Goal: Information Seeking & Learning: Learn about a topic

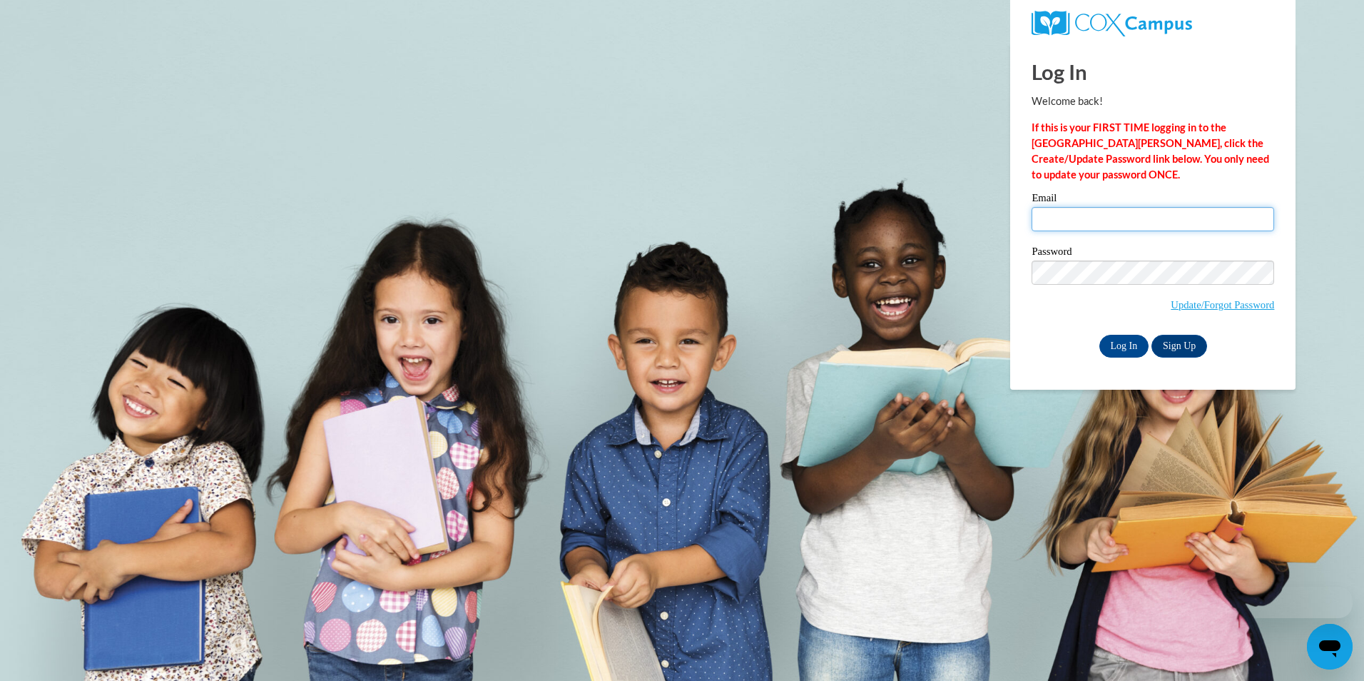
click at [1126, 224] on input "Email" at bounding box center [1153, 219] width 243 height 24
type input "[EMAIL_ADDRESS][DOMAIN_NAME]"
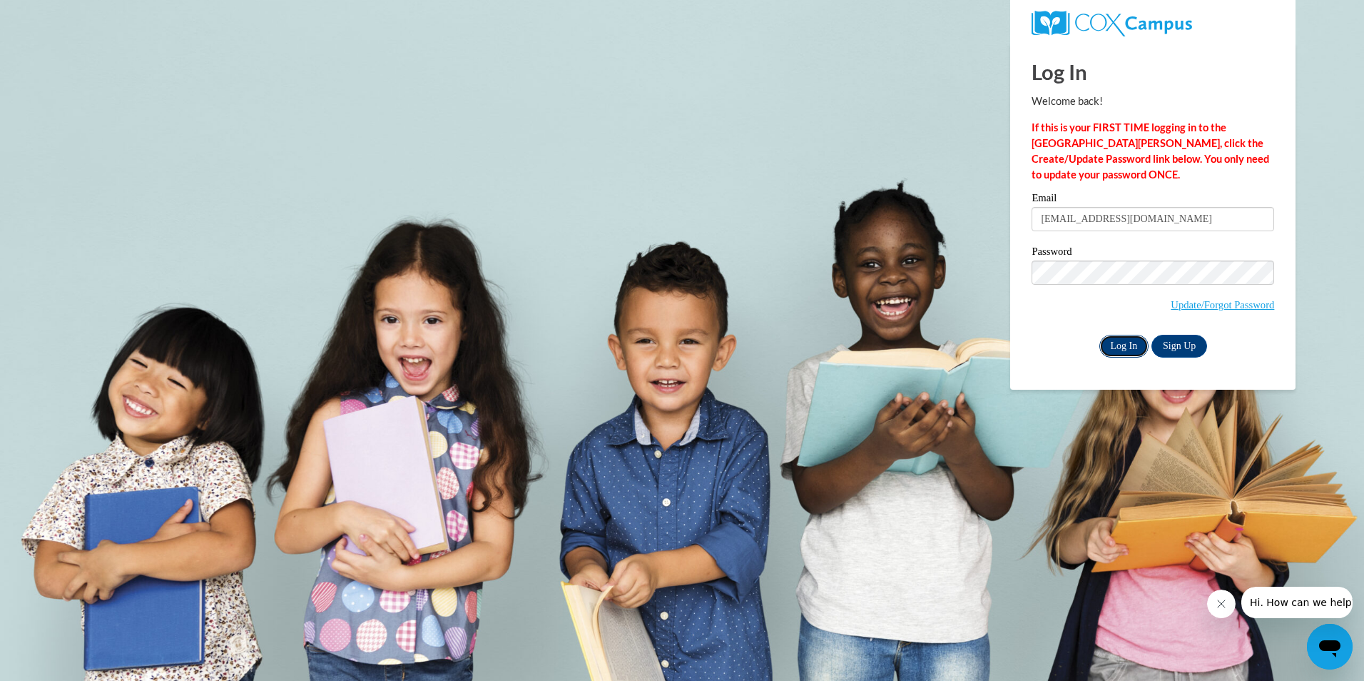
click at [1110, 335] on input "Log In" at bounding box center [1124, 346] width 50 height 23
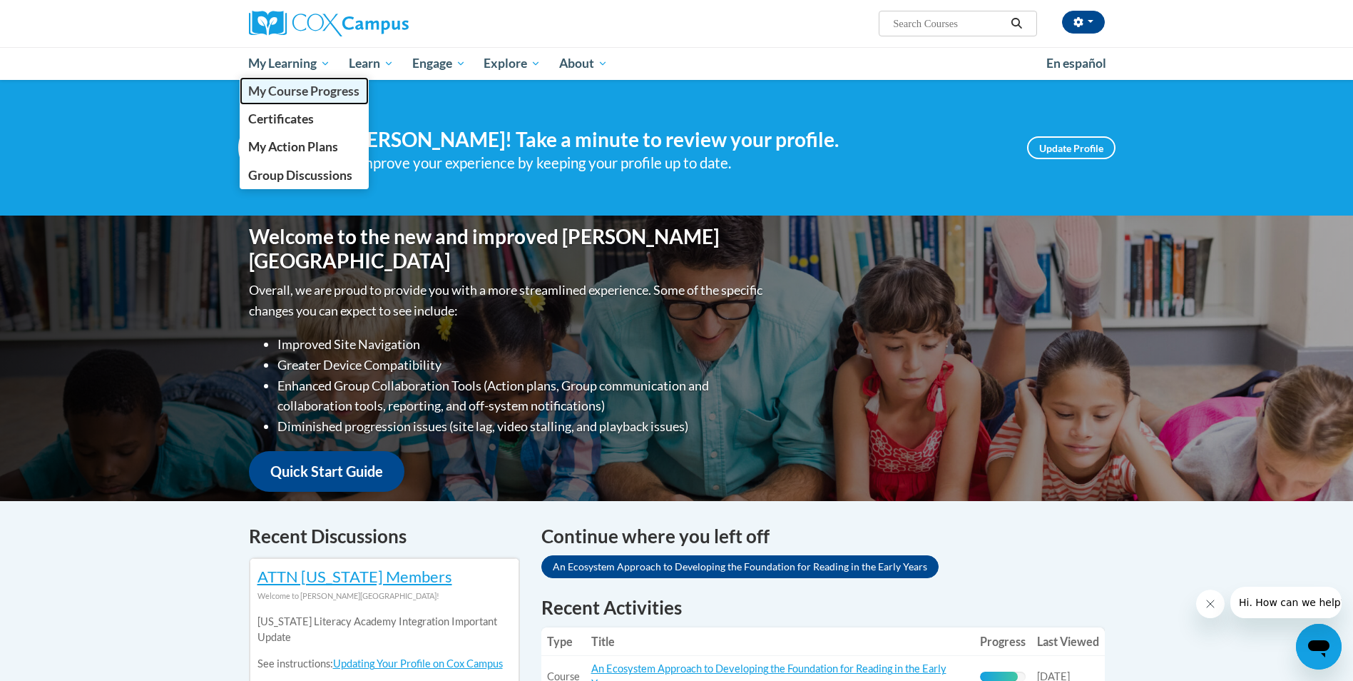
click at [300, 90] on span "My Course Progress" at bounding box center [303, 90] width 111 height 15
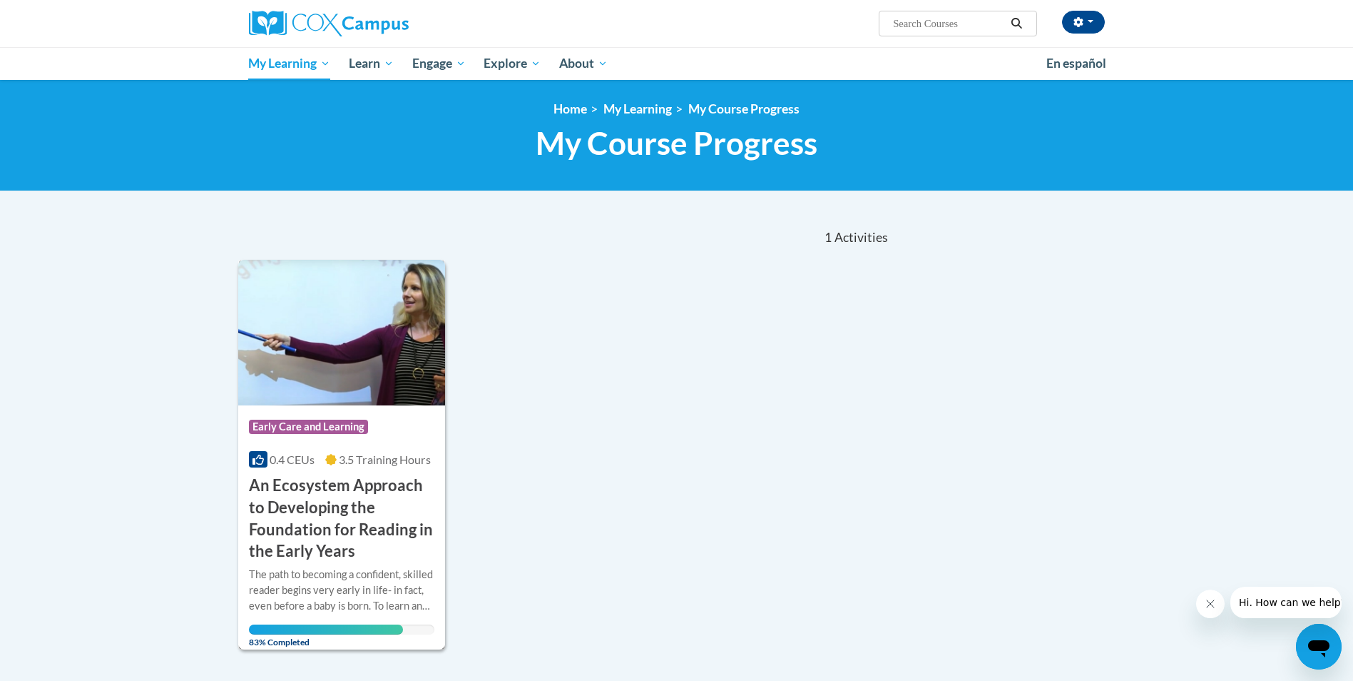
click at [398, 551] on h3 "An Ecosystem Approach to Developing the Foundation for Reading in the Early Yea…" at bounding box center [342, 518] width 186 height 88
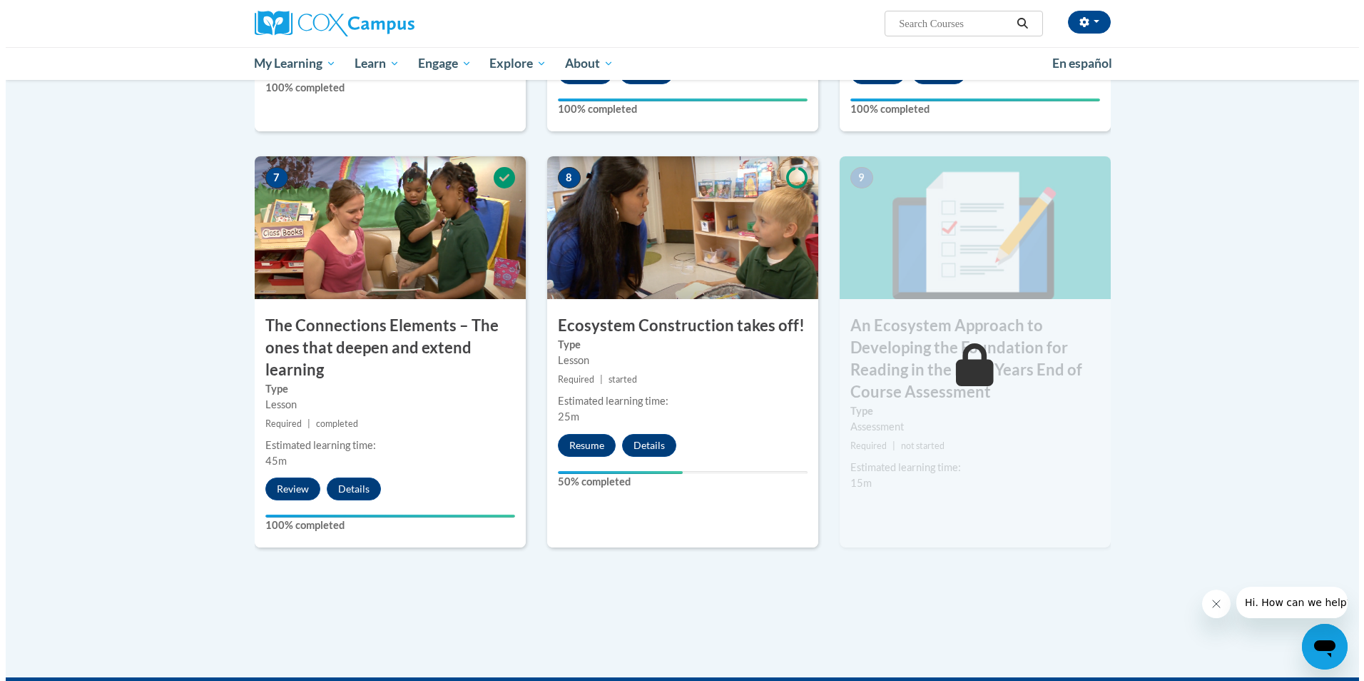
scroll to position [1070, 0]
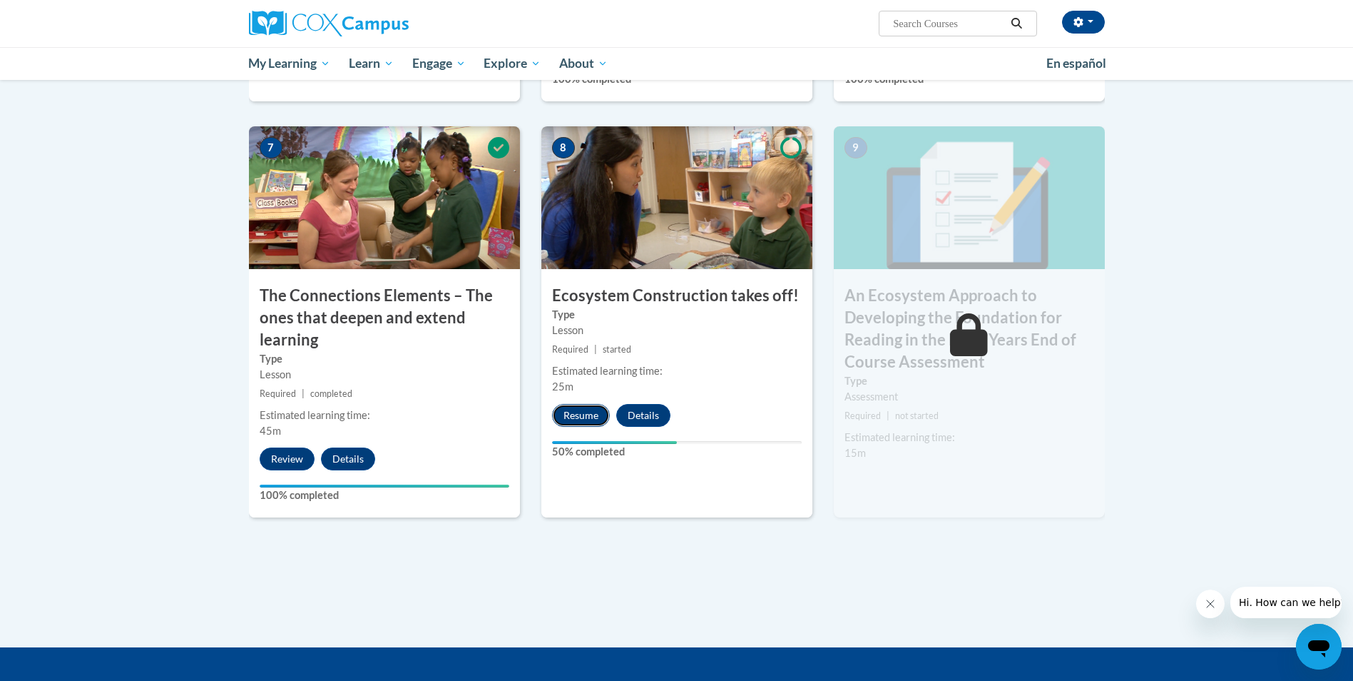
click at [587, 416] on button "Resume" at bounding box center [581, 415] width 58 height 23
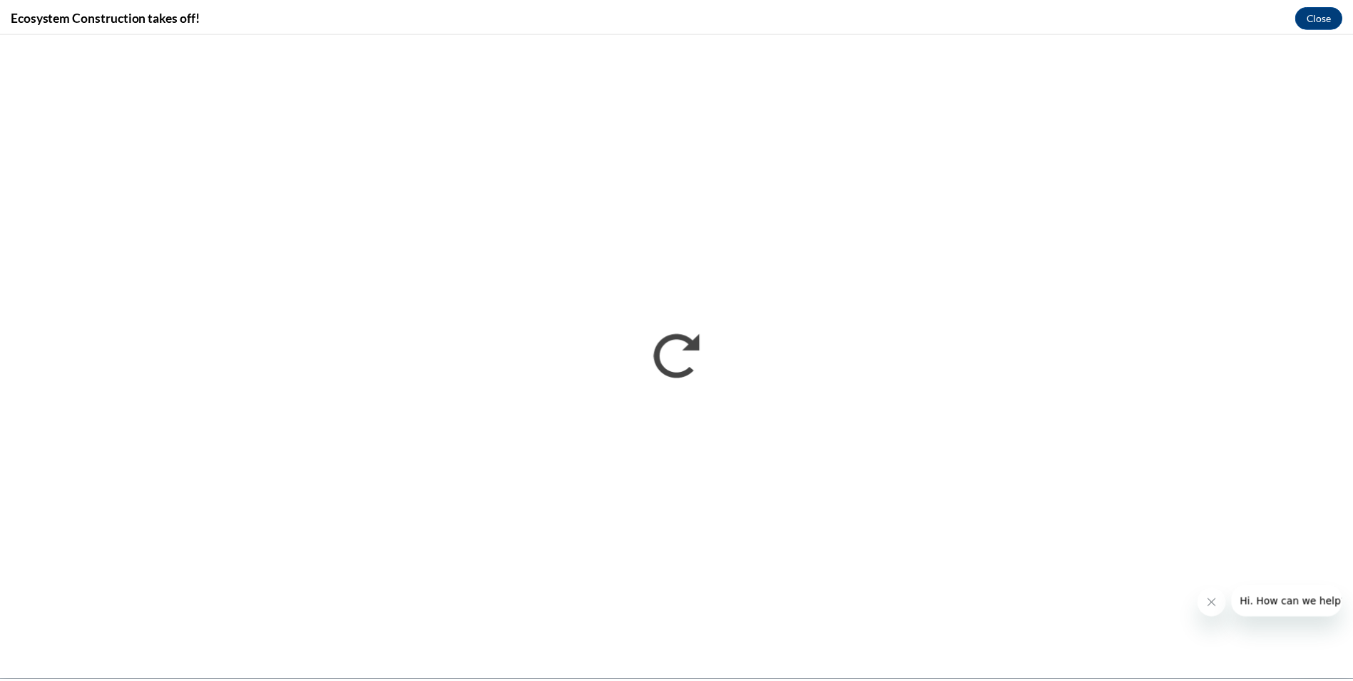
scroll to position [0, 0]
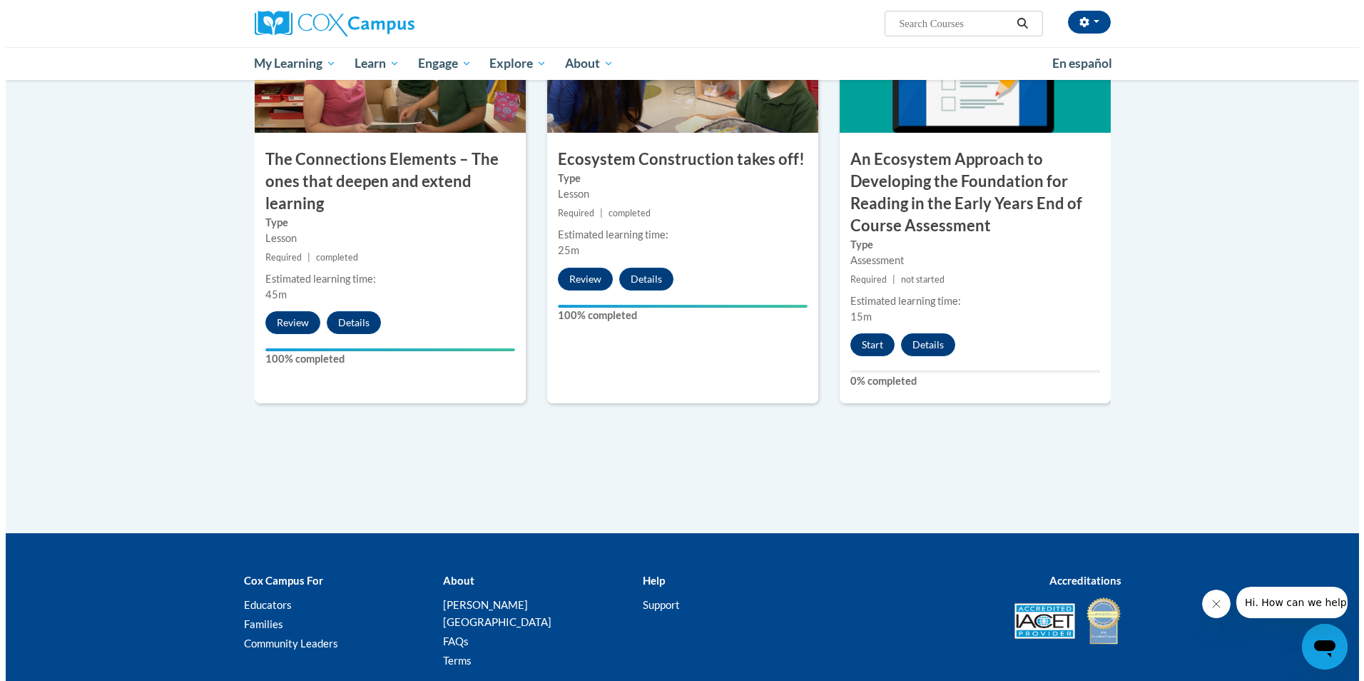
scroll to position [1294, 0]
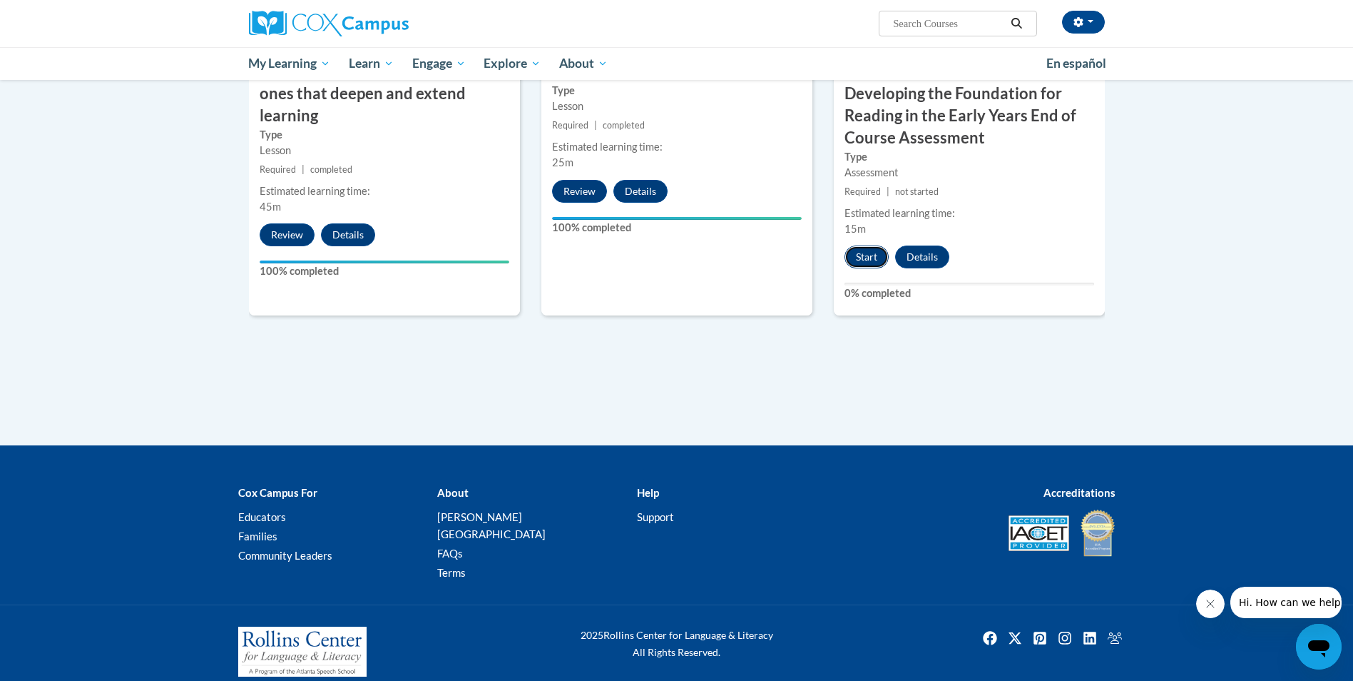
click at [860, 257] on button "Start" at bounding box center [867, 256] width 44 height 23
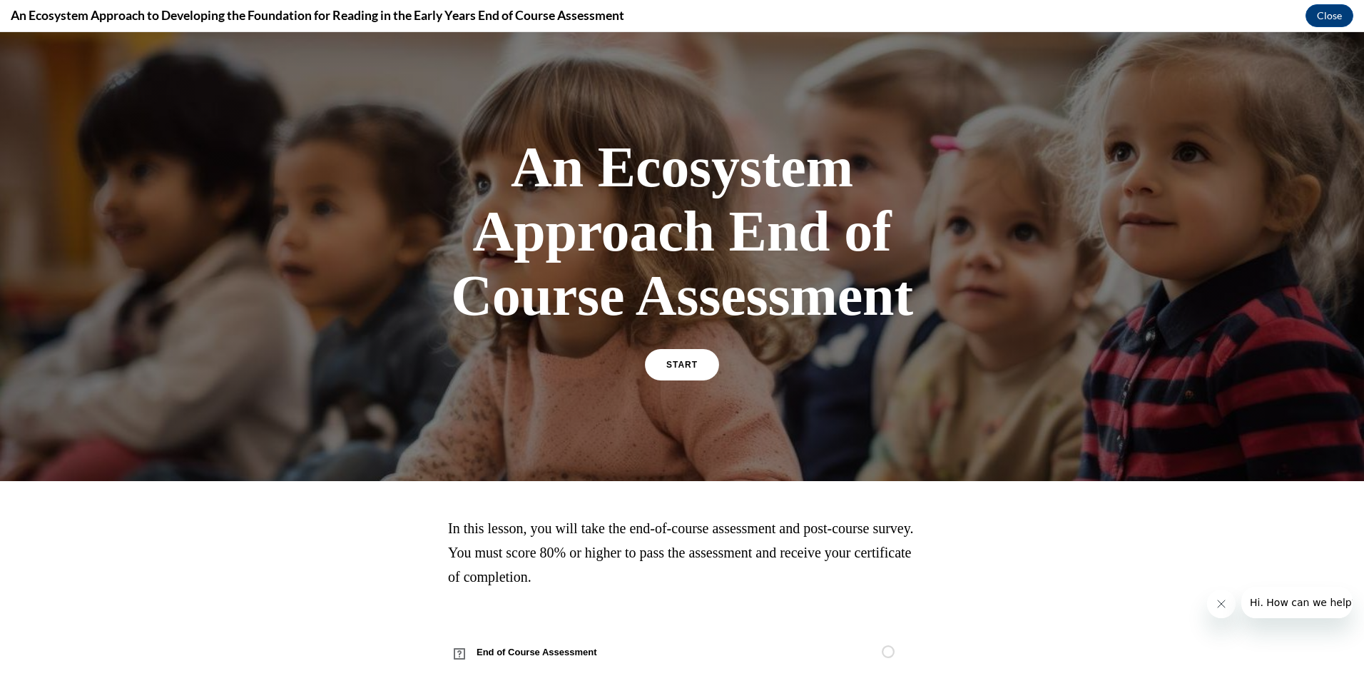
scroll to position [0, 0]
click at [670, 365] on span "START" at bounding box center [682, 365] width 33 height 11
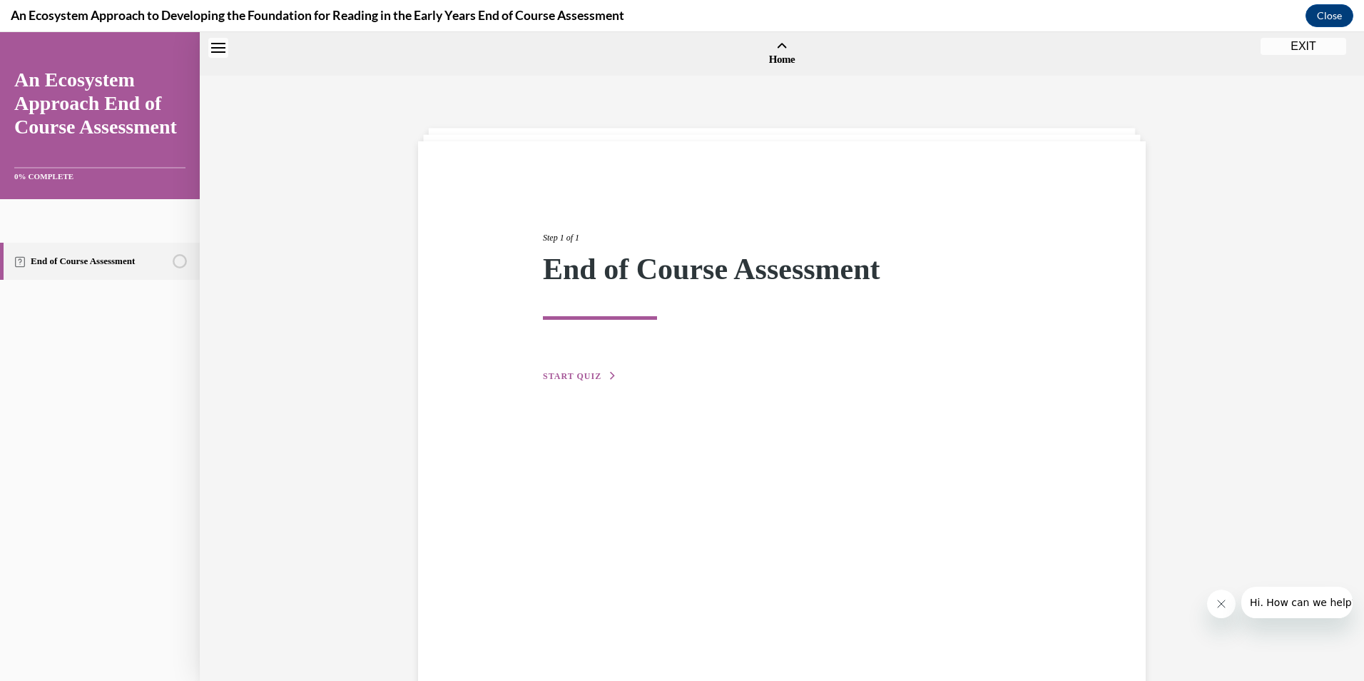
scroll to position [44, 0]
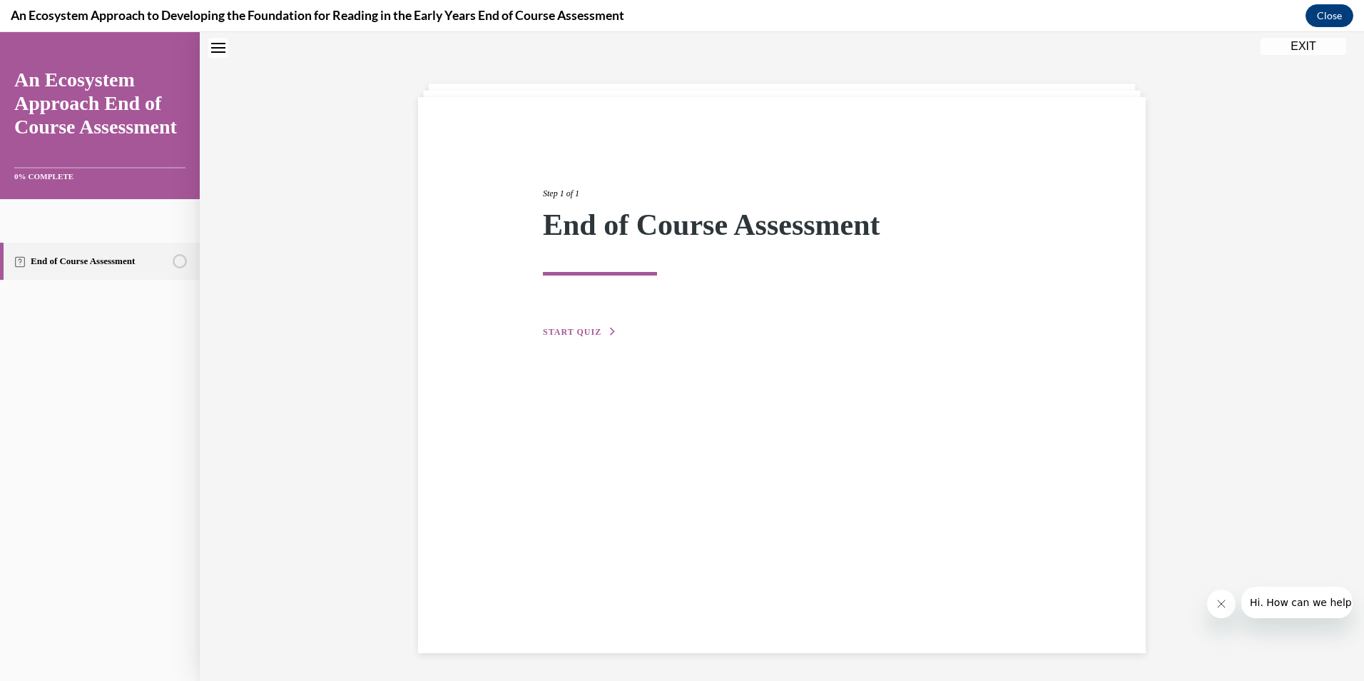
click at [589, 322] on div "Step 1 of 1 End of Course Assessment START QUIZ" at bounding box center [781, 246] width 499 height 185
click at [589, 335] on span "START QUIZ" at bounding box center [572, 332] width 58 height 10
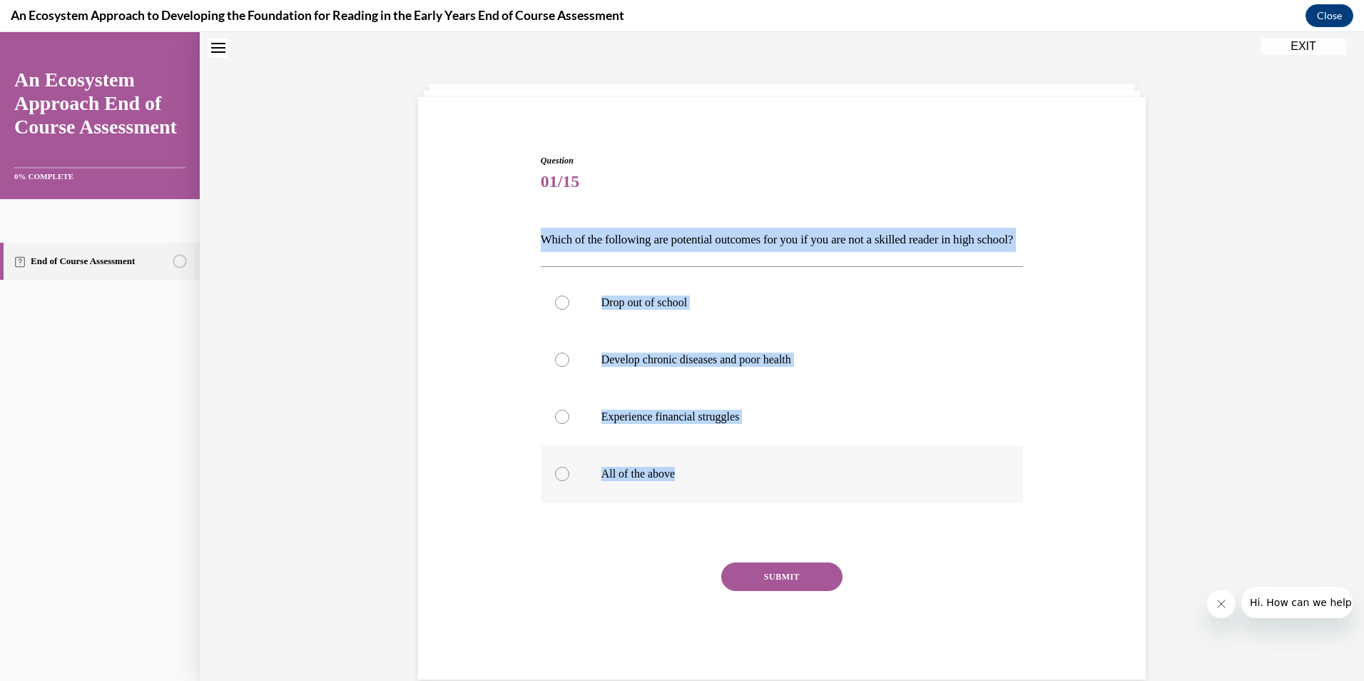
drag, startPoint x: 530, startPoint y: 225, endPoint x: 758, endPoint y: 517, distance: 370.5
click at [758, 517] on div "Question 01/15 Which of the following are potential outcomes for you if you are…" at bounding box center [781, 395] width 735 height 568
copy div "Which of the following are potential outcomes for you if you are not a skilled …"
click at [723, 481] on p "All of the above" at bounding box center [794, 474] width 387 height 14
click at [569, 481] on input "All of the above" at bounding box center [562, 474] width 14 height 14
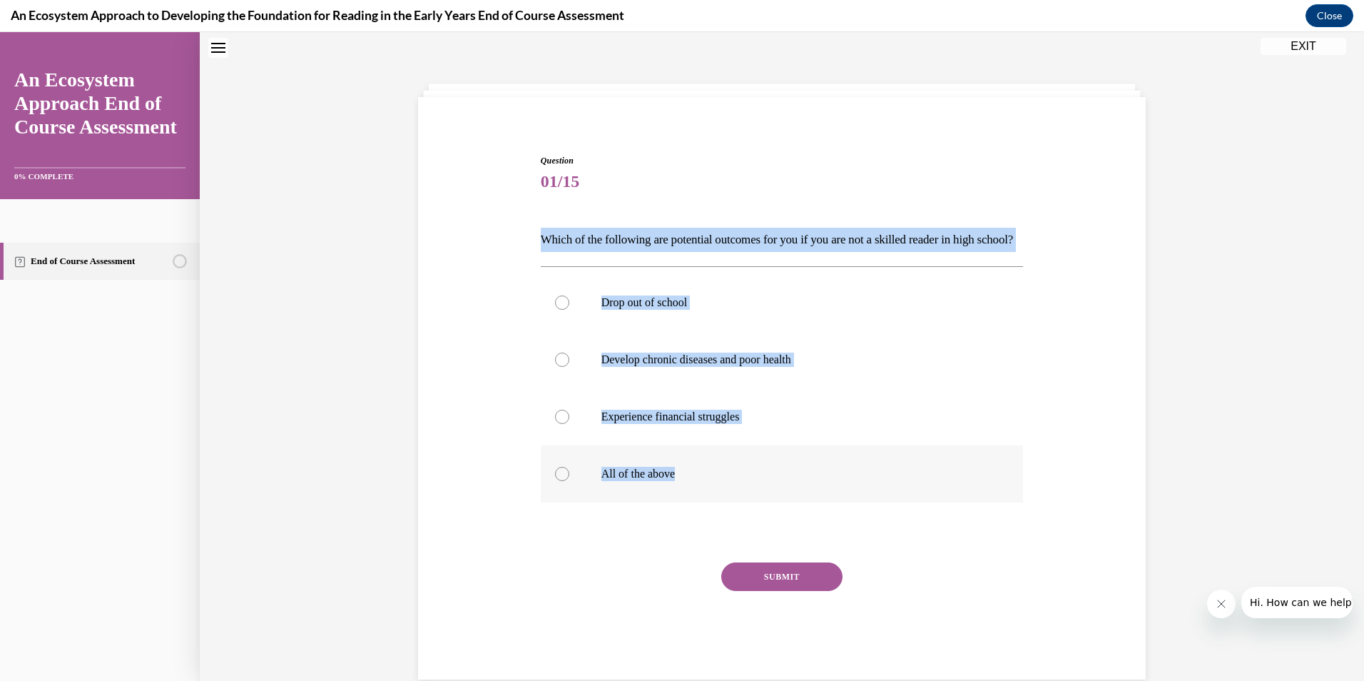
radio input "true"
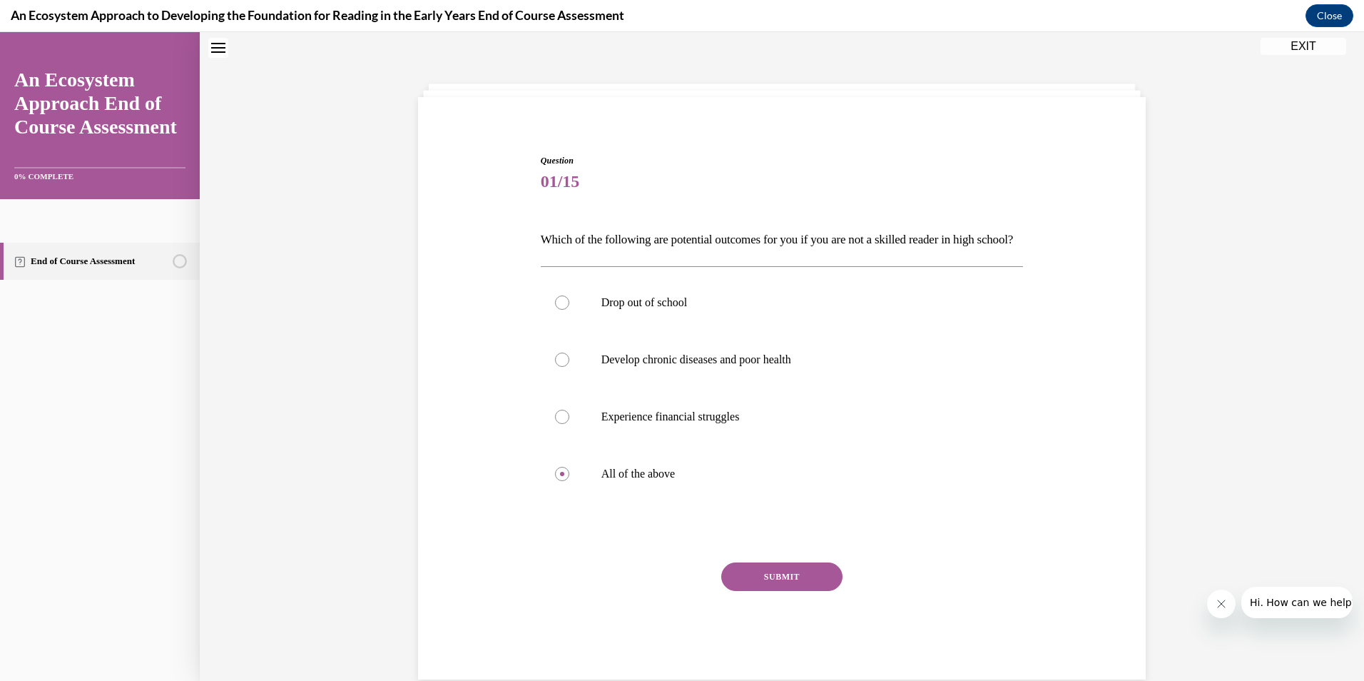
click at [759, 591] on button "SUBMIT" at bounding box center [781, 576] width 121 height 29
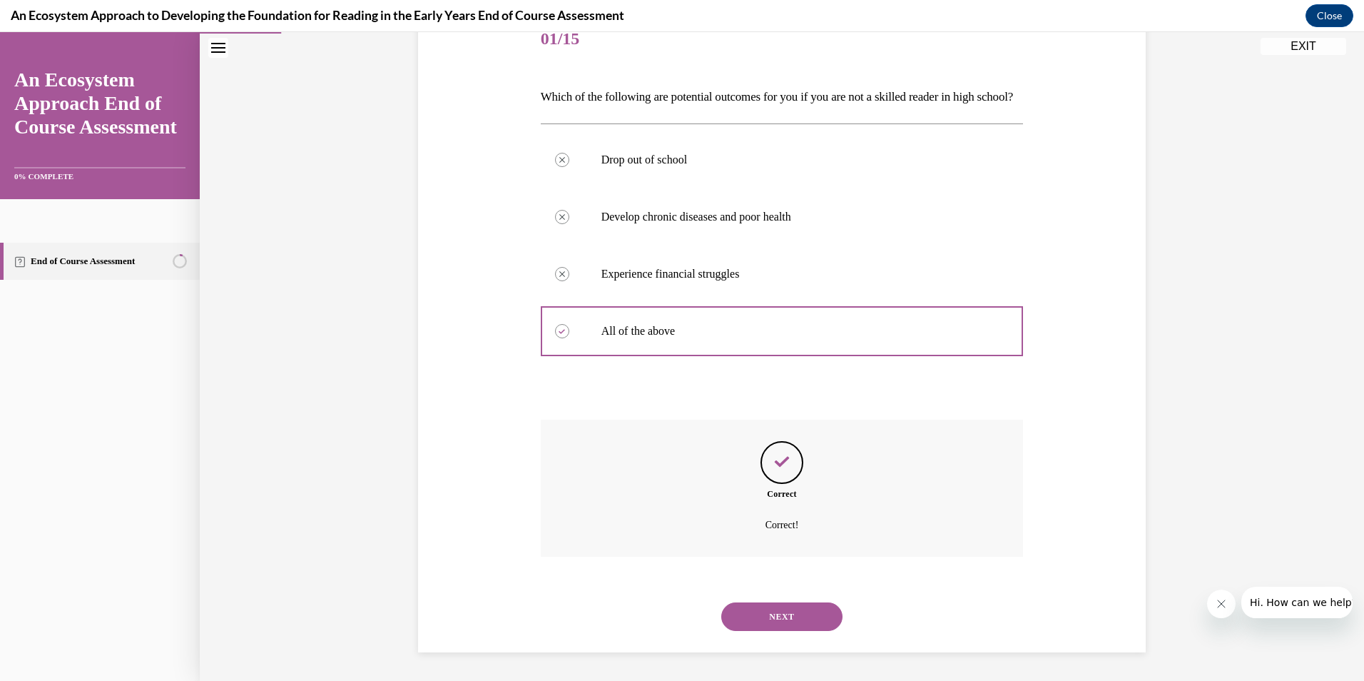
scroll to position [211, 0]
click at [743, 623] on button "NEXT" at bounding box center [781, 616] width 121 height 29
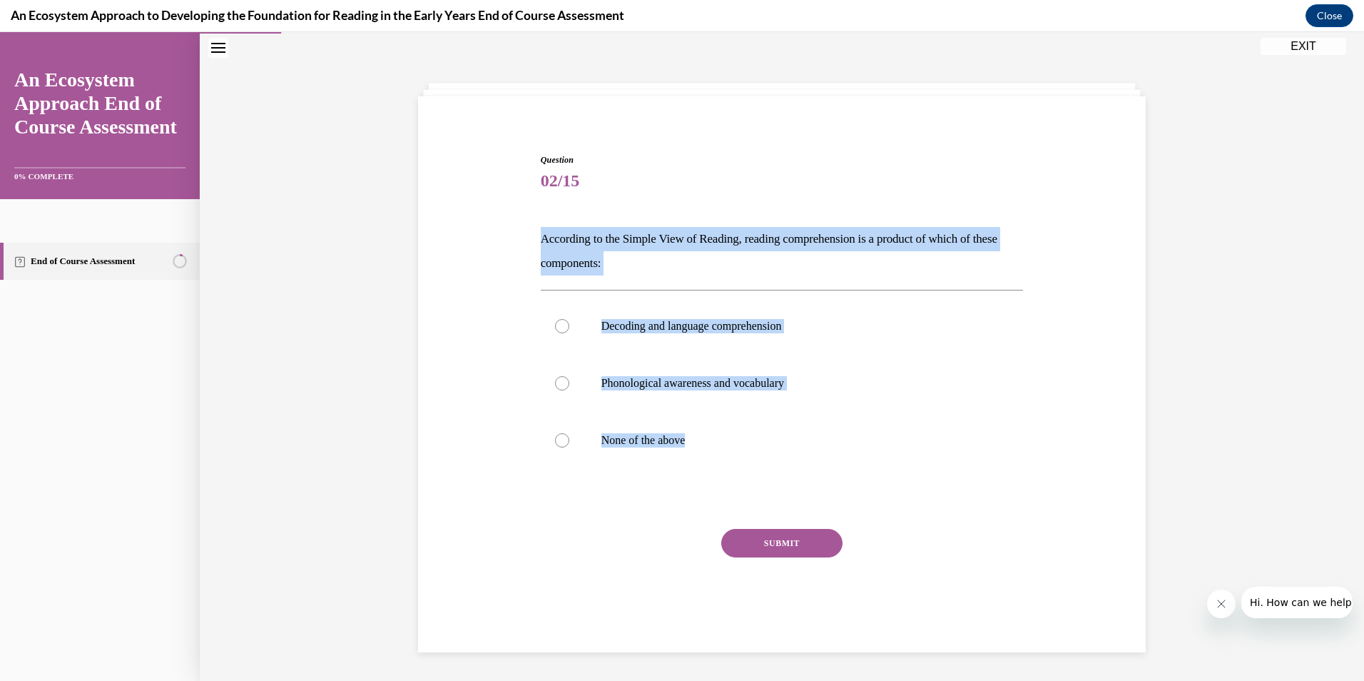
drag, startPoint x: 546, startPoint y: 243, endPoint x: 713, endPoint y: 484, distance: 293.9
click at [713, 484] on div "Question 02/15 According to the Simple View of Reading, reading comprehension i…" at bounding box center [781, 378] width 735 height 535
copy div "According to the Simple View of Reading, reading comprehension is a product of …"
click at [774, 332] on p "Decoding and language comprehension" at bounding box center [794, 326] width 387 height 14
click at [569, 332] on input "Decoding and language comprehension" at bounding box center [562, 326] width 14 height 14
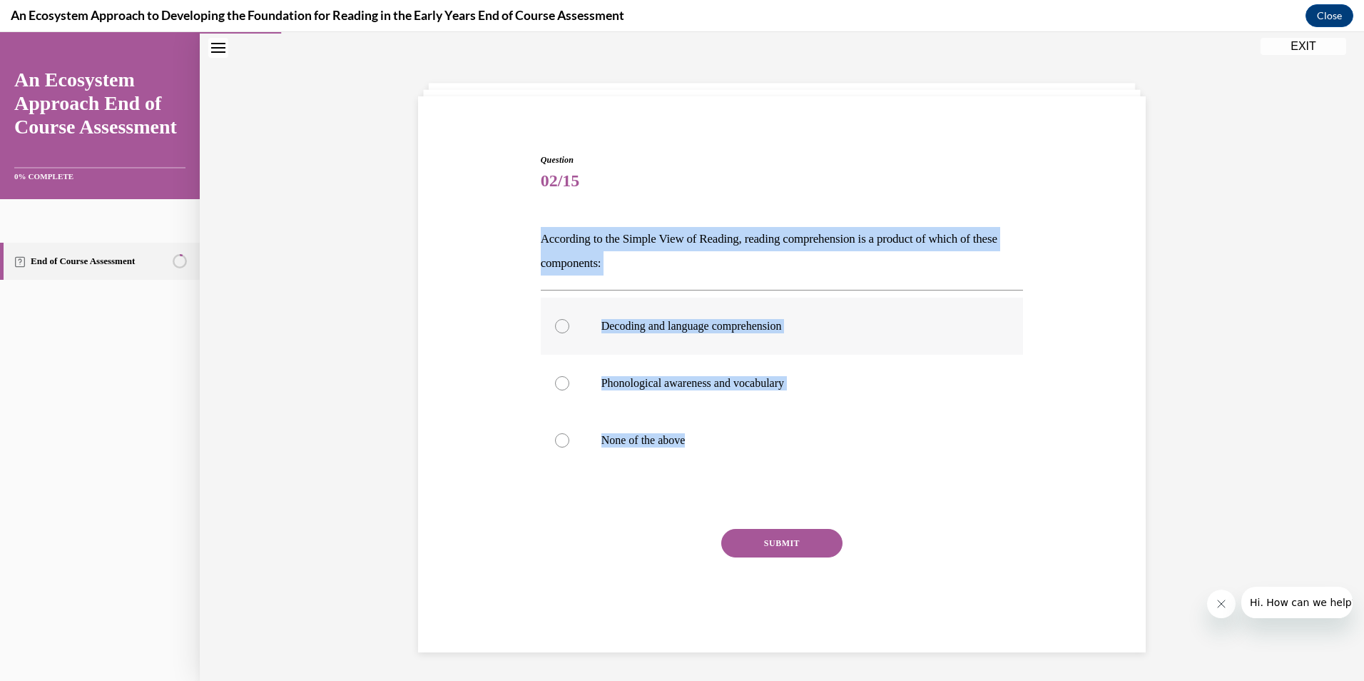
radio input "true"
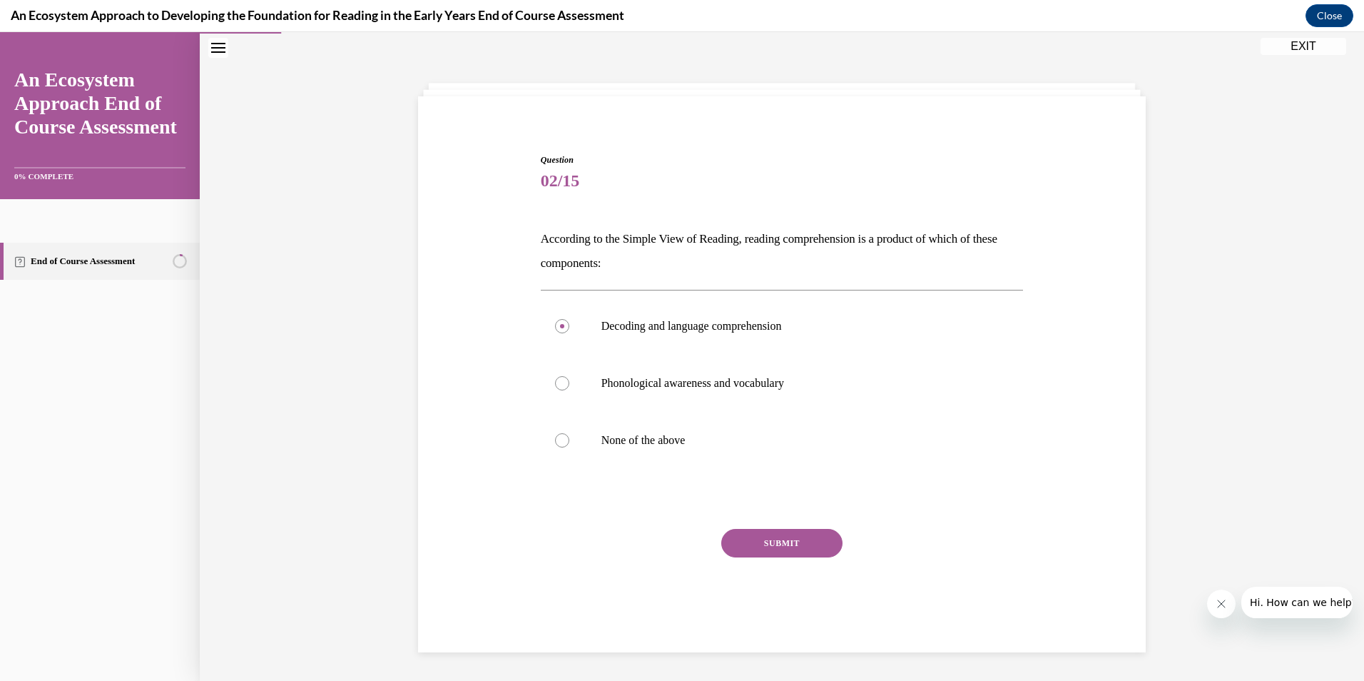
click at [753, 537] on button "SUBMIT" at bounding box center [781, 543] width 121 height 29
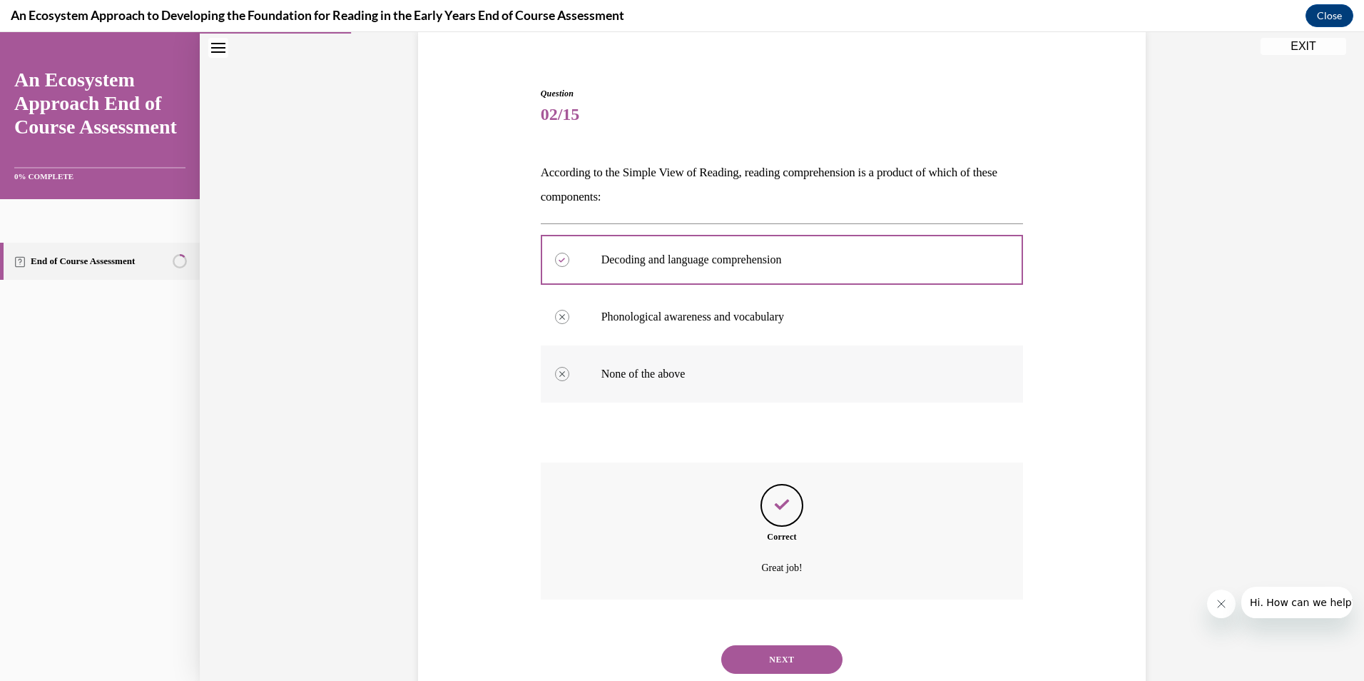
scroll to position [154, 0]
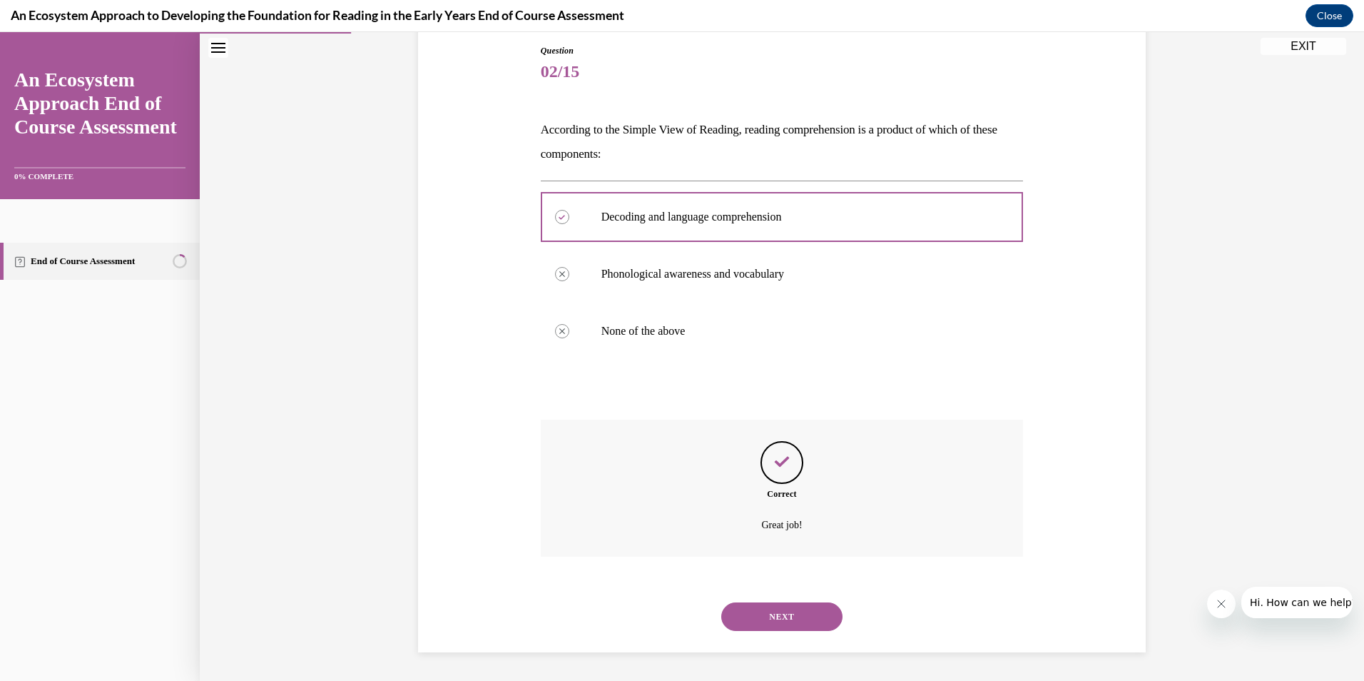
click at [745, 628] on button "NEXT" at bounding box center [781, 616] width 121 height 29
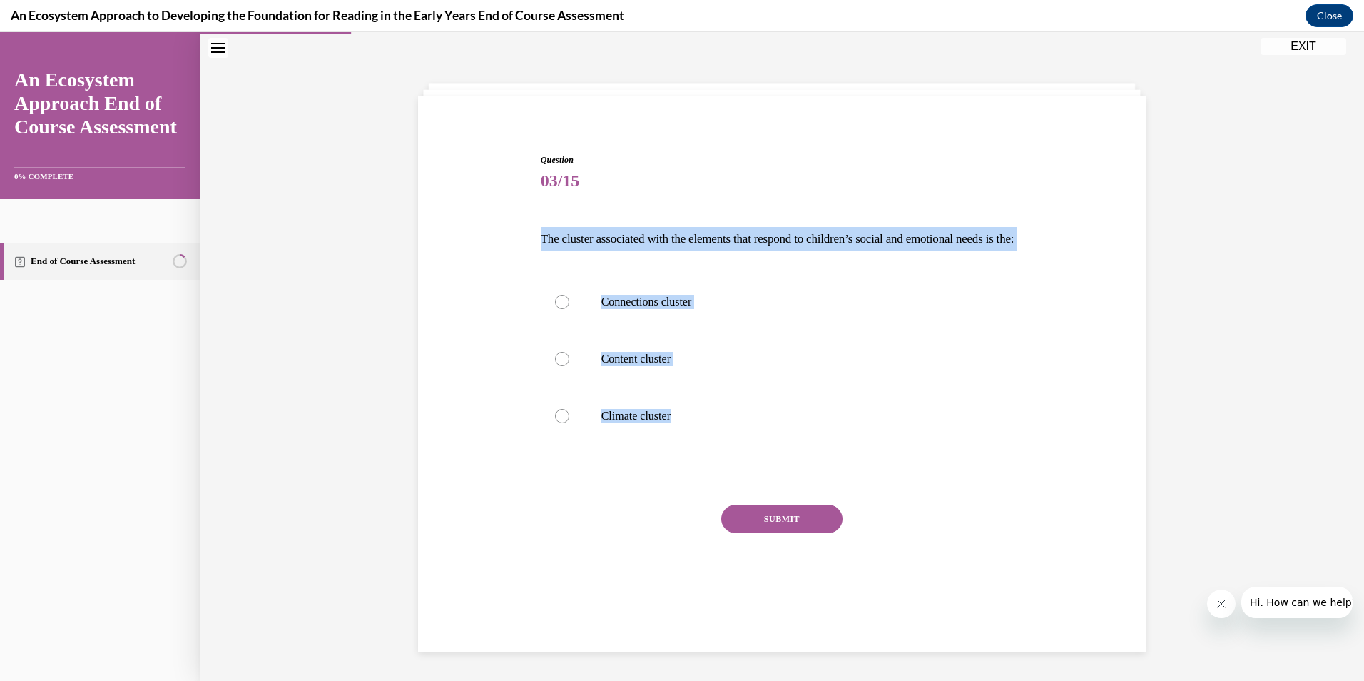
drag, startPoint x: 524, startPoint y: 229, endPoint x: 693, endPoint y: 484, distance: 305.3
click at [693, 484] on div "Question 03/15 The cluster associated with the elements that respond to childre…" at bounding box center [781, 366] width 735 height 511
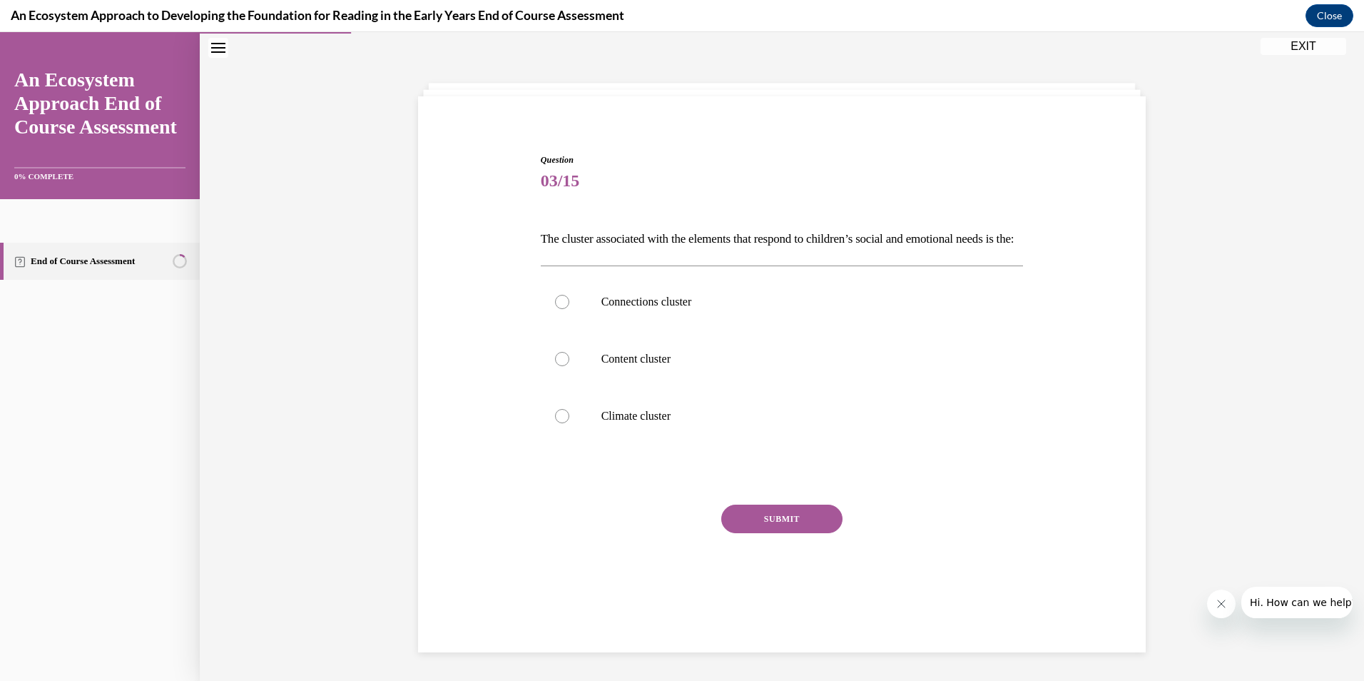
drag, startPoint x: 693, startPoint y: 484, endPoint x: 673, endPoint y: 521, distance: 42.8
drag, startPoint x: 673, startPoint y: 521, endPoint x: 564, endPoint y: 499, distance: 110.8
click at [564, 483] on div at bounding box center [782, 474] width 483 height 17
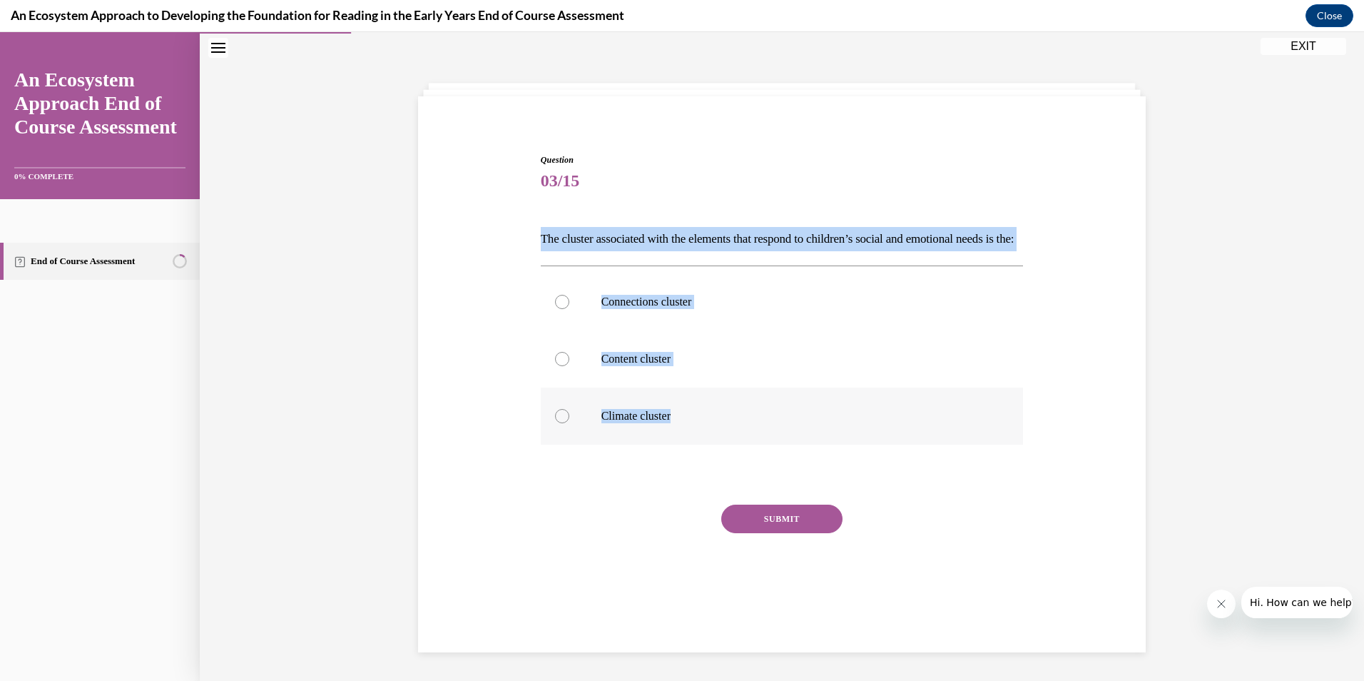
drag, startPoint x: 535, startPoint y: 232, endPoint x: 702, endPoint y: 453, distance: 277.1
click at [702, 453] on div "Question 03/15 The cluster associated with the elements that respond to childre…" at bounding box center [782, 387] width 483 height 468
copy div "The cluster associated with the elements that respond to children’s social and …"
click at [685, 423] on p "Climate cluster" at bounding box center [794, 416] width 387 height 14
click at [569, 423] on input "Climate cluster" at bounding box center [562, 416] width 14 height 14
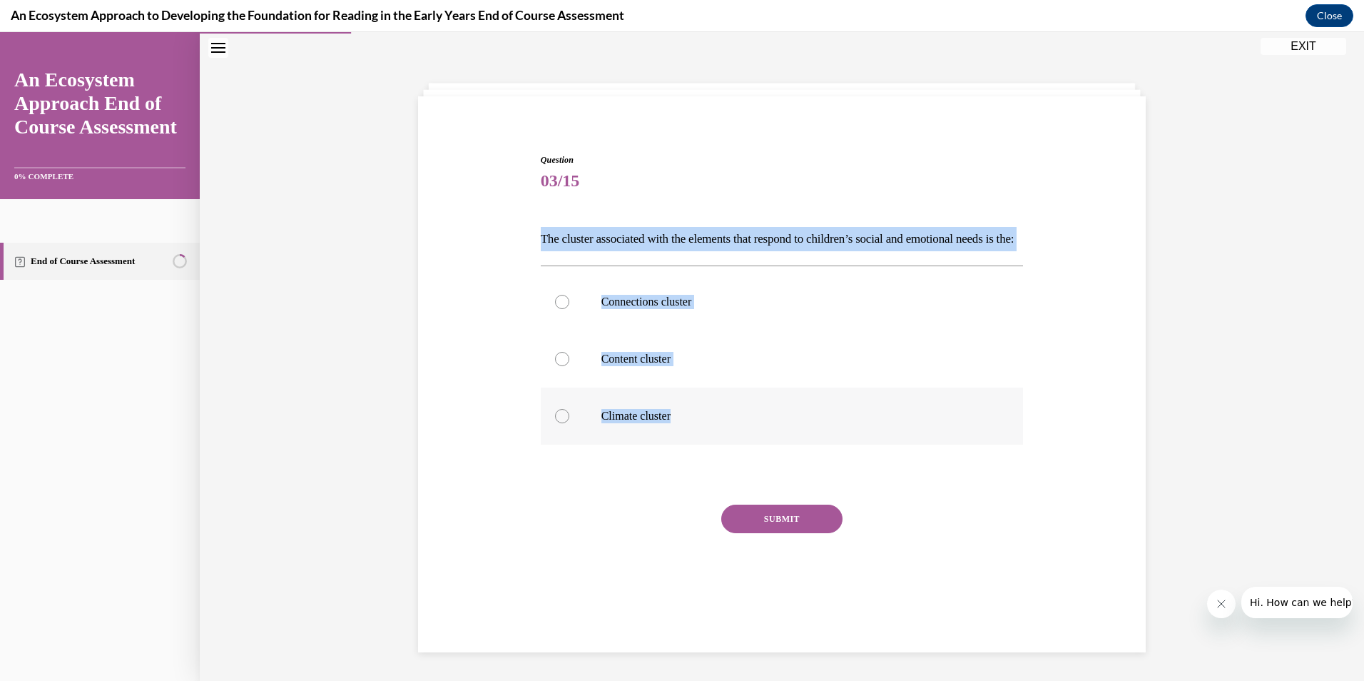
radio input "true"
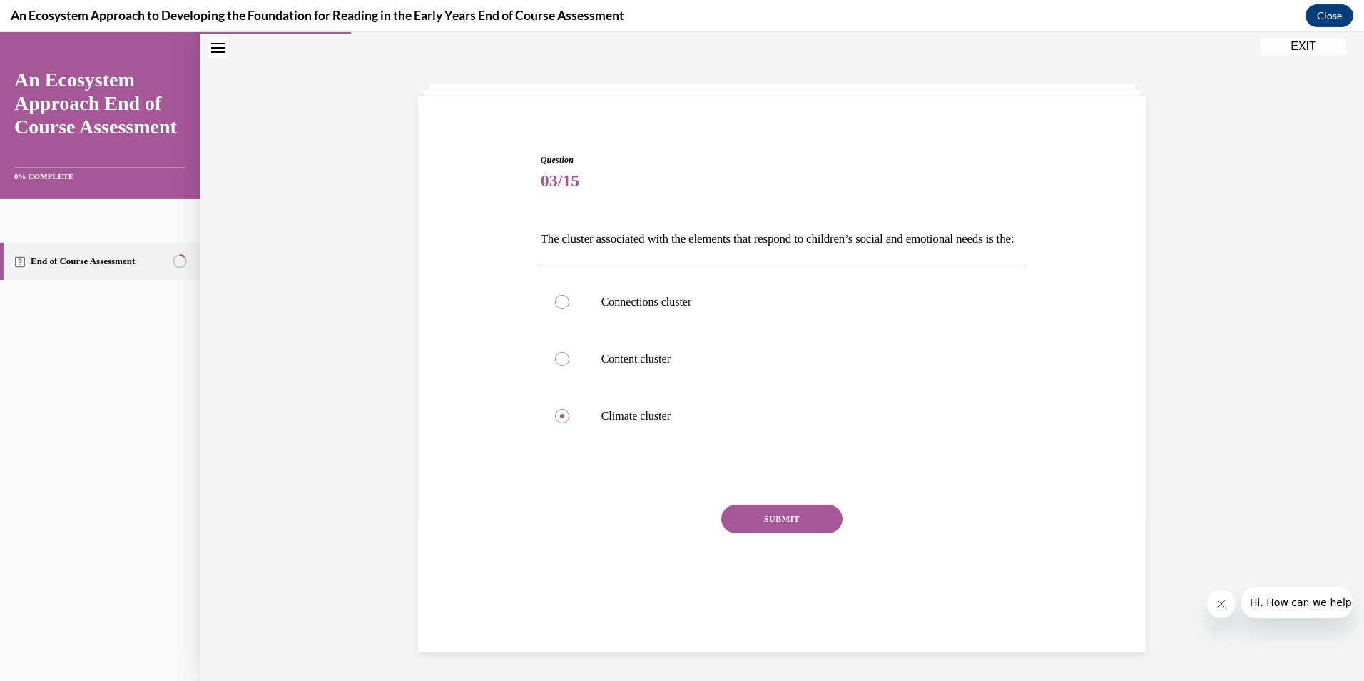
click at [765, 533] on button "SUBMIT" at bounding box center [781, 518] width 121 height 29
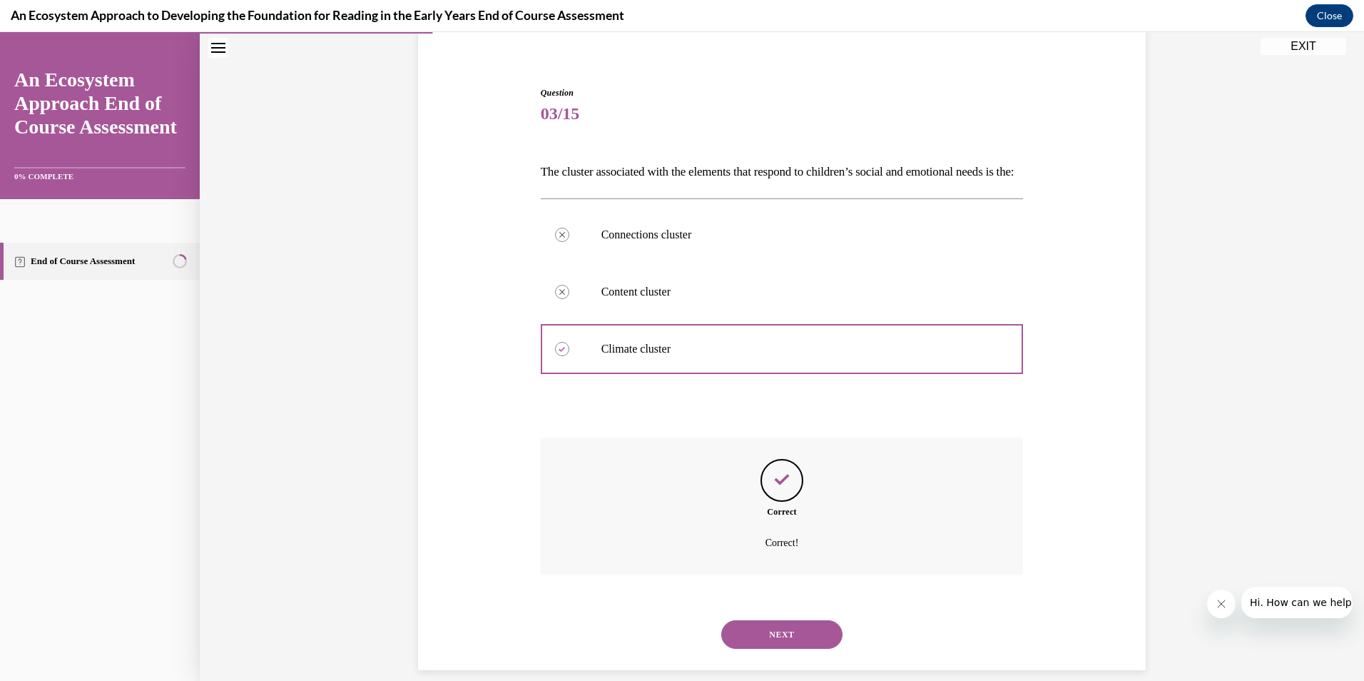
scroll to position [154, 0]
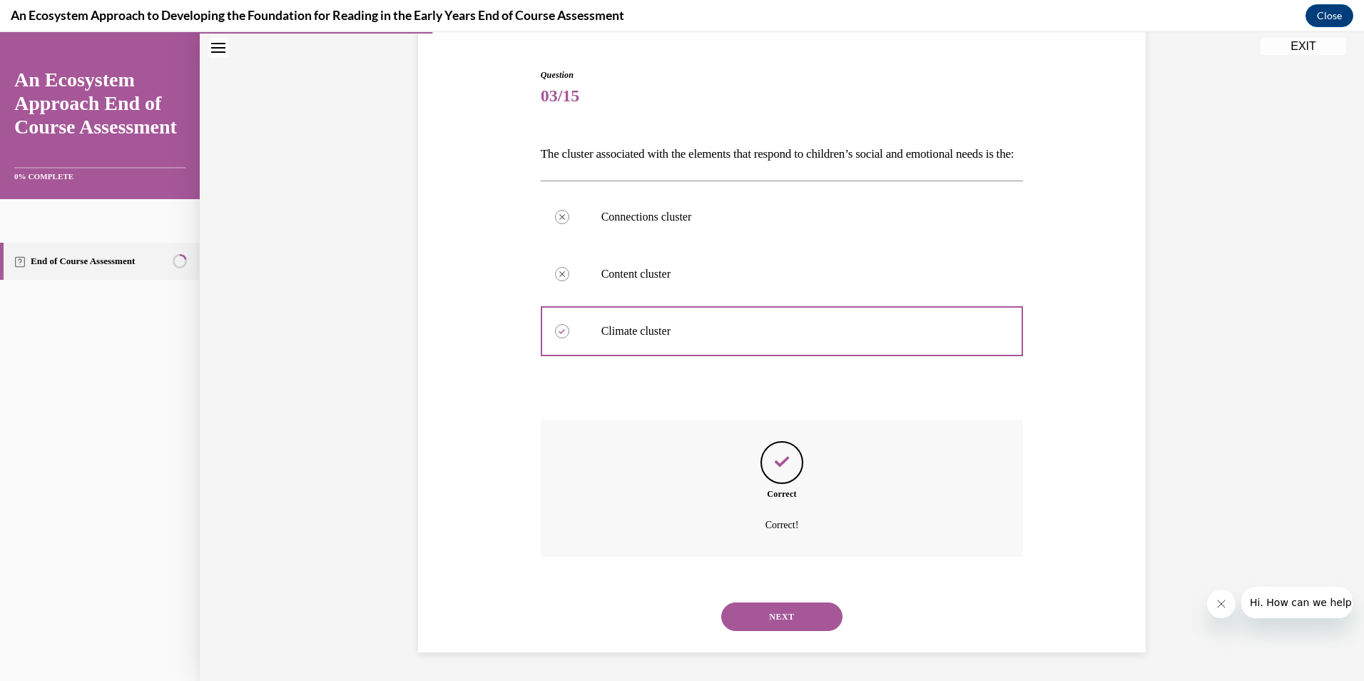
click at [768, 609] on button "NEXT" at bounding box center [781, 616] width 121 height 29
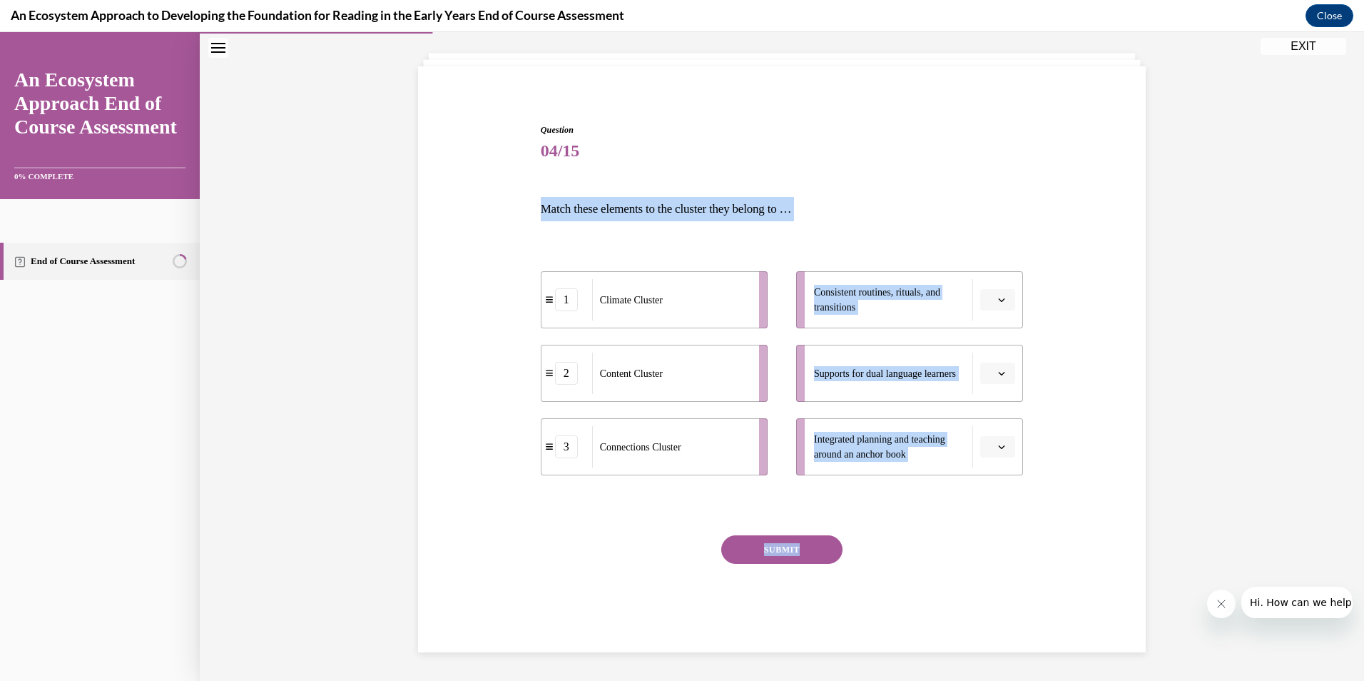
drag, startPoint x: 534, startPoint y: 191, endPoint x: 1014, endPoint y: 584, distance: 620.5
click at [1014, 584] on div "Question 04/15 Match these elements to the cluster they belong to … 1 Climate C…" at bounding box center [782, 377] width 490 height 550
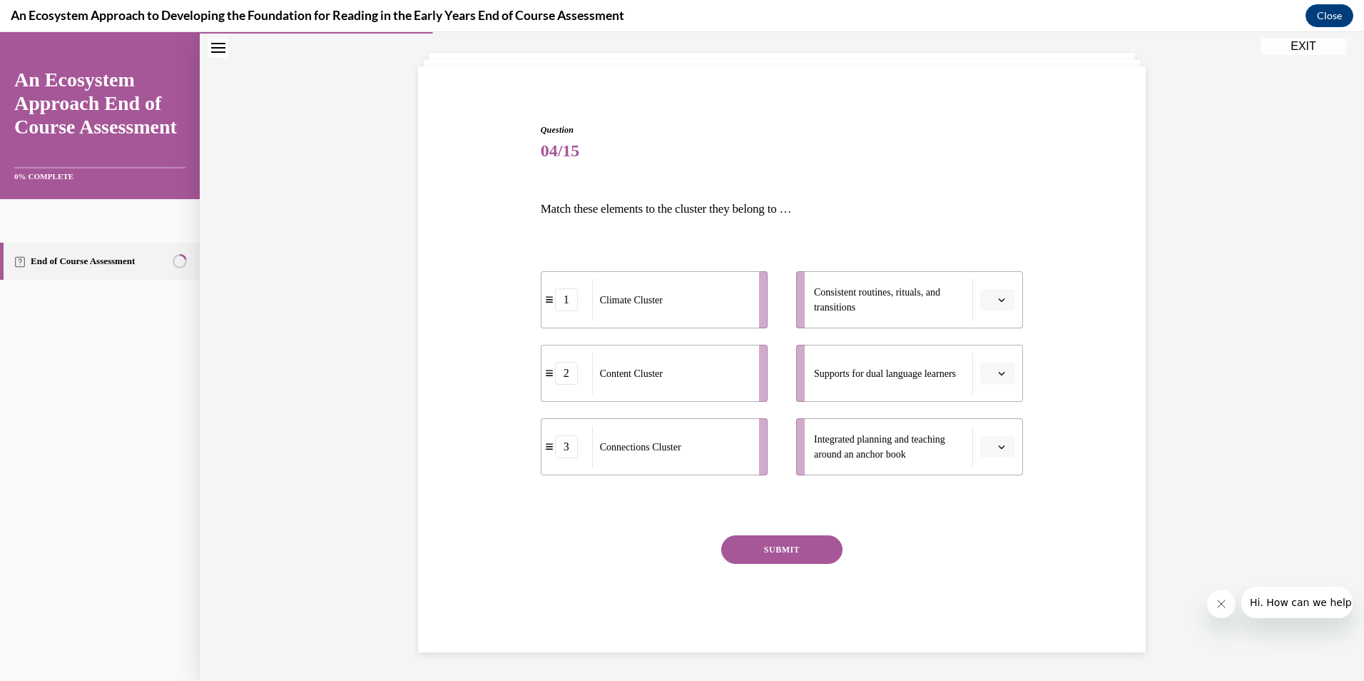
click at [1014, 584] on div "SUBMIT" at bounding box center [782, 570] width 483 height 71
click at [988, 380] on button "button" at bounding box center [997, 372] width 35 height 21
drag, startPoint x: 586, startPoint y: 225, endPoint x: 526, endPoint y: 399, distance: 183.9
click at [526, 399] on div "Question 04/15 Match these elements to the cluster they belong to … 1 Climate C…" at bounding box center [781, 366] width 735 height 571
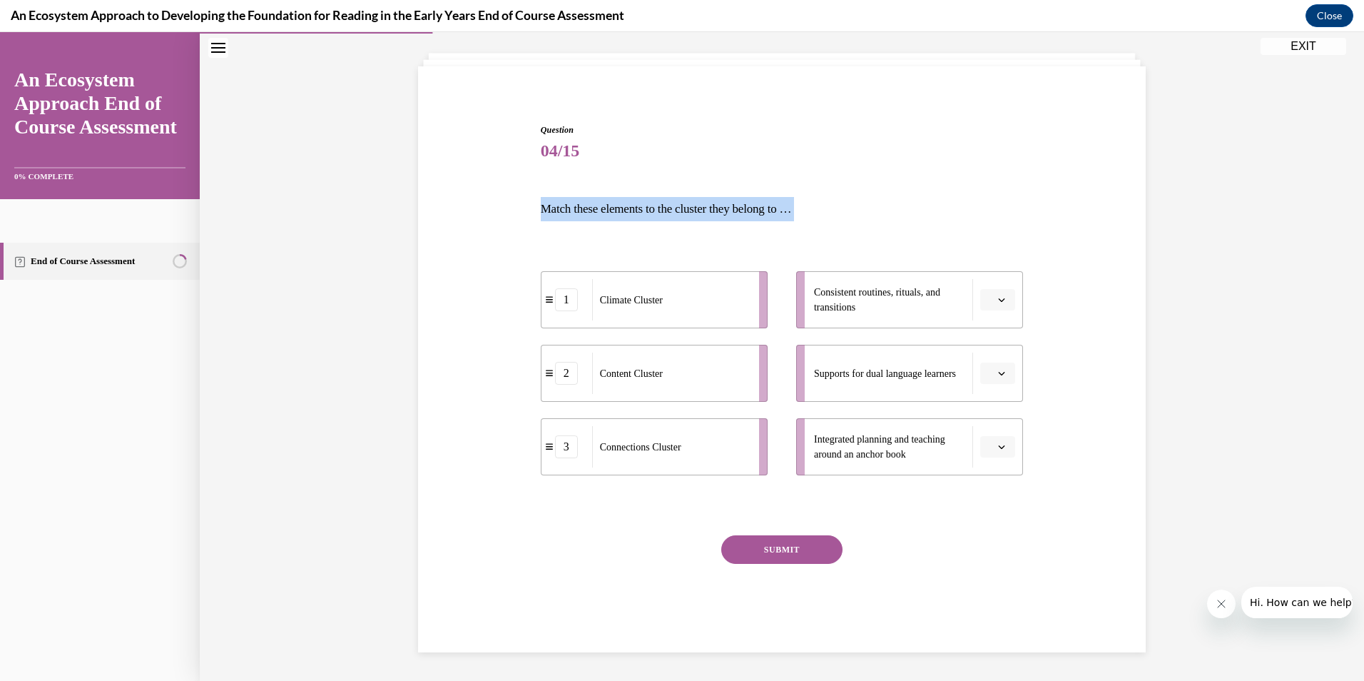
drag, startPoint x: 526, startPoint y: 399, endPoint x: 502, endPoint y: 175, distance: 224.7
click at [502, 175] on div "Question 04/15 Match these elements to the cluster they belong to … 1 Climate C…" at bounding box center [781, 366] width 735 height 571
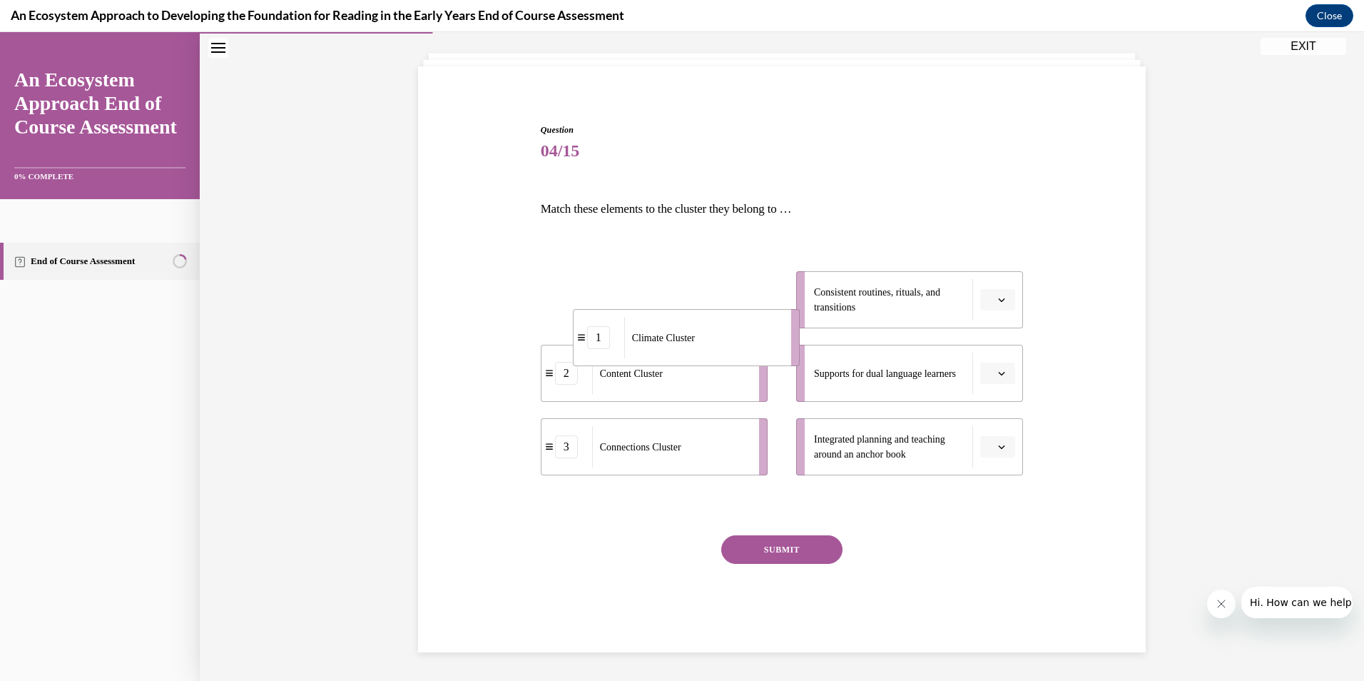
drag, startPoint x: 608, startPoint y: 317, endPoint x: 611, endPoint y: 285, distance: 32.2
click at [632, 332] on span "Climate Cluster" at bounding box center [663, 337] width 63 height 11
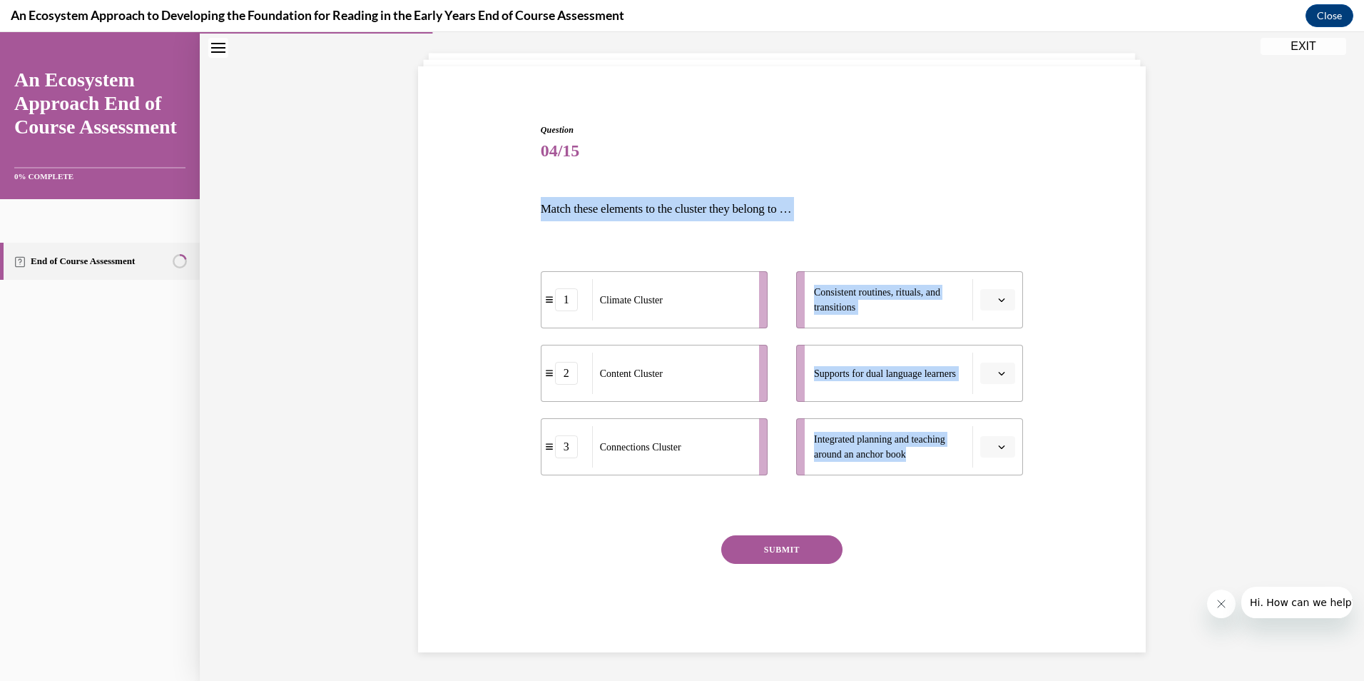
drag, startPoint x: 527, startPoint y: 190, endPoint x: 989, endPoint y: 494, distance: 553.2
click at [989, 494] on div "Question 04/15 Match these elements to the cluster they belong to … 1 Climate C…" at bounding box center [781, 366] width 735 height 571
copy div "Match these elements to the cluster they belong to … 1 Climate Cluster 2 Conten…"
click at [989, 301] on span "Please select an option" at bounding box center [991, 299] width 5 height 14
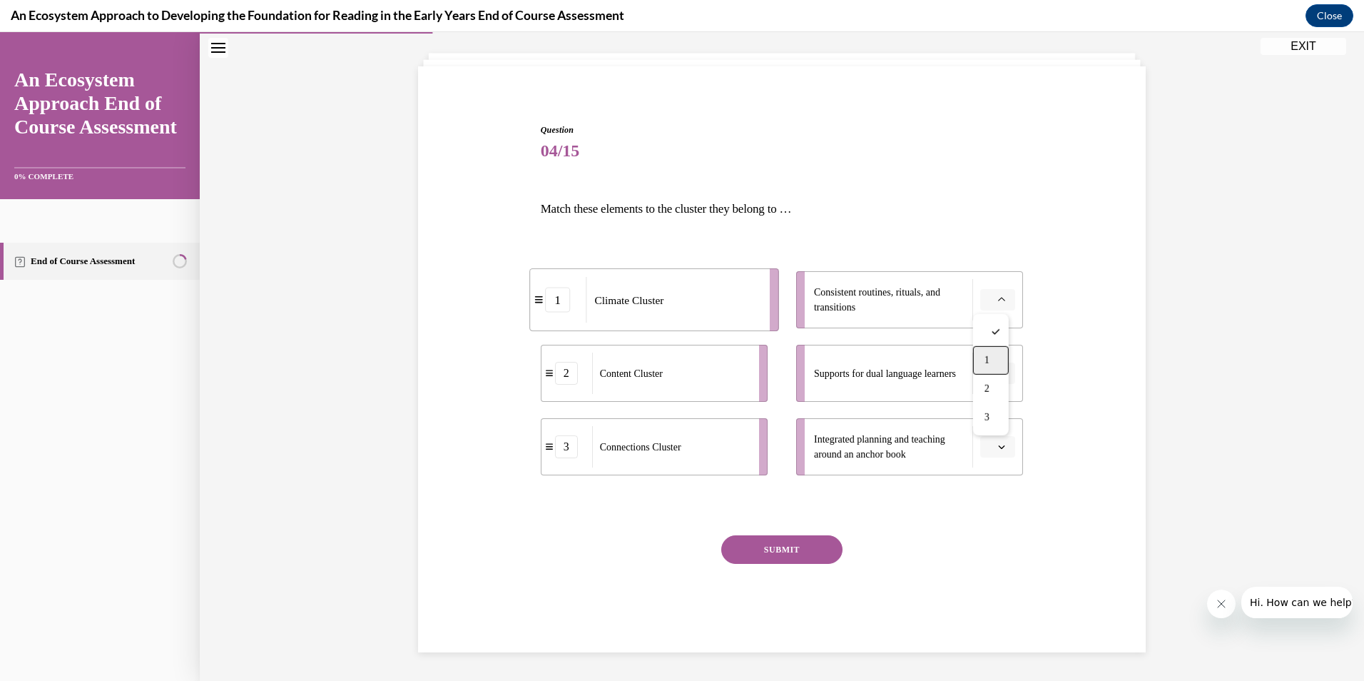
click at [984, 353] on div "1" at bounding box center [991, 360] width 36 height 29
click at [986, 363] on button "button" at bounding box center [997, 372] width 35 height 21
click at [994, 491] on div "3" at bounding box center [991, 491] width 36 height 29
click at [997, 451] on span "button" at bounding box center [1002, 447] width 10 height 10
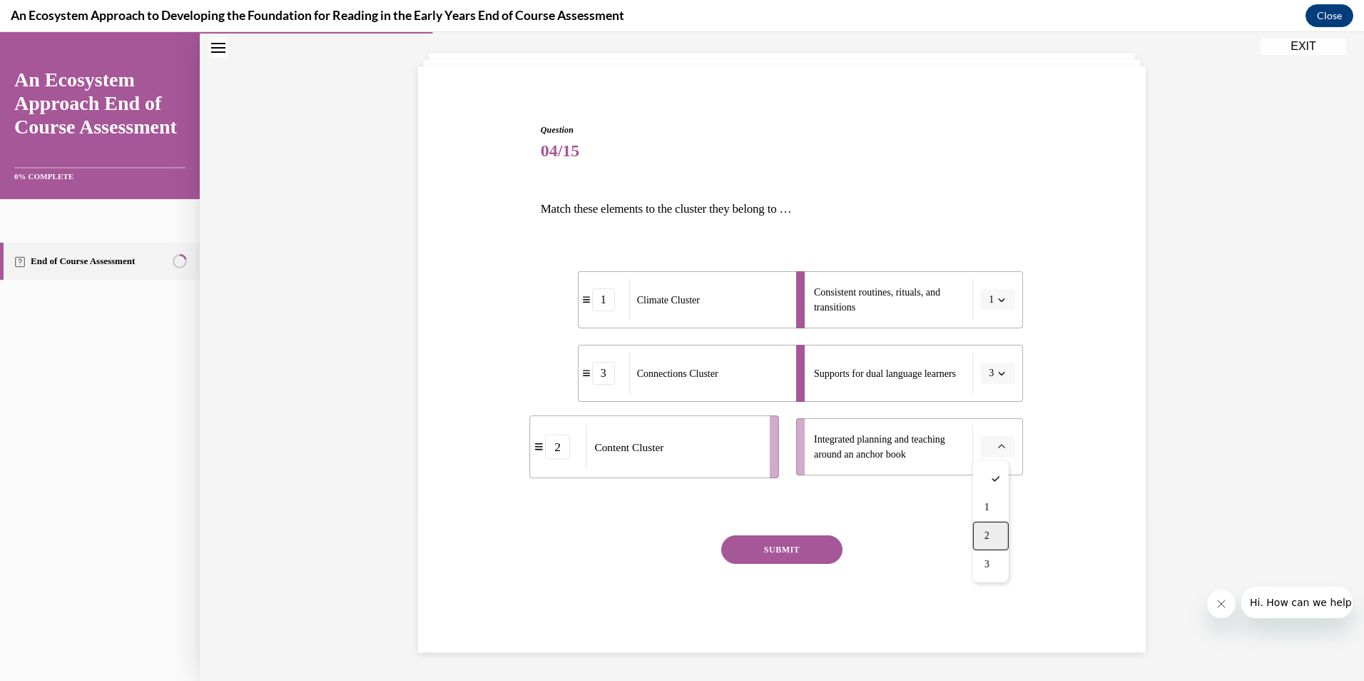
click at [984, 529] on div "2" at bounding box center [991, 535] width 36 height 29
click at [767, 557] on button "SUBMIT" at bounding box center [781, 549] width 121 height 29
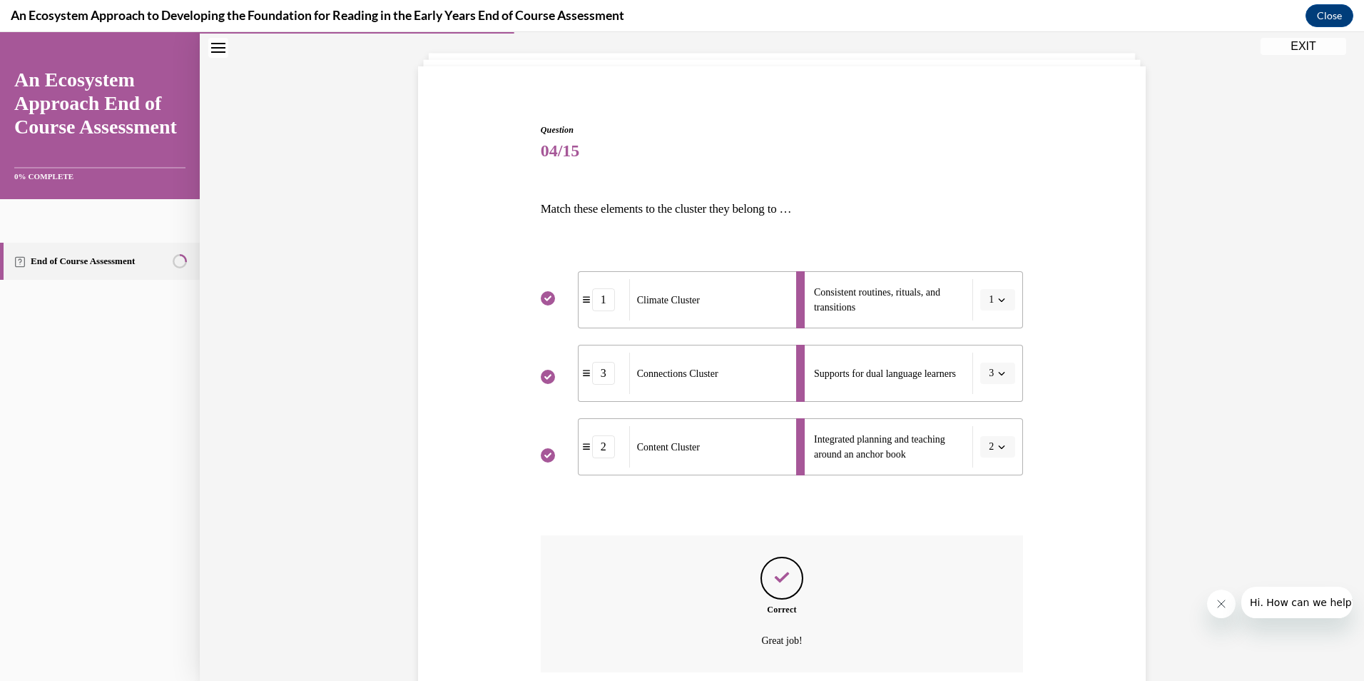
scroll to position [190, 0]
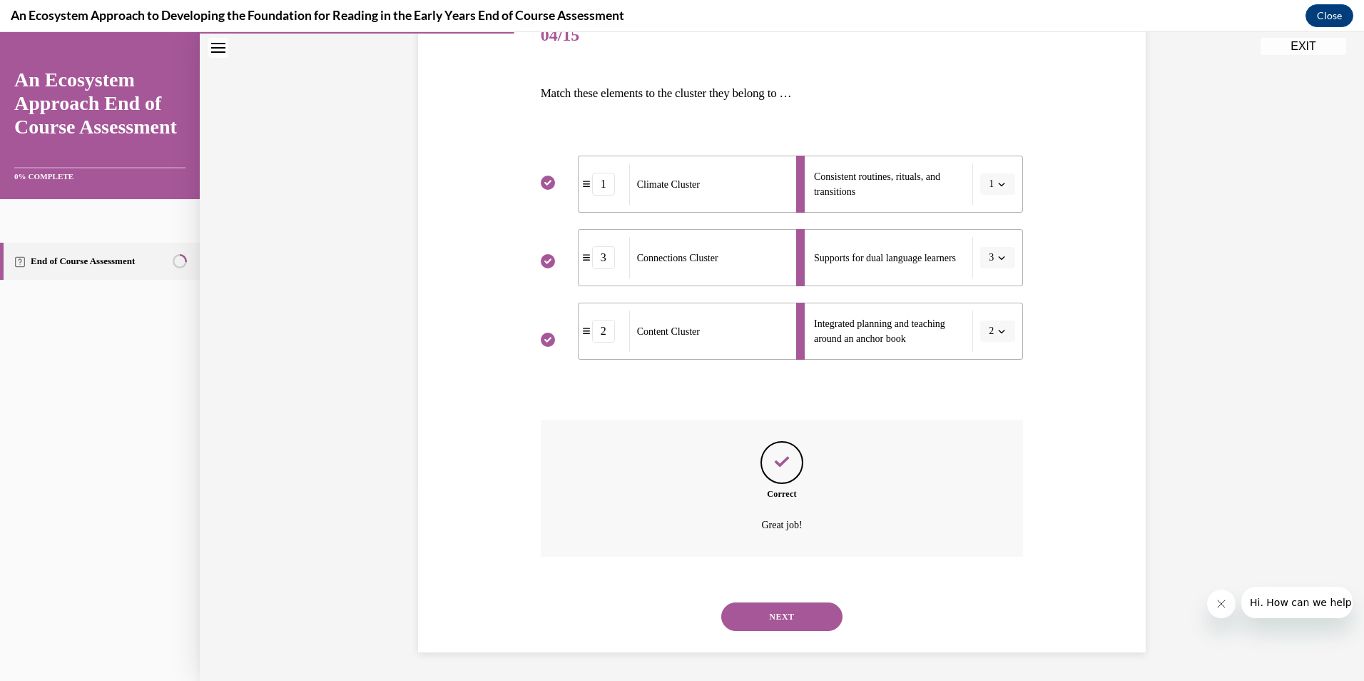
click at [800, 615] on button "NEXT" at bounding box center [781, 616] width 121 height 29
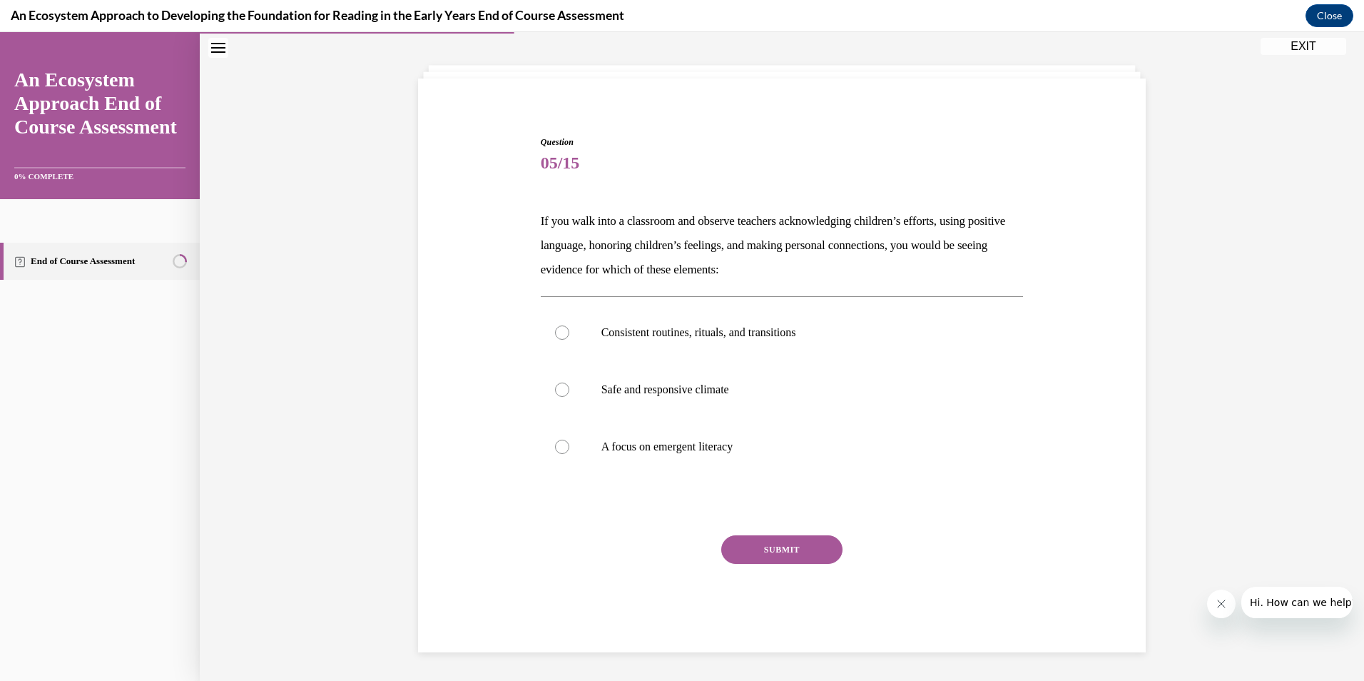
scroll to position [63, 0]
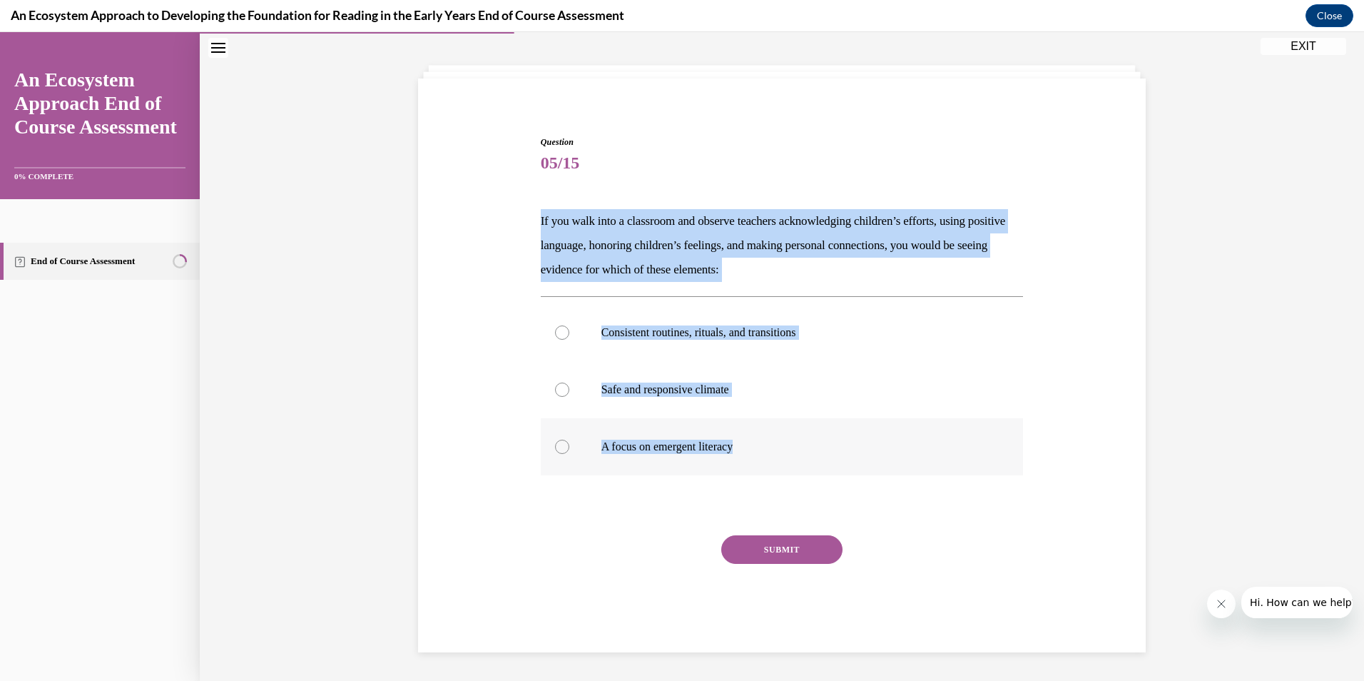
drag, startPoint x: 554, startPoint y: 232, endPoint x: 777, endPoint y: 454, distance: 315.3
click at [777, 454] on div "Question 05/15 If you walk into a classroom and observe teachers acknowledging …" at bounding box center [781, 372] width 735 height 559
copy div "If you walk into a classroom and observe teachers acknowledging children’s effo…"
click at [651, 376] on label "Safe and responsive climate" at bounding box center [782, 389] width 483 height 57
click at [569, 382] on input "Safe and responsive climate" at bounding box center [562, 389] width 14 height 14
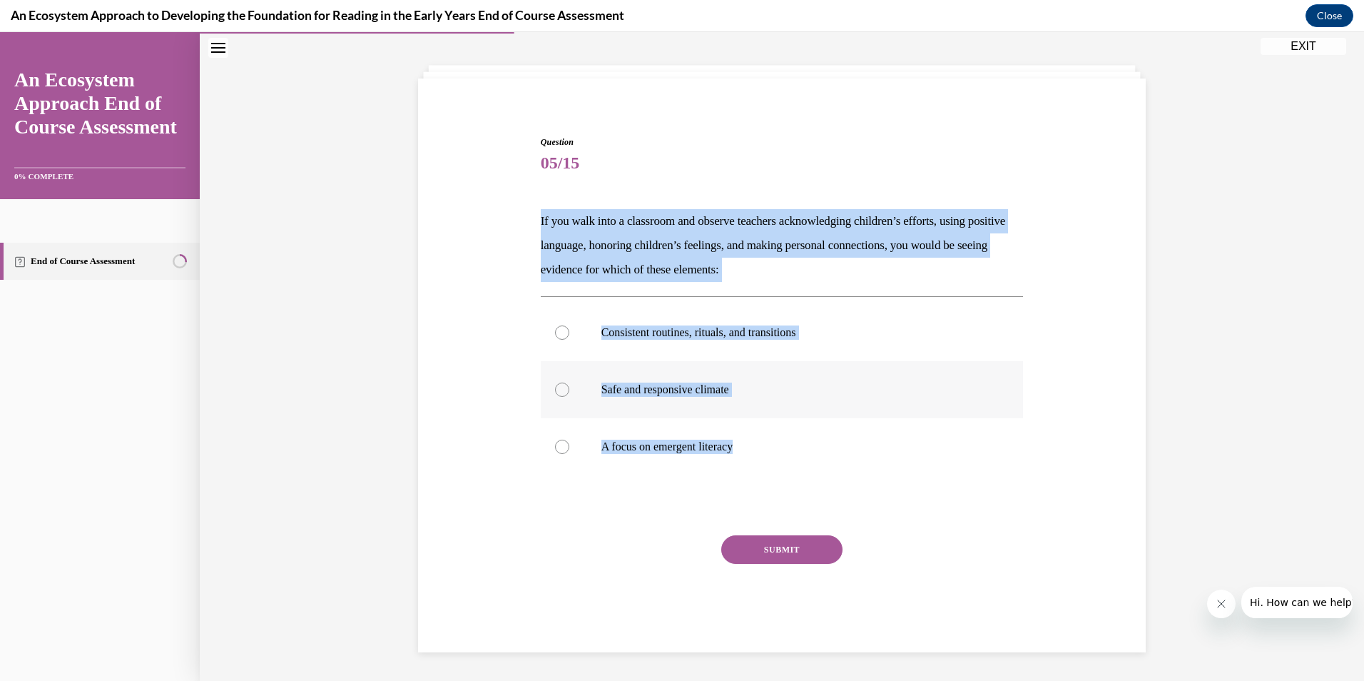
radio input "true"
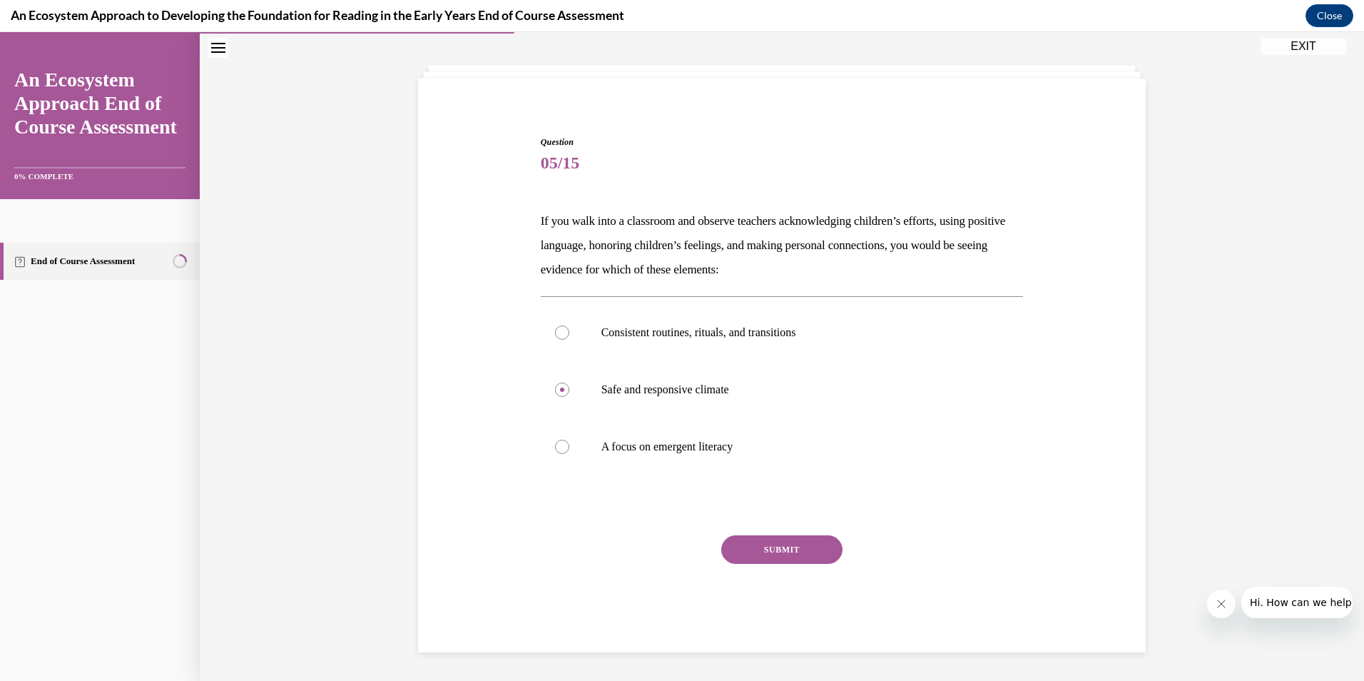
click at [748, 561] on button "SUBMIT" at bounding box center [781, 549] width 121 height 29
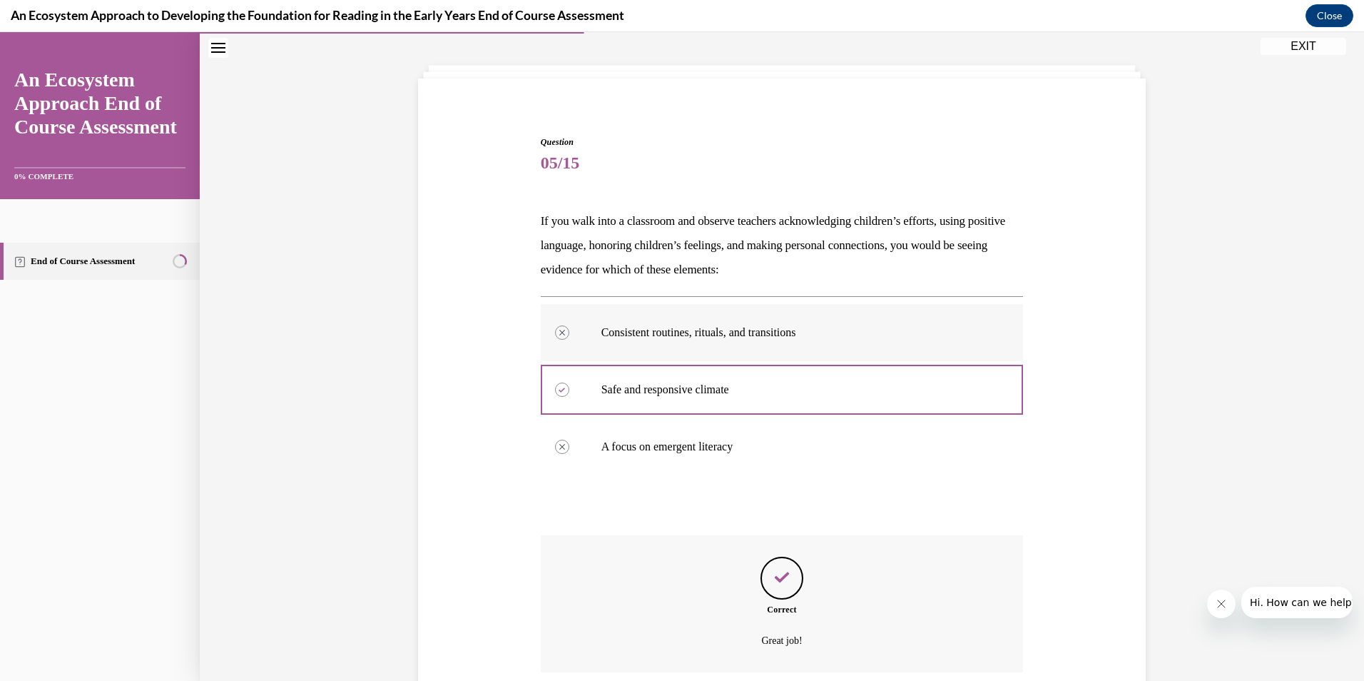
scroll to position [178, 0]
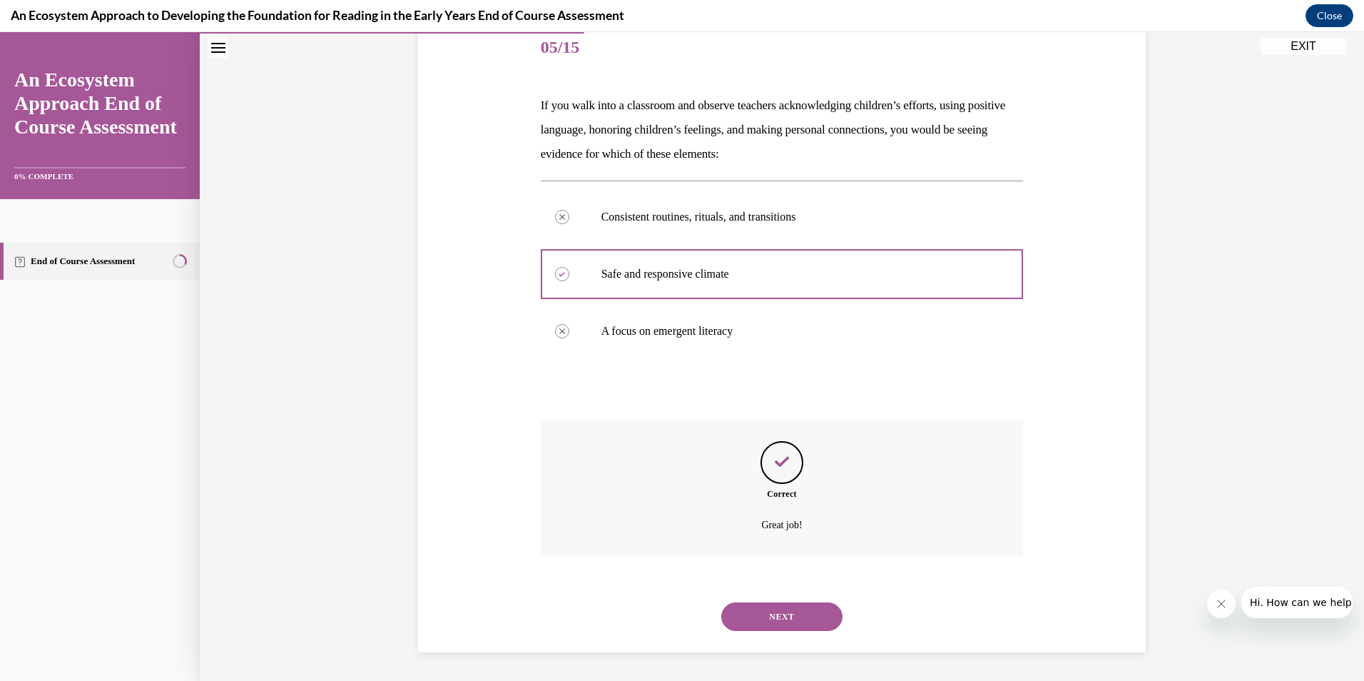
click at [759, 623] on button "NEXT" at bounding box center [781, 616] width 121 height 29
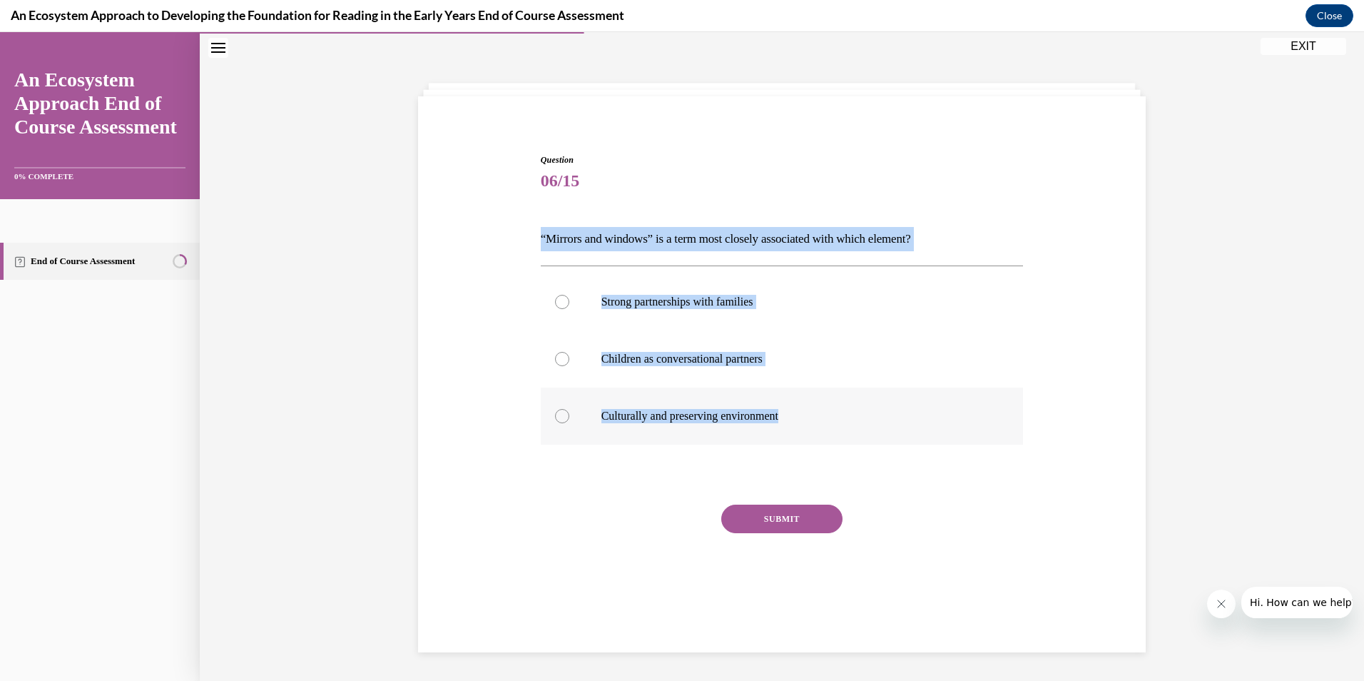
drag, startPoint x: 536, startPoint y: 227, endPoint x: 887, endPoint y: 442, distance: 411.8
click at [887, 442] on div "Question 06/15 “Mirrors and windows” is a term most closely associated with whi…" at bounding box center [782, 387] width 483 height 468
click at [730, 432] on label "Culturally and preserving environment" at bounding box center [782, 415] width 483 height 57
click at [569, 423] on input "Culturally and preserving environment" at bounding box center [562, 416] width 14 height 14
radio input "true"
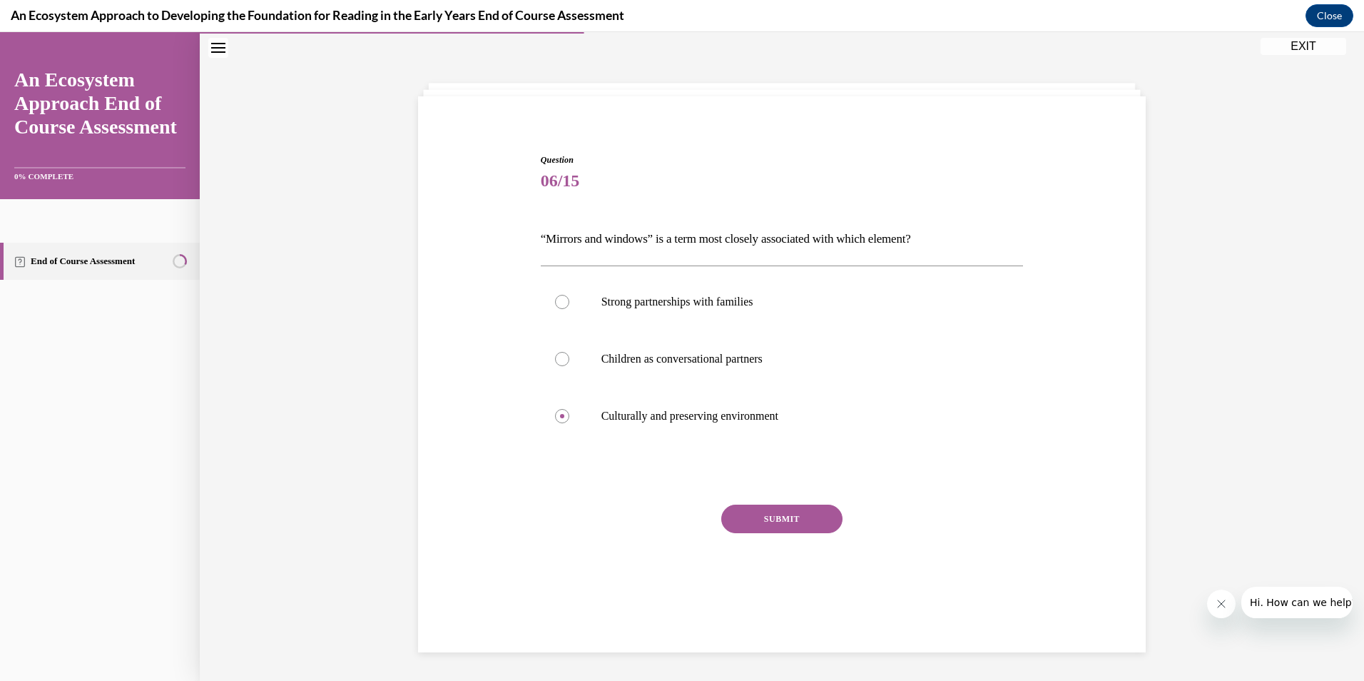
click at [794, 521] on button "SUBMIT" at bounding box center [781, 518] width 121 height 29
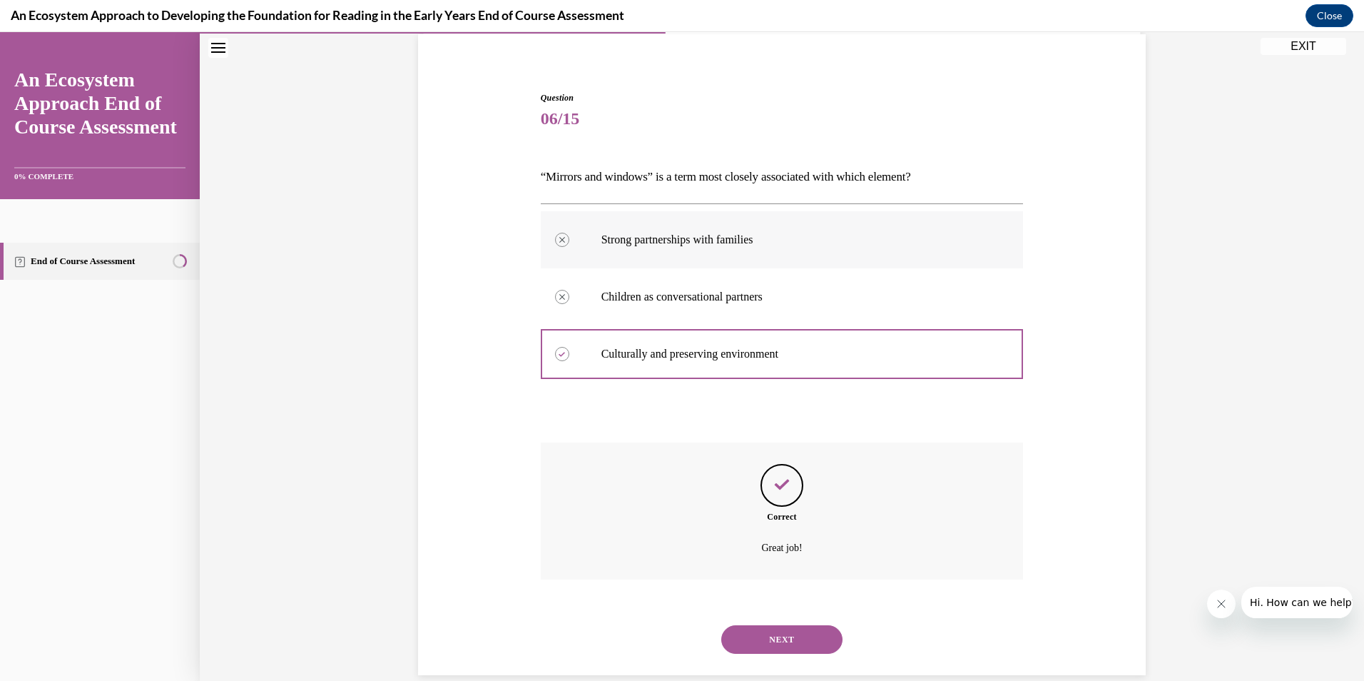
scroll to position [130, 0]
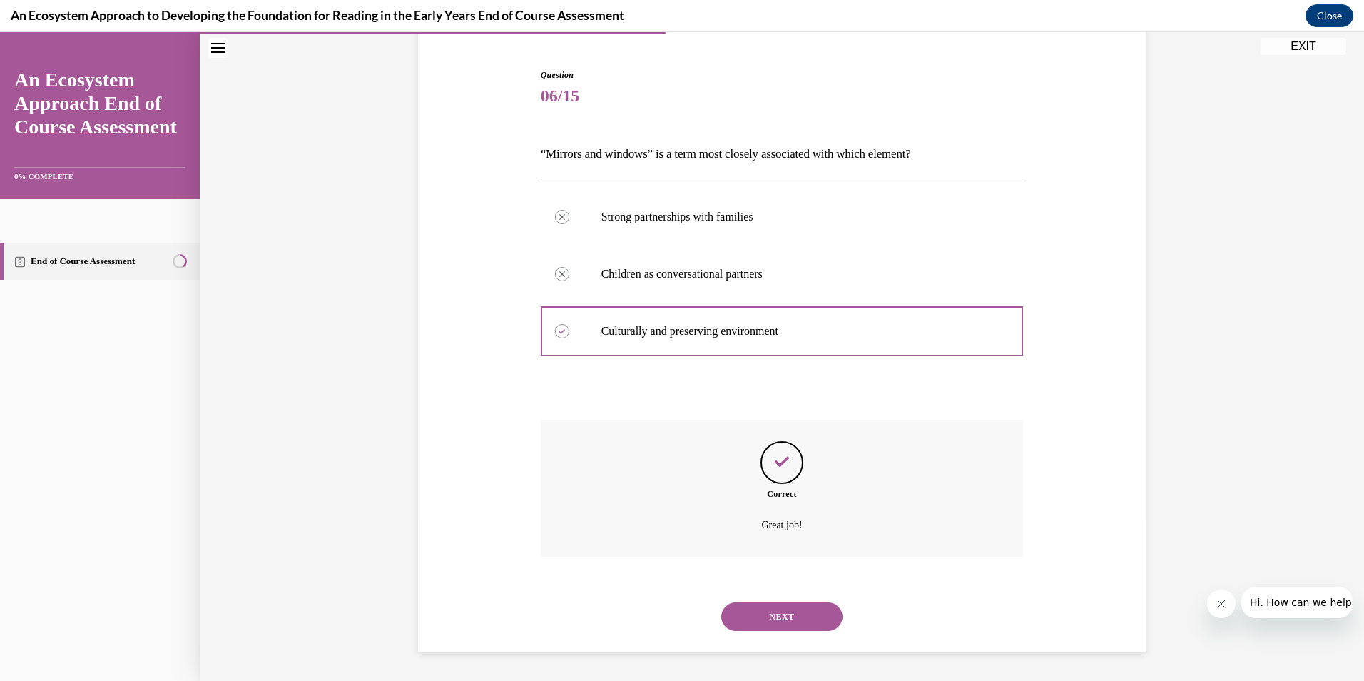
click at [735, 642] on div "NEXT" at bounding box center [782, 616] width 483 height 57
click at [738, 629] on button "NEXT" at bounding box center [781, 616] width 121 height 29
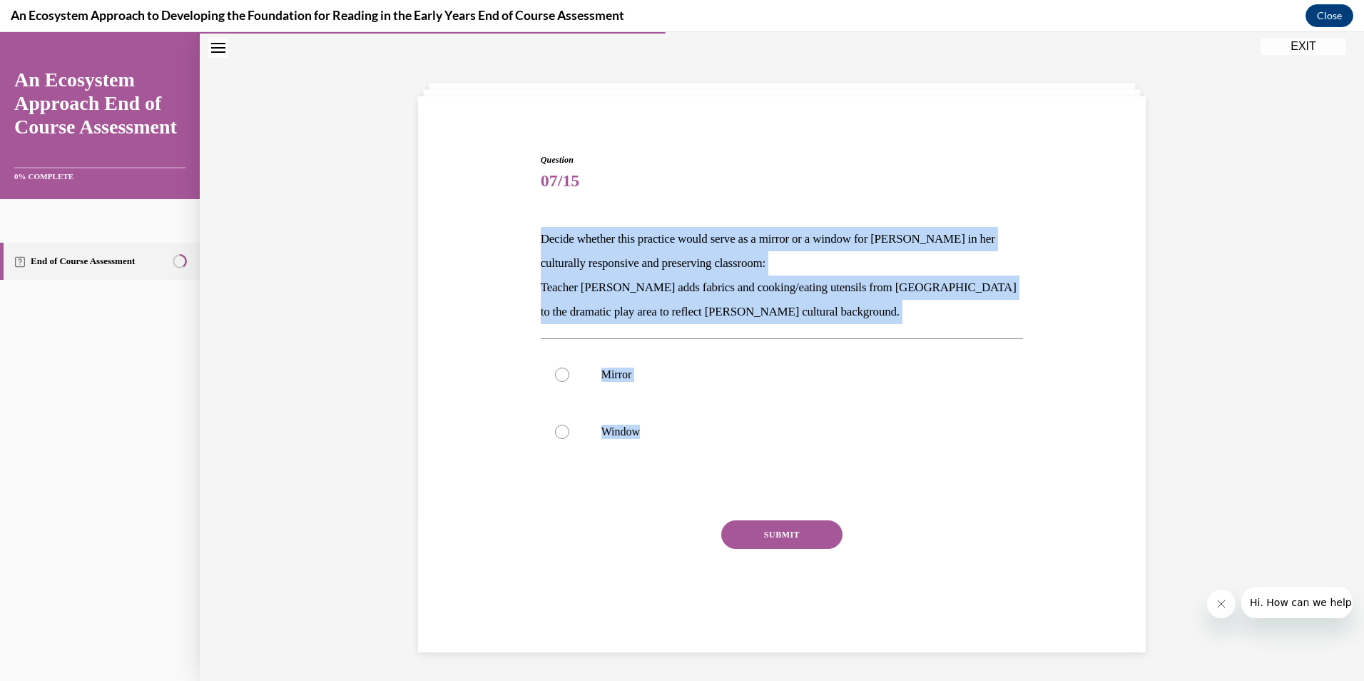
drag, startPoint x: 546, startPoint y: 256, endPoint x: 643, endPoint y: 480, distance: 244.1
click at [643, 480] on div "Question 07/15 Decide whether this practice would serve as a mirror or a window…" at bounding box center [782, 395] width 483 height 484
copy div "Decide whether this practice would serve as a mirror or a window for Mei Ling i…"
click at [671, 393] on label "Mirror" at bounding box center [782, 374] width 483 height 57
click at [569, 382] on input "Mirror" at bounding box center [562, 374] width 14 height 14
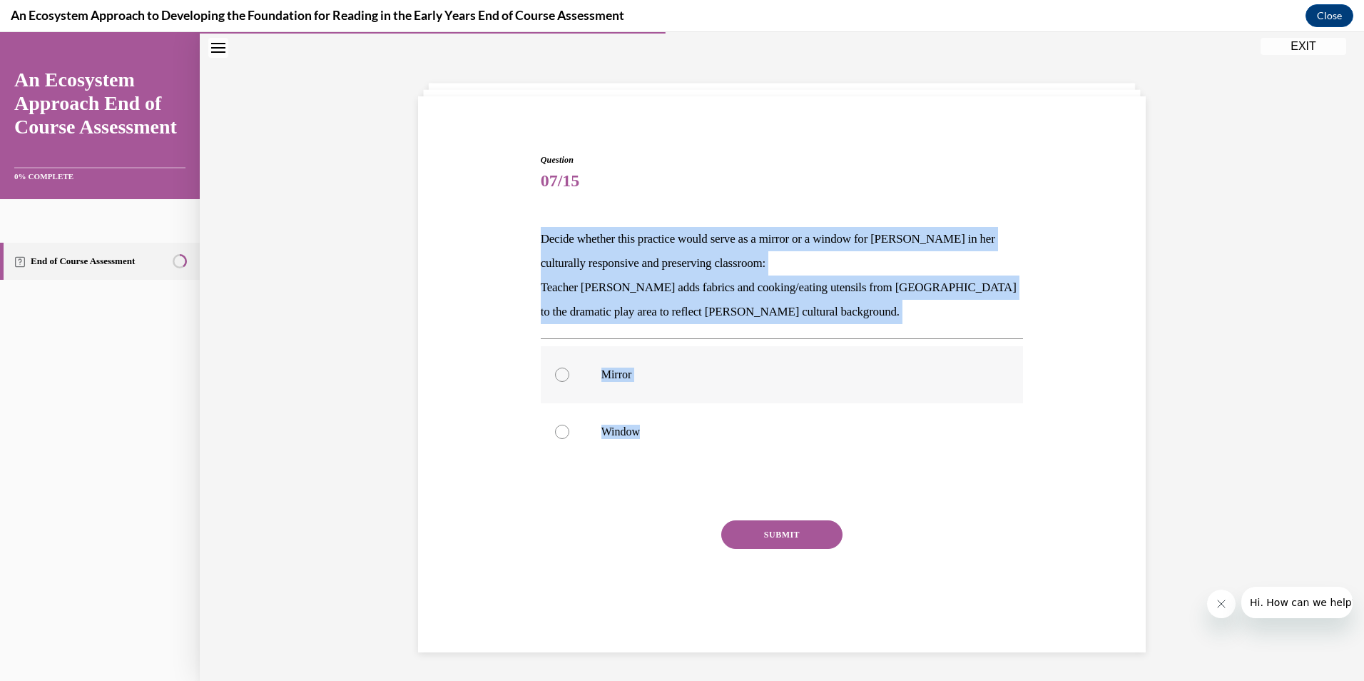
radio input "true"
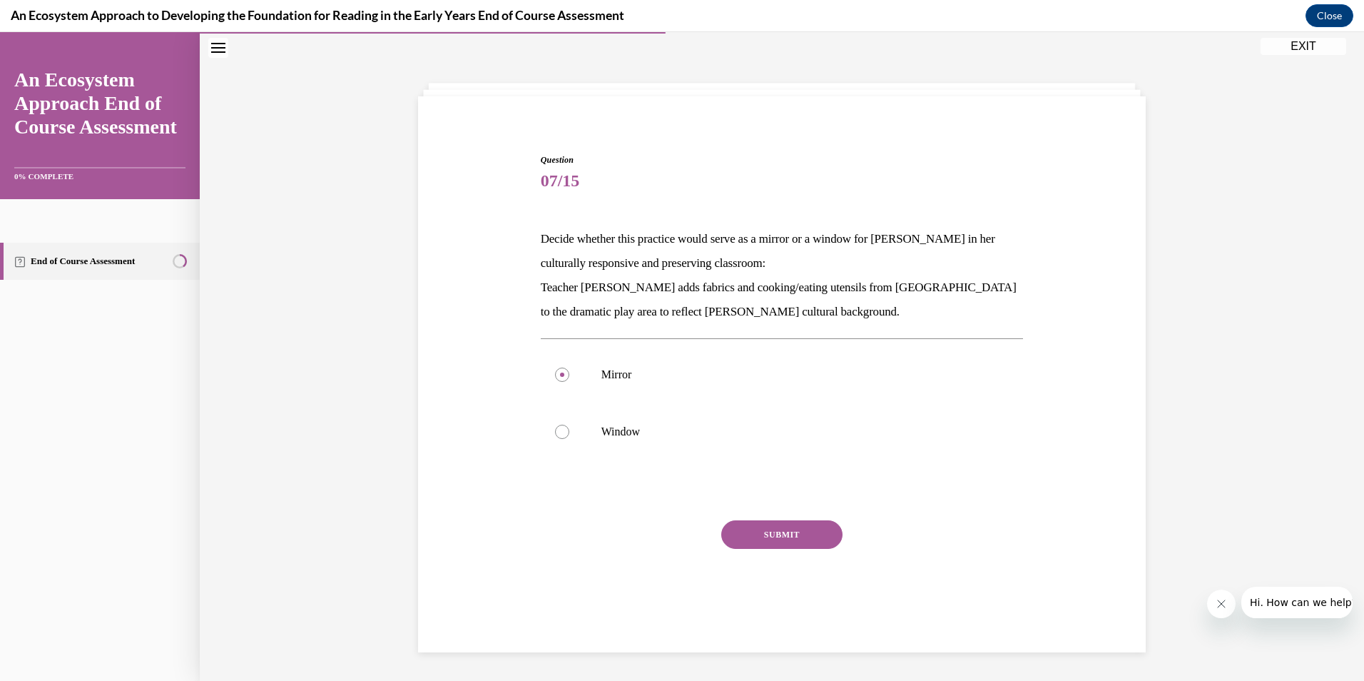
click at [728, 534] on button "SUBMIT" at bounding box center [781, 534] width 121 height 29
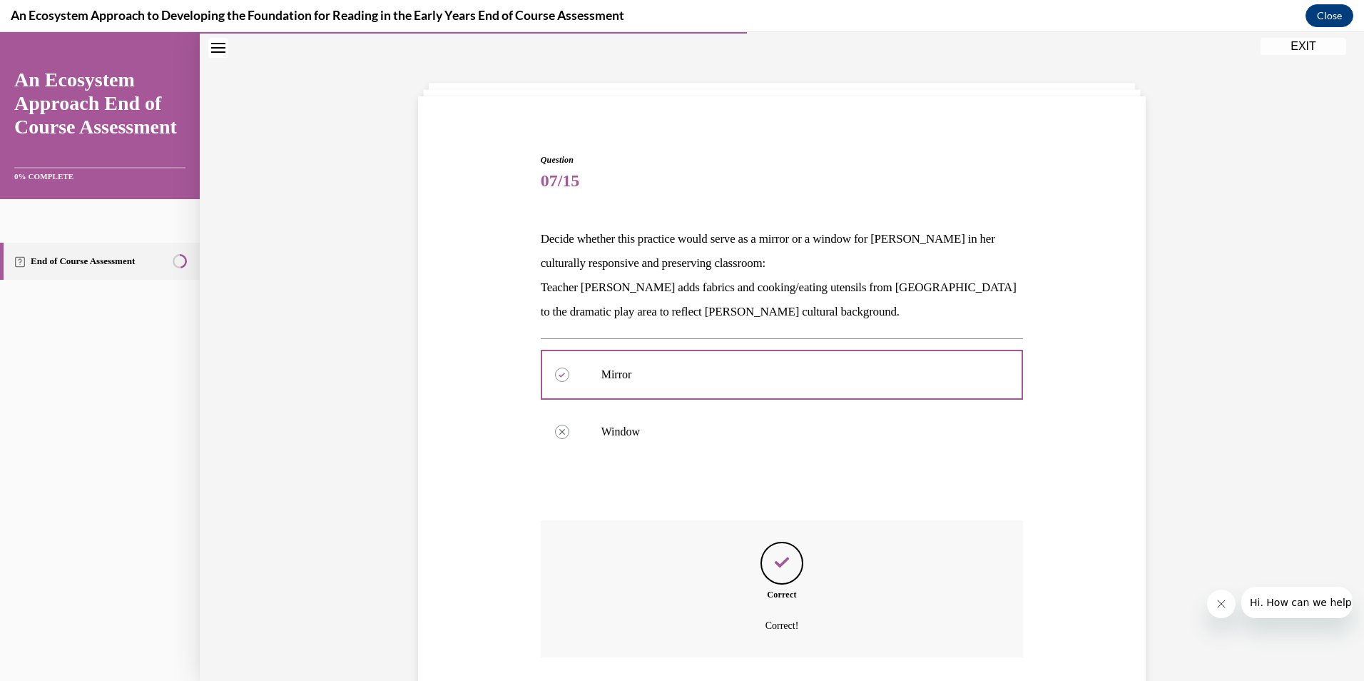
scroll to position [146, 0]
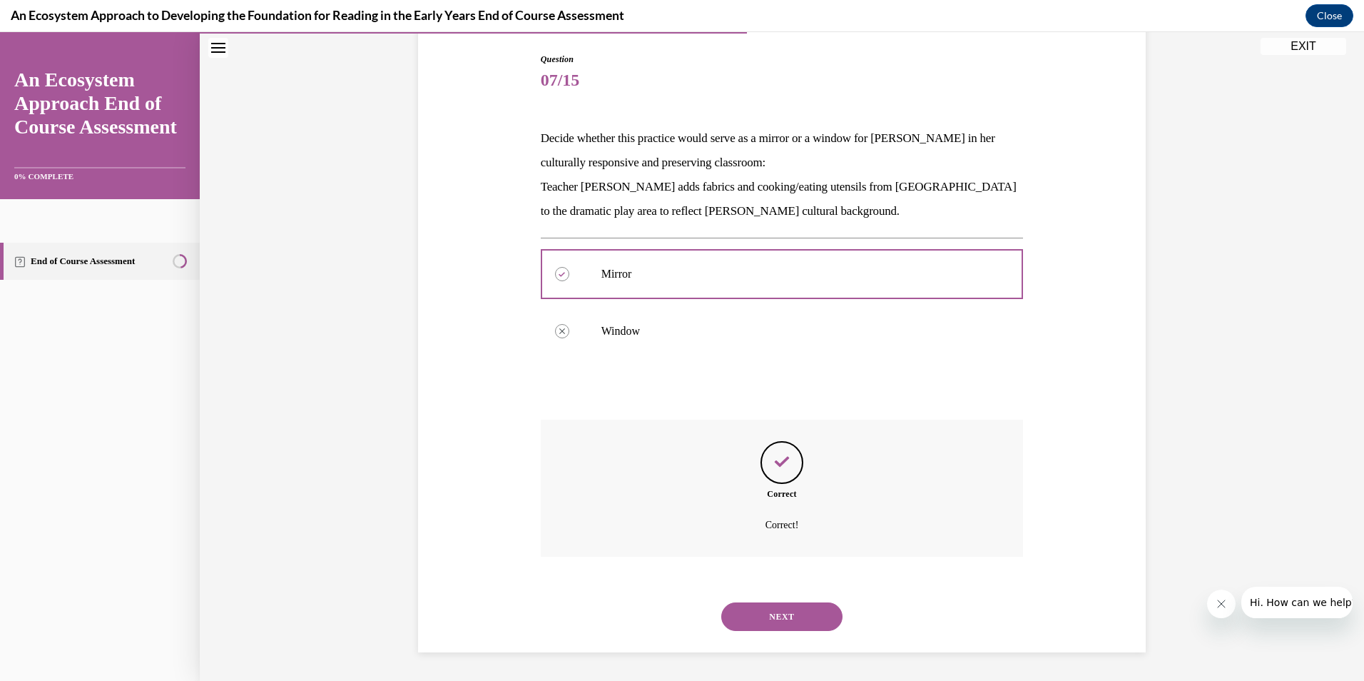
click at [750, 613] on button "NEXT" at bounding box center [781, 616] width 121 height 29
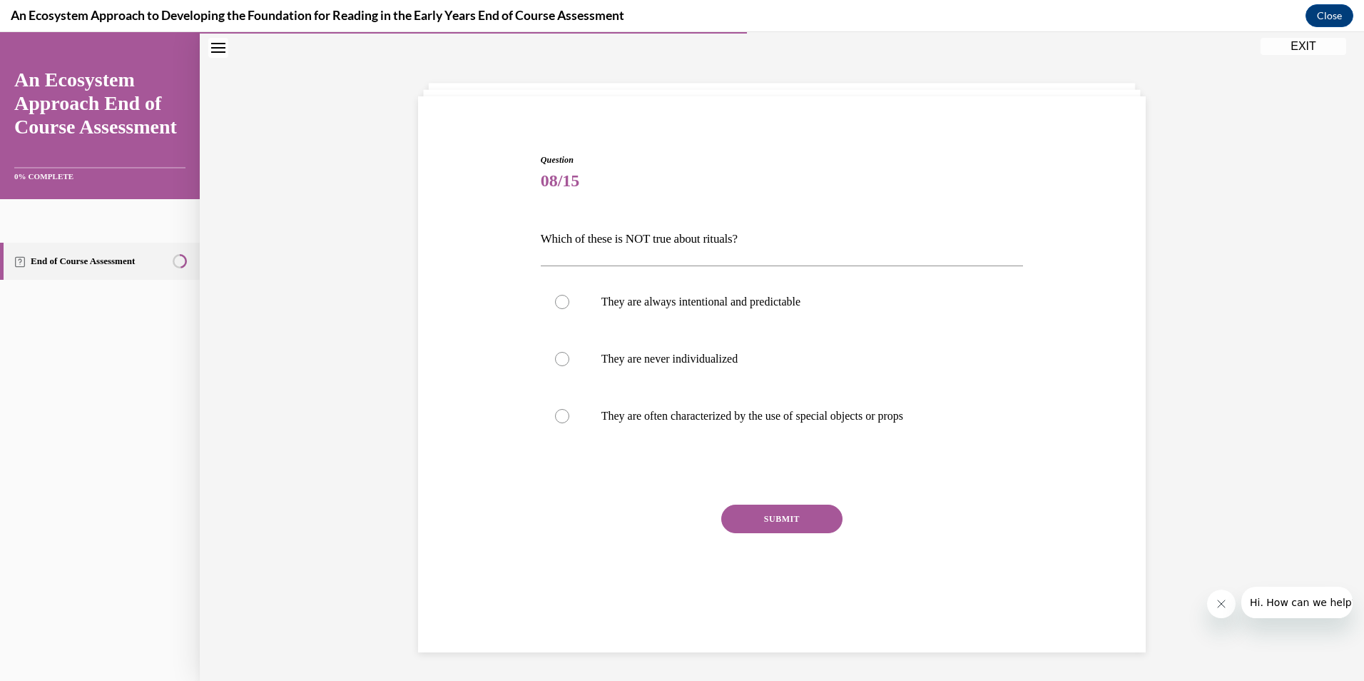
scroll to position [45, 0]
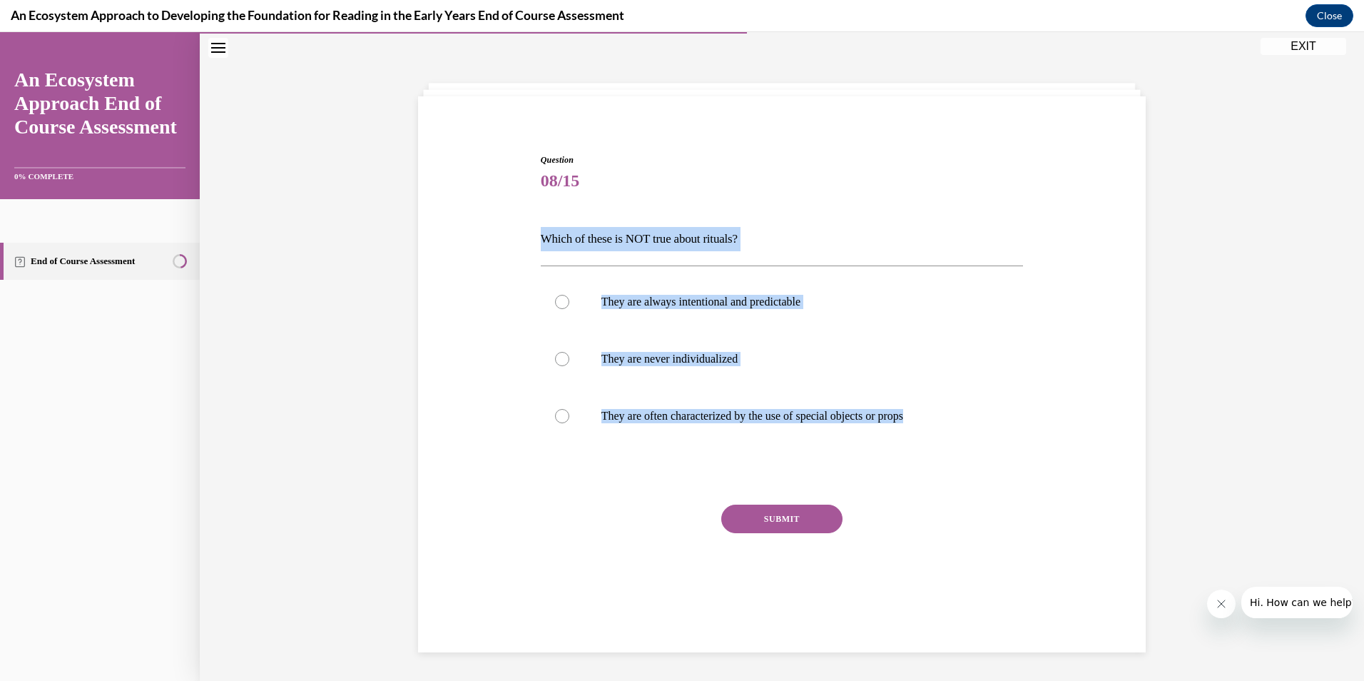
drag, startPoint x: 524, startPoint y: 234, endPoint x: 923, endPoint y: 471, distance: 463.8
click at [923, 471] on div "Question 08/15 Which of these is NOT true about rituals? They are always intent…" at bounding box center [781, 366] width 735 height 511
copy div "Which of these is NOT true about rituals? They are always intentional and predi…"
click at [643, 369] on label "They are never individualized" at bounding box center [782, 358] width 483 height 57
click at [569, 366] on input "They are never individualized" at bounding box center [562, 359] width 14 height 14
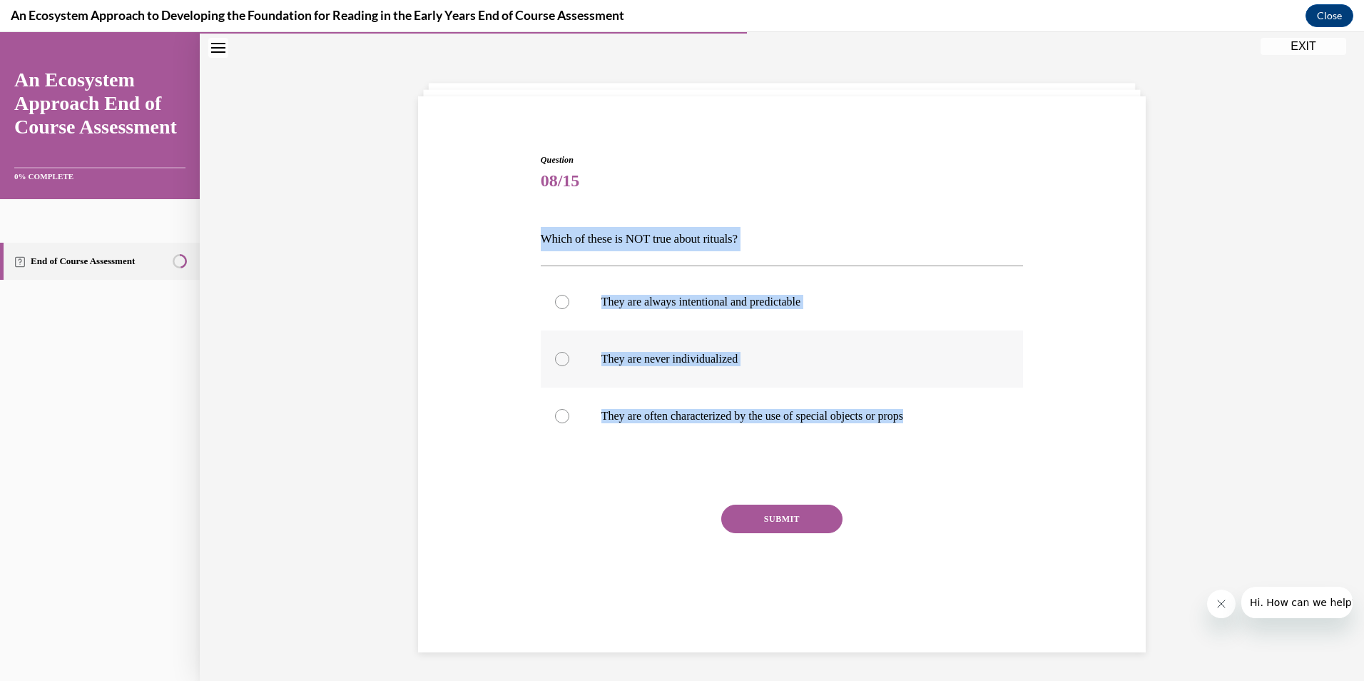
radio input "true"
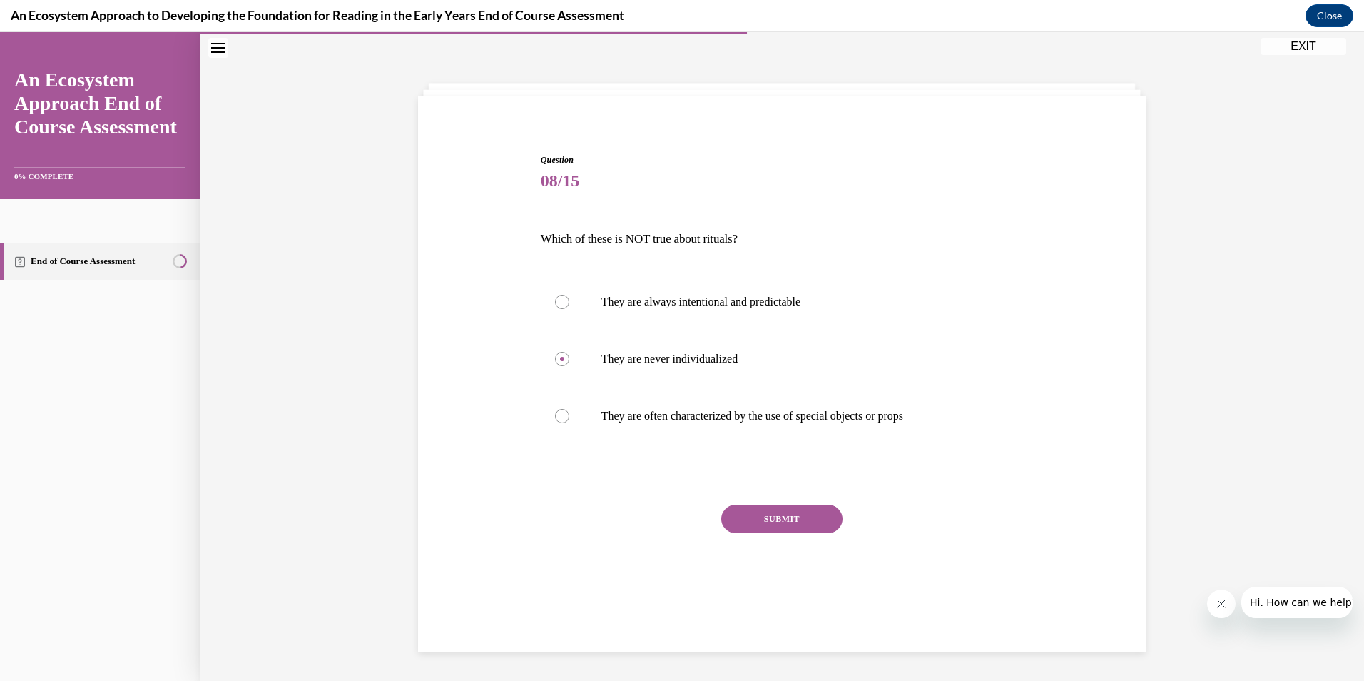
click at [733, 518] on button "SUBMIT" at bounding box center [781, 518] width 121 height 29
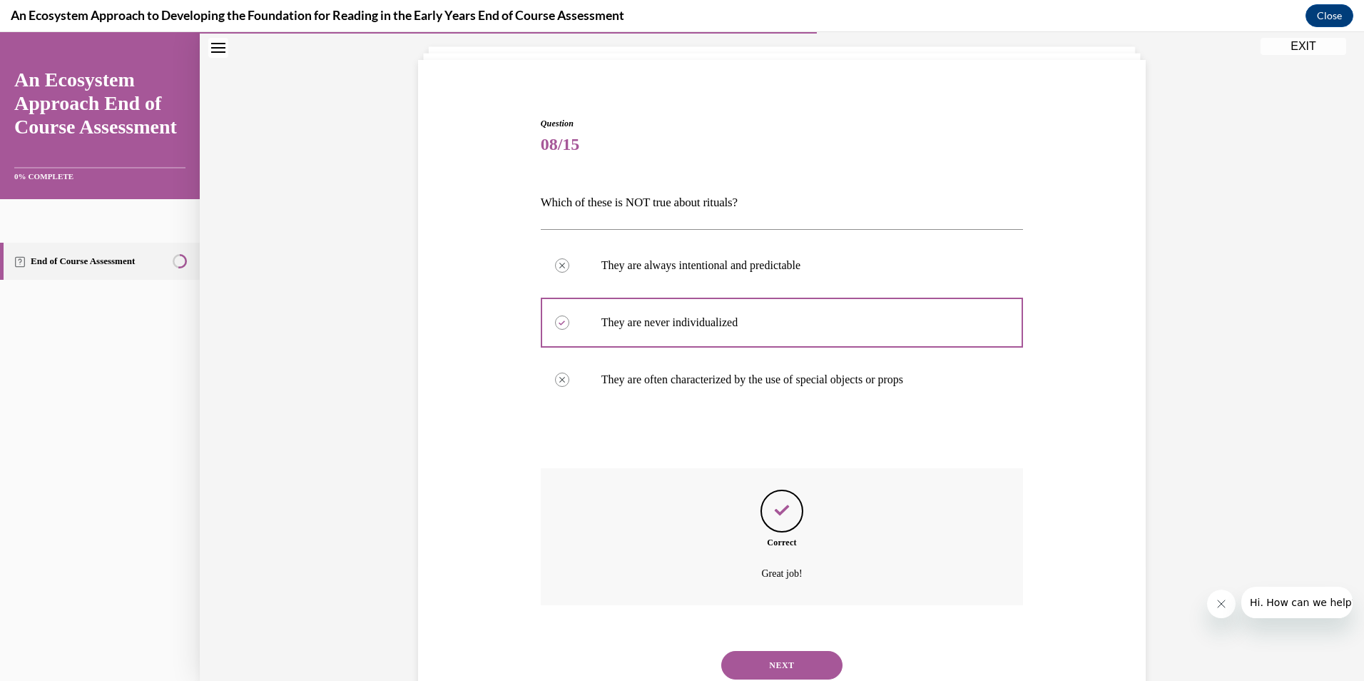
scroll to position [130, 0]
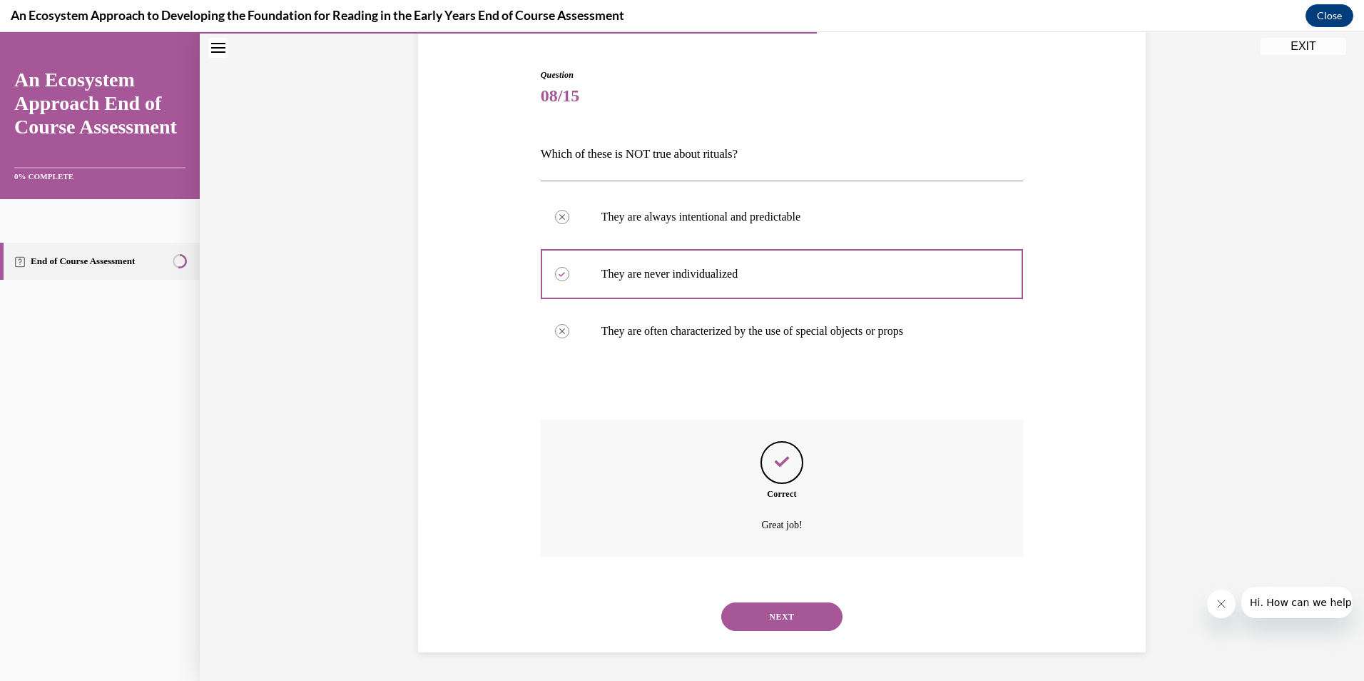
click at [769, 614] on button "NEXT" at bounding box center [781, 616] width 121 height 29
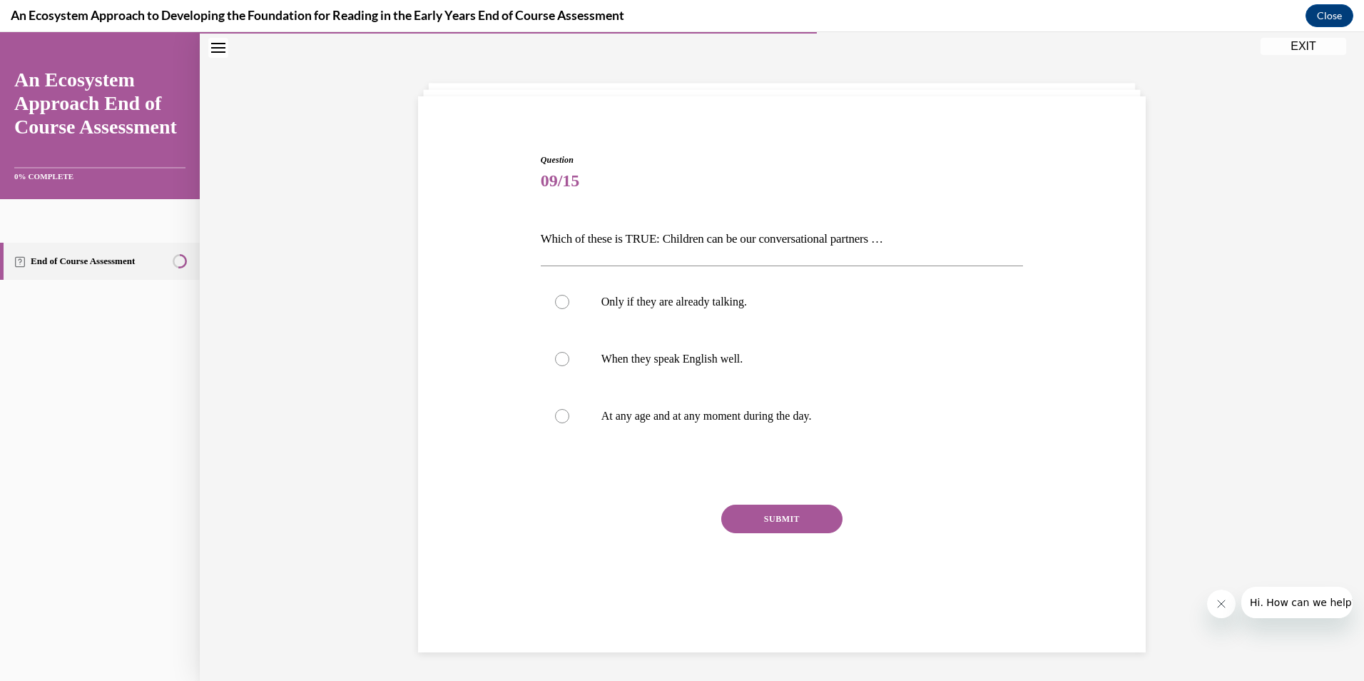
scroll to position [45, 0]
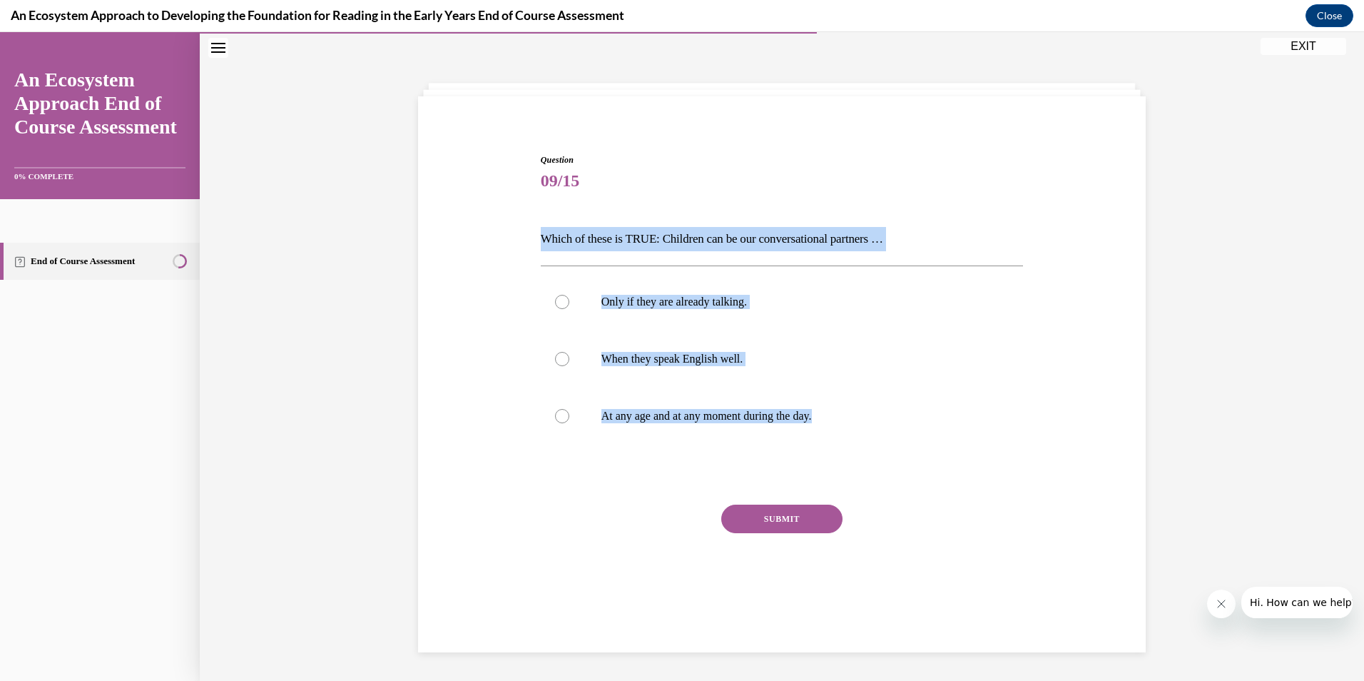
drag, startPoint x: 527, startPoint y: 238, endPoint x: 872, endPoint y: 457, distance: 408.3
click at [872, 457] on div "Question 09/15 Which of these is TRUE: Children can be our conversational partn…" at bounding box center [781, 366] width 735 height 511
copy div "Which of these is TRUE: Children can be our conversational partners … Only if t…"
click at [716, 419] on p "At any age and at any moment during the day." at bounding box center [794, 416] width 387 height 14
click at [569, 419] on input "At any age and at any moment during the day." at bounding box center [562, 416] width 14 height 14
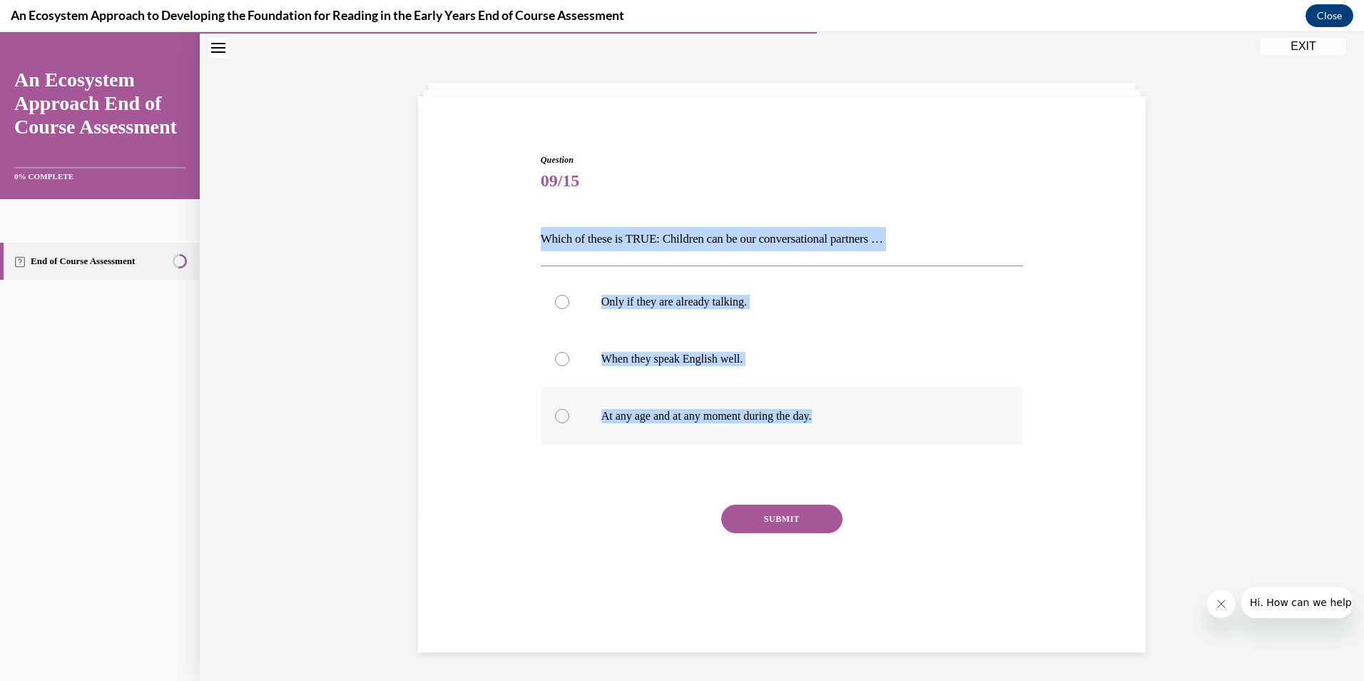
radio input "true"
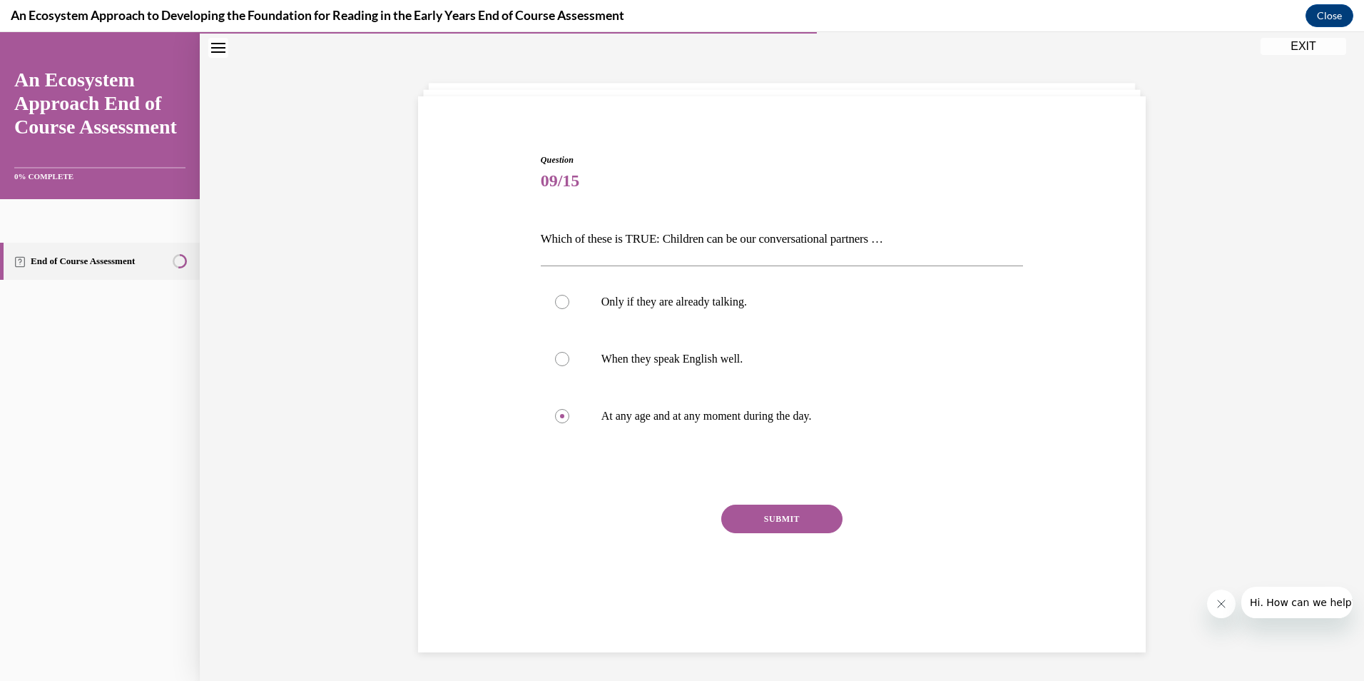
click at [748, 531] on button "SUBMIT" at bounding box center [781, 518] width 121 height 29
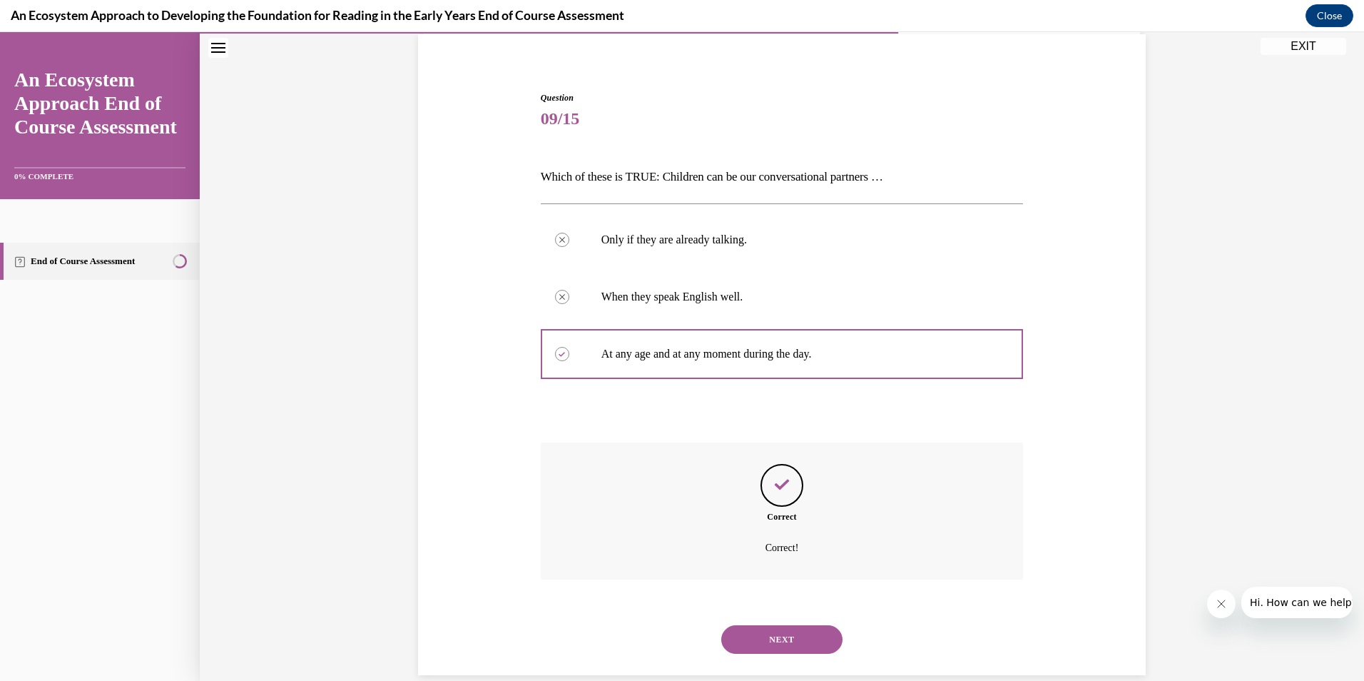
scroll to position [130, 0]
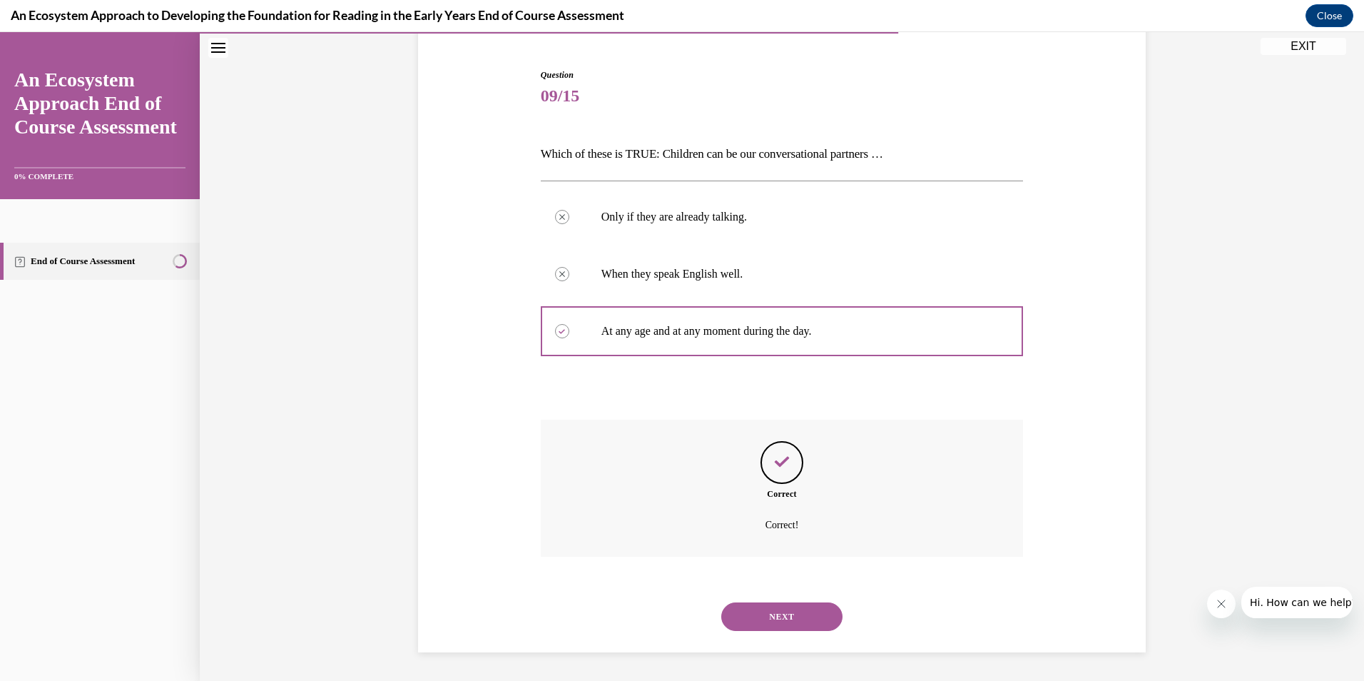
click at [750, 616] on button "NEXT" at bounding box center [781, 616] width 121 height 29
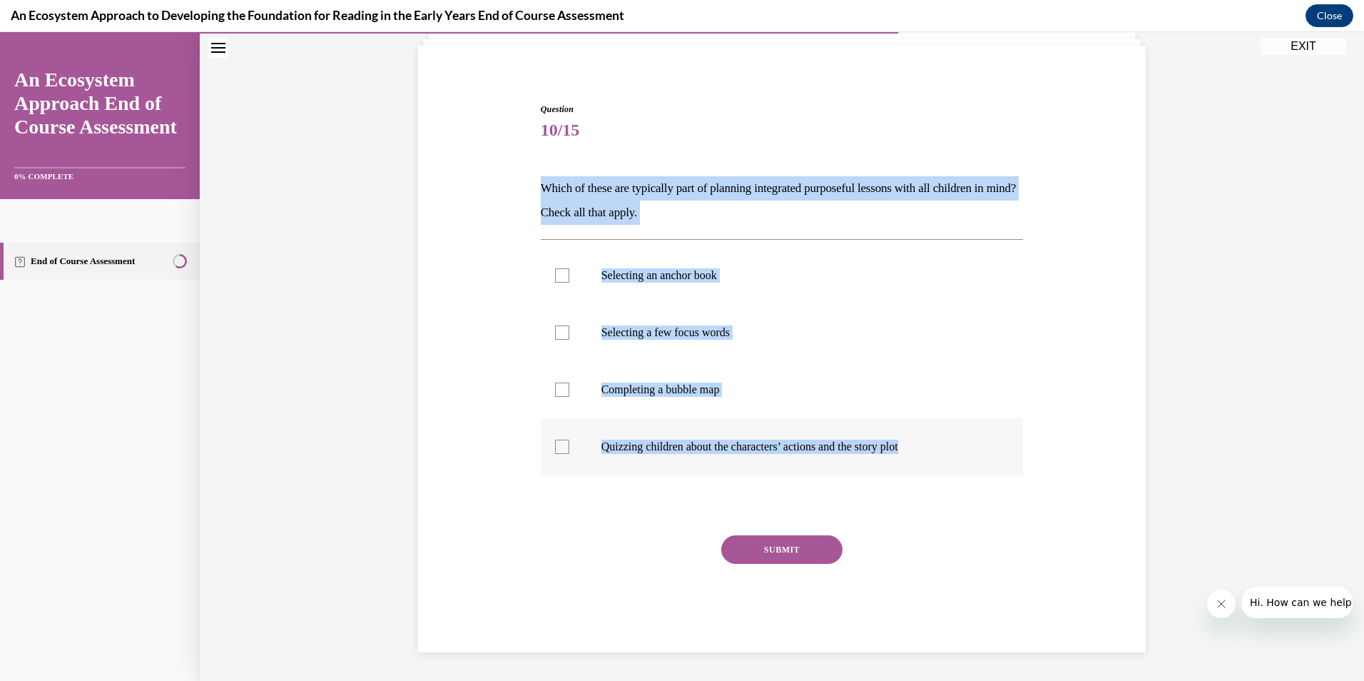
drag, startPoint x: 531, startPoint y: 167, endPoint x: 948, endPoint y: 465, distance: 512.9
click at [948, 465] on div "Question 10/15 Which of these are typically part of planning integrated purpose…" at bounding box center [781, 356] width 735 height 592
click at [948, 465] on label "Quizzing children about the characters’ actions and the story plot" at bounding box center [782, 446] width 483 height 57
click at [569, 454] on input "Quizzing children about the characters’ actions and the story plot" at bounding box center [562, 446] width 14 height 14
checkbox input "true"
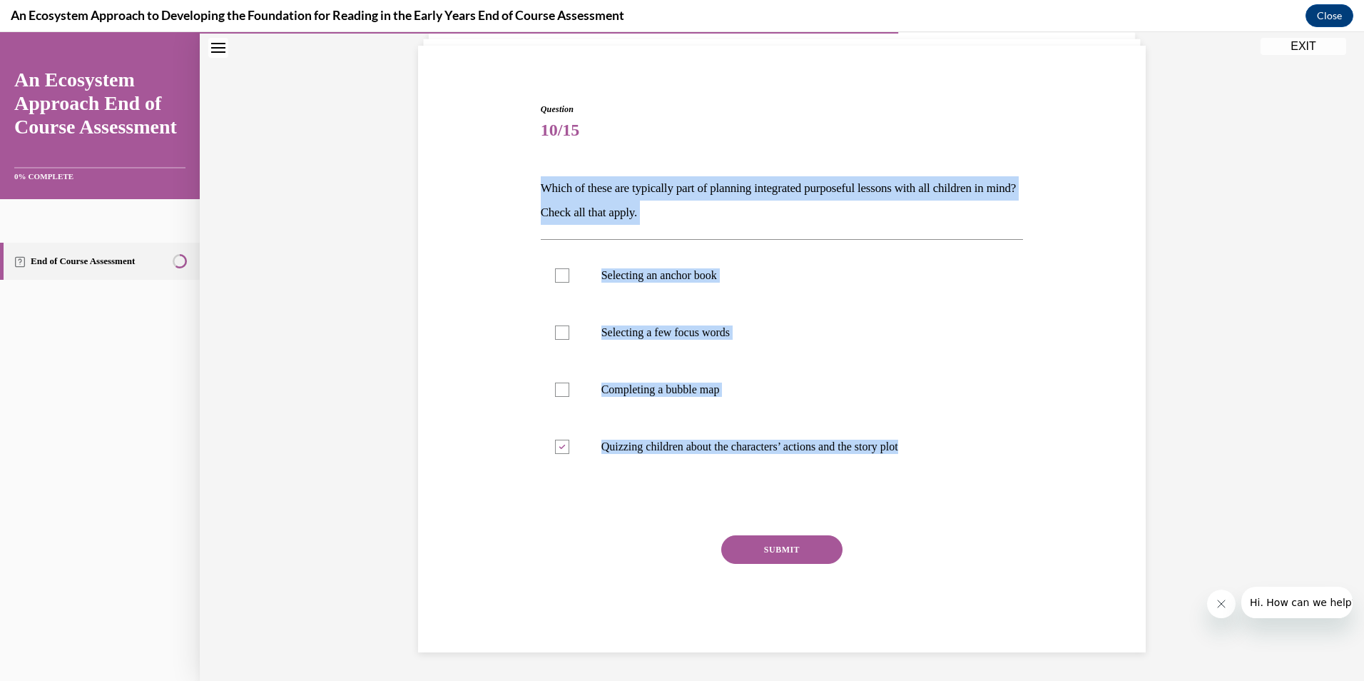
drag, startPoint x: 524, startPoint y: 170, endPoint x: 939, endPoint y: 506, distance: 533.7
click at [939, 506] on div "Question 10/15 Which of these are typically part of planning integrated purpose…" at bounding box center [781, 356] width 735 height 592
click at [939, 506] on div at bounding box center [782, 505] width 483 height 17
drag, startPoint x: 940, startPoint y: 462, endPoint x: 533, endPoint y: 150, distance: 513.4
click at [537, 150] on div "Question 10/15 Which of these are typically part of planning integrated purpose…" at bounding box center [782, 366] width 490 height 571
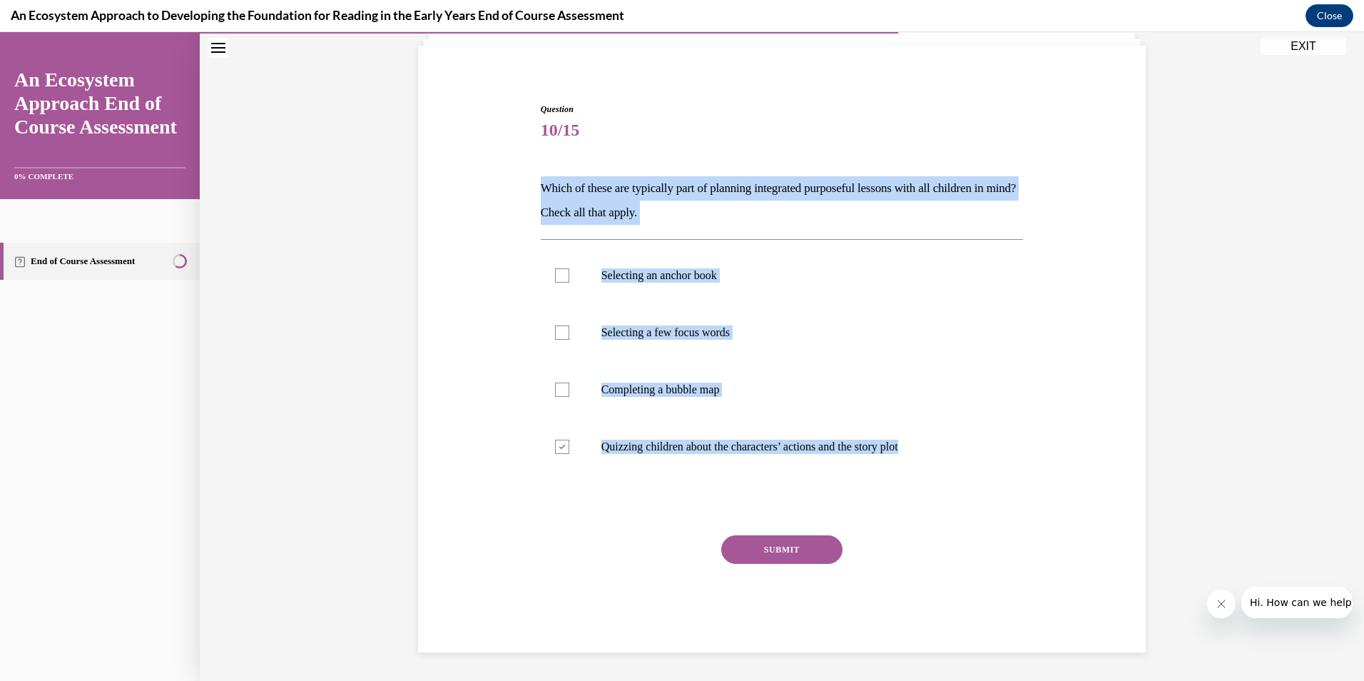
copy div "Which of these are typically part of planning integrated purposeful lessons wit…"
click at [701, 285] on label "Selecting an anchor book" at bounding box center [782, 275] width 483 height 57
click at [569, 282] on input "Selecting an anchor book" at bounding box center [562, 275] width 14 height 14
checkbox input "true"
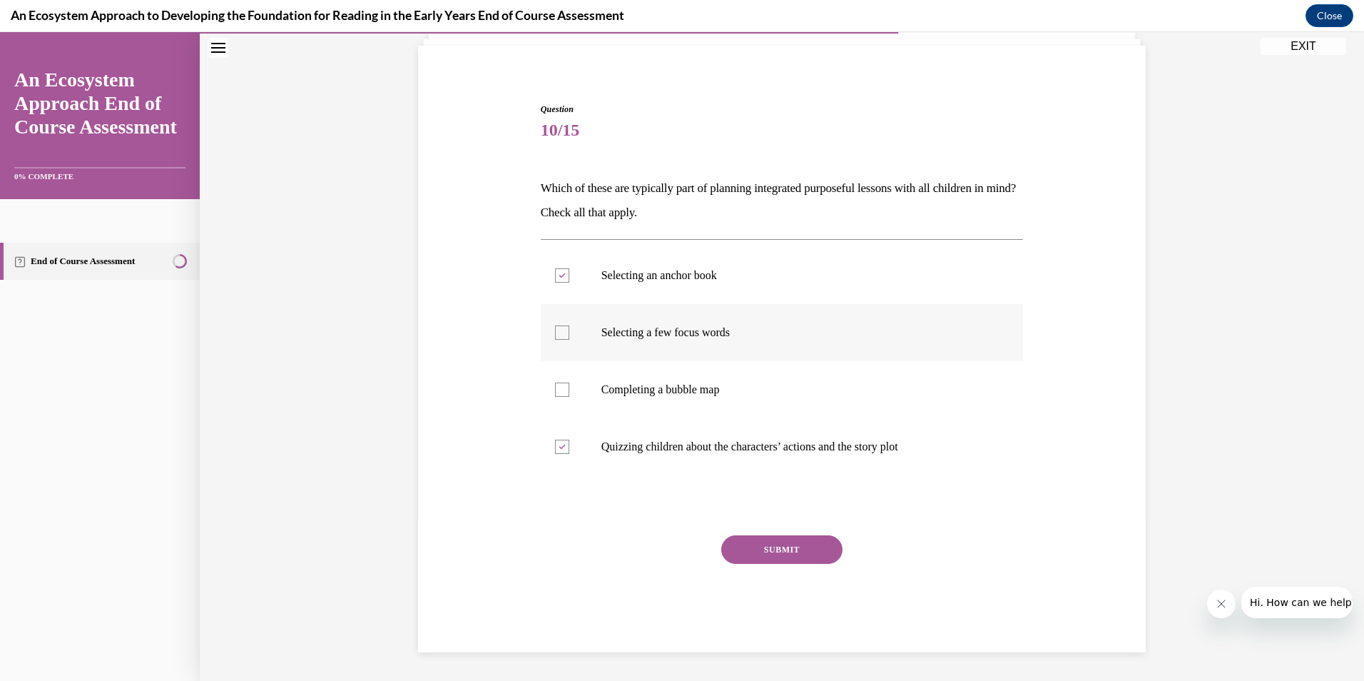
click at [627, 334] on p "Selecting a few focus words" at bounding box center [794, 332] width 387 height 14
click at [569, 334] on input "Selecting a few focus words" at bounding box center [562, 332] width 14 height 14
checkbox input "true"
click at [616, 382] on label "Completing a bubble map" at bounding box center [782, 389] width 483 height 57
click at [569, 382] on input "Completing a bubble map" at bounding box center [562, 389] width 14 height 14
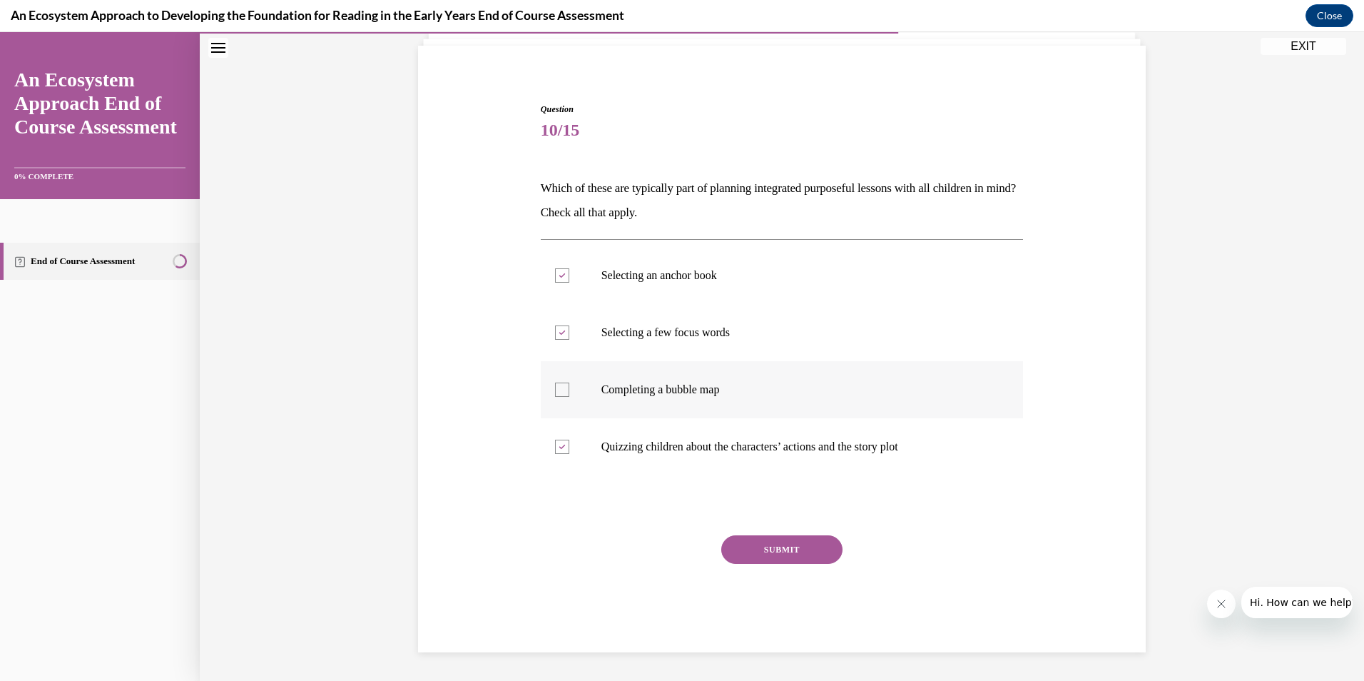
checkbox input "true"
click at [559, 444] on icon at bounding box center [562, 446] width 6 height 5
click at [555, 444] on input "Quizzing children about the characters’ actions and the story plot" at bounding box center [562, 446] width 14 height 14
checkbox input "false"
click at [752, 552] on button "SUBMIT" at bounding box center [781, 549] width 121 height 29
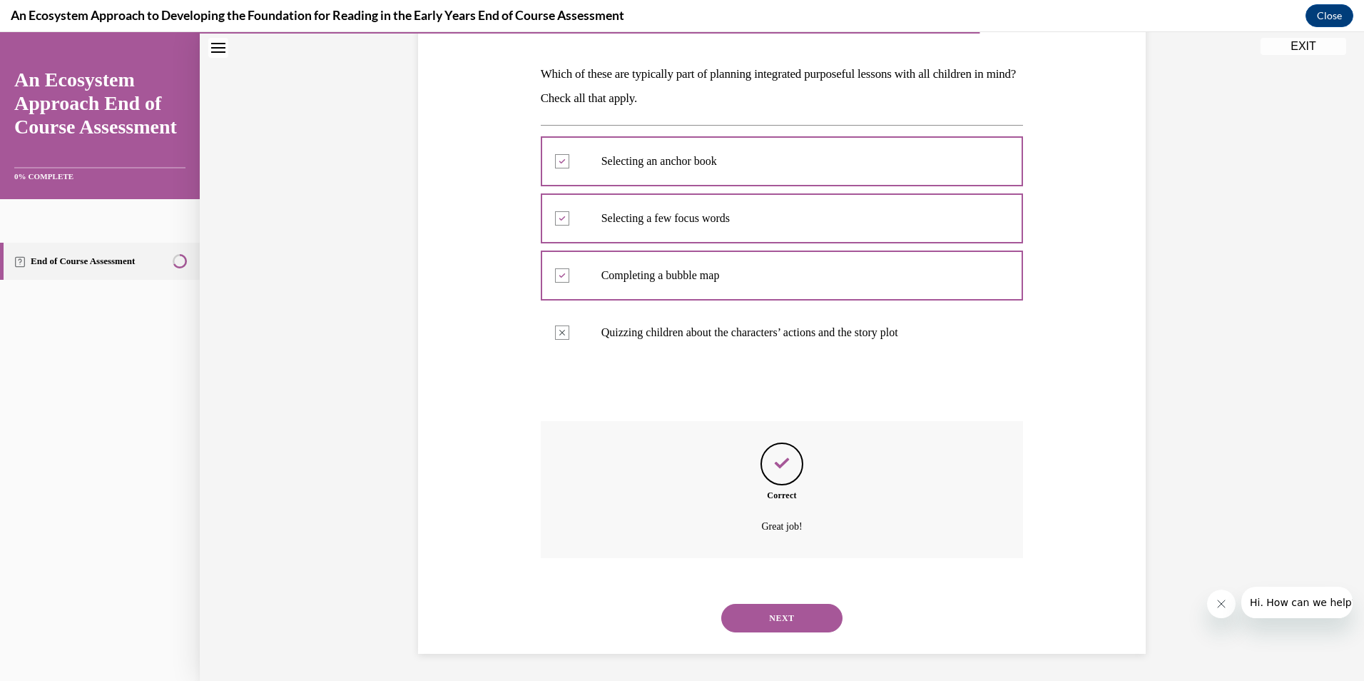
scroll to position [211, 0]
click at [788, 616] on button "NEXT" at bounding box center [781, 616] width 121 height 29
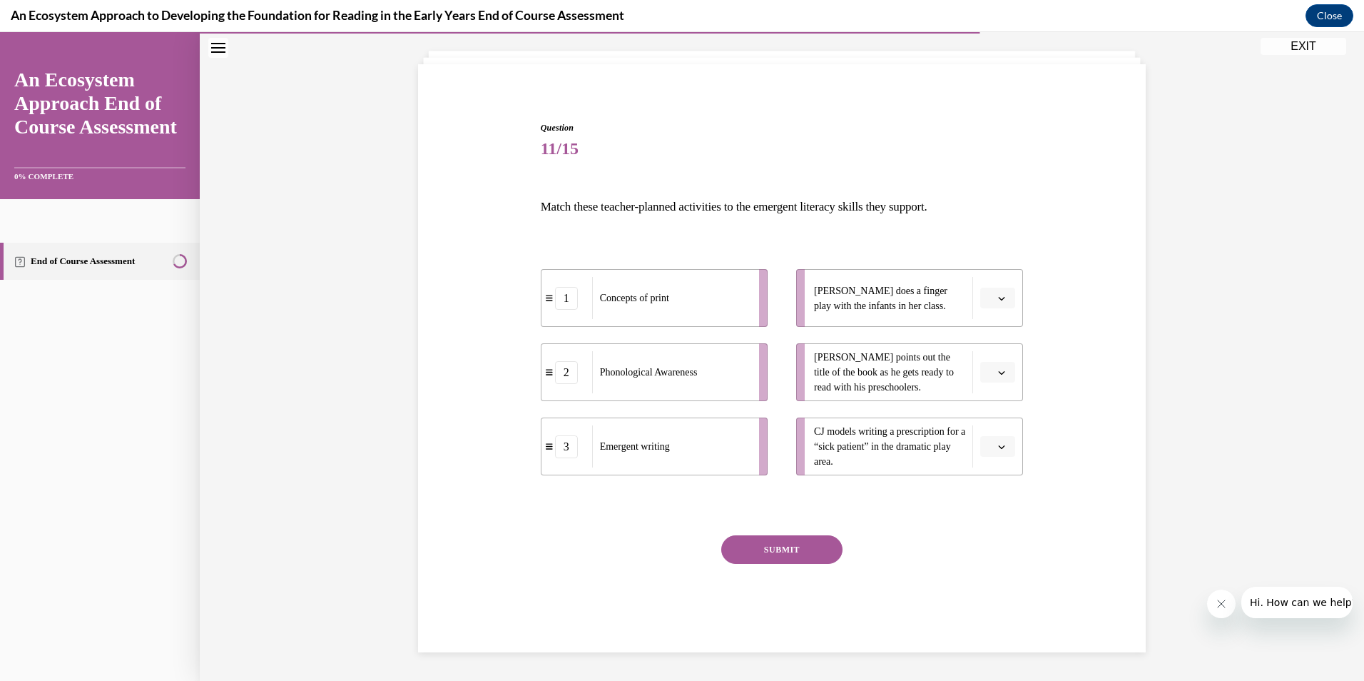
scroll to position [77, 0]
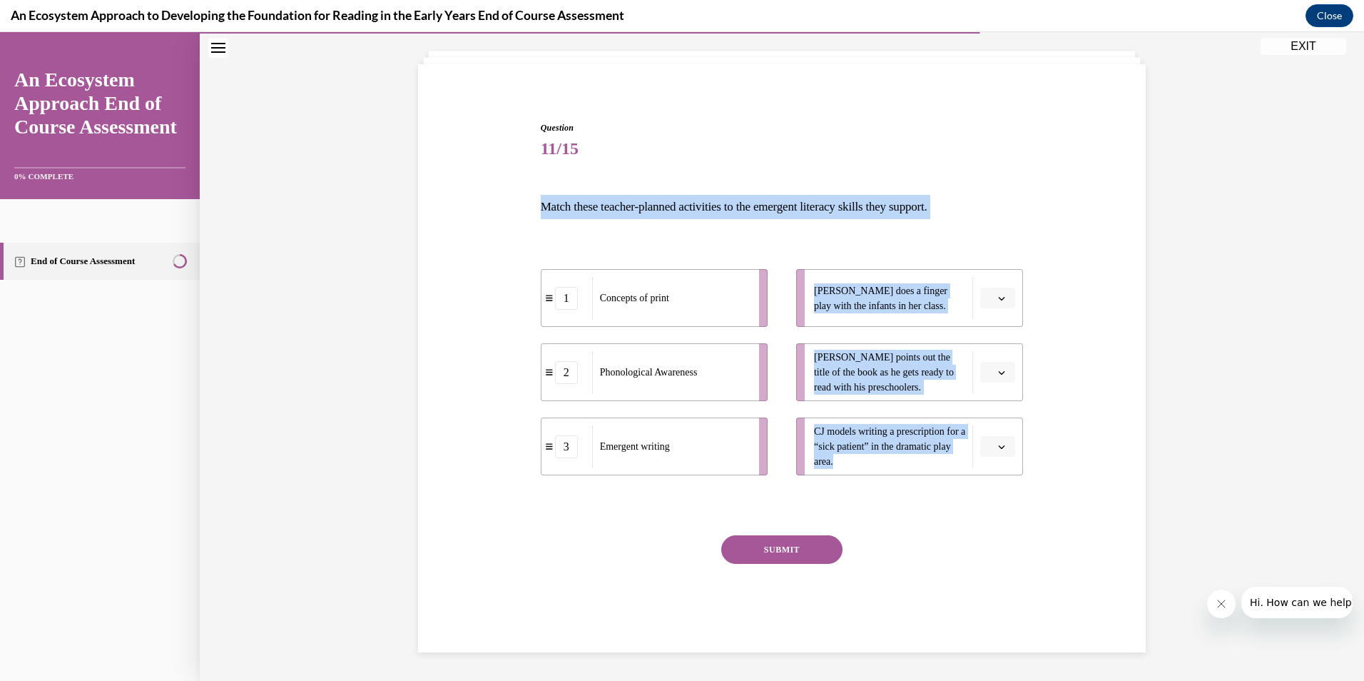
drag, startPoint x: 539, startPoint y: 196, endPoint x: 984, endPoint y: 509, distance: 543.9
click at [984, 508] on div "Question 11/15 Match these teacher-planned activities to the emergent literacy …" at bounding box center [782, 386] width 483 height 531
click at [984, 508] on div at bounding box center [782, 505] width 483 height 17
drag, startPoint x: 534, startPoint y: 184, endPoint x: 969, endPoint y: 460, distance: 514.7
click at [969, 460] on div "Question 11/15 Match these teacher-planned activities to the emergent literacy …" at bounding box center [782, 376] width 490 height 552
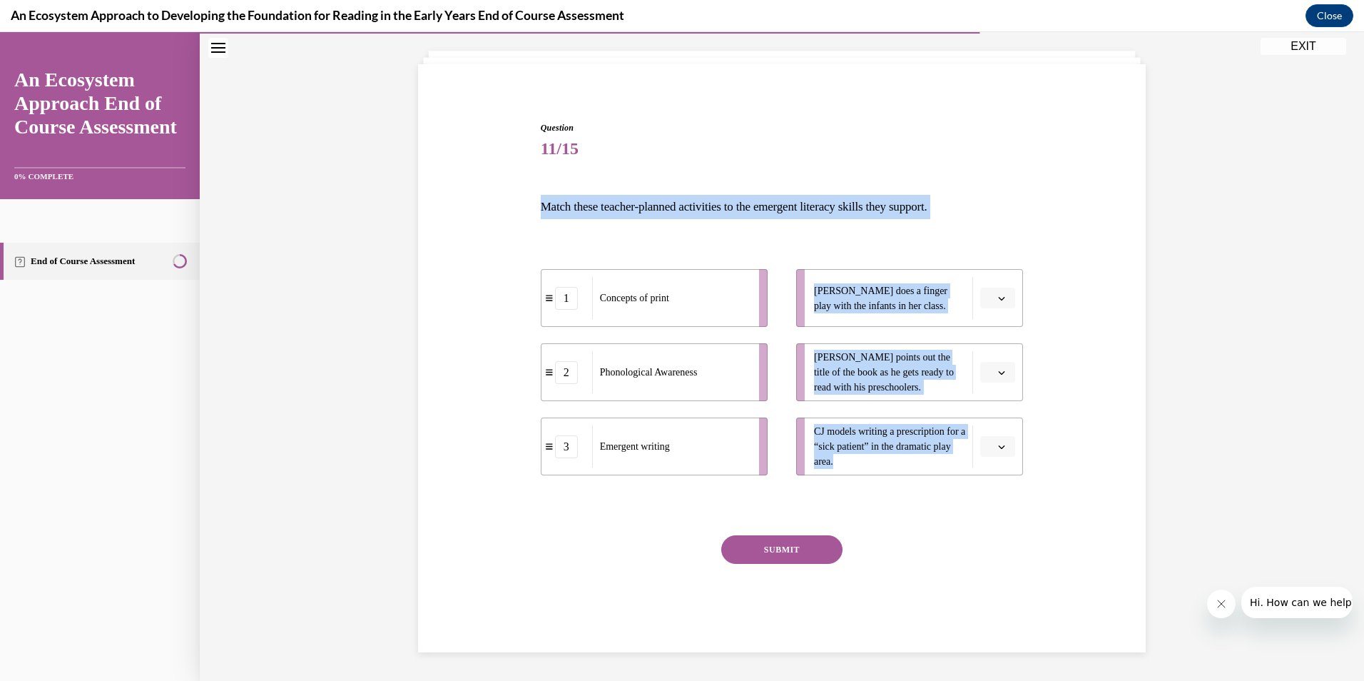
click at [969, 460] on li "CJ models writing a prescription for a “sick patient” in the dramatic play area." at bounding box center [909, 446] width 227 height 58
drag, startPoint x: 949, startPoint y: 469, endPoint x: 530, endPoint y: 203, distance: 496.1
click at [530, 203] on div "Question 11/15 Match these teacher-planned activities to the emergent literacy …" at bounding box center [781, 365] width 735 height 574
copy div "Match these teacher-planned activities to the emergent literacy skills they sup…"
click at [998, 300] on icon "button" at bounding box center [1001, 298] width 7 height 7
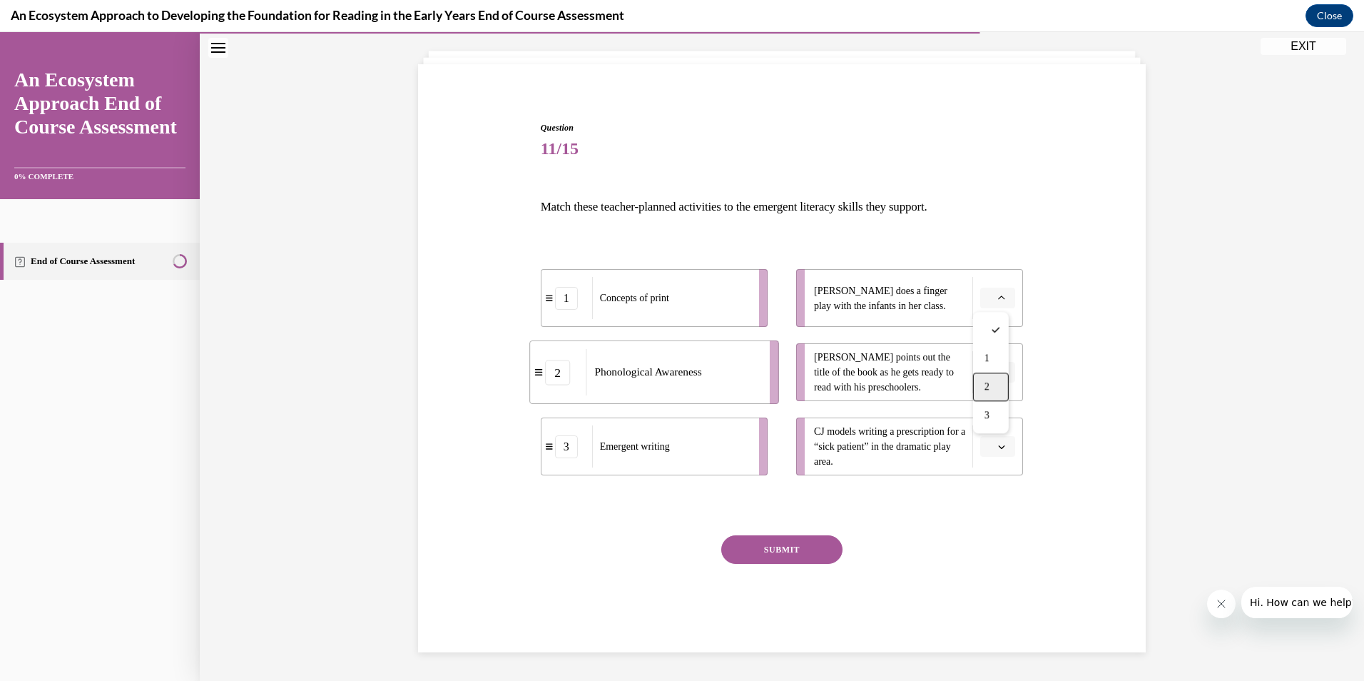
click at [985, 382] on span "2" at bounding box center [986, 386] width 5 height 11
click at [989, 382] on button "button" at bounding box center [997, 372] width 35 height 21
click at [997, 438] on div "1" at bounding box center [991, 432] width 36 height 29
click at [998, 449] on icon "button" at bounding box center [1001, 446] width 7 height 7
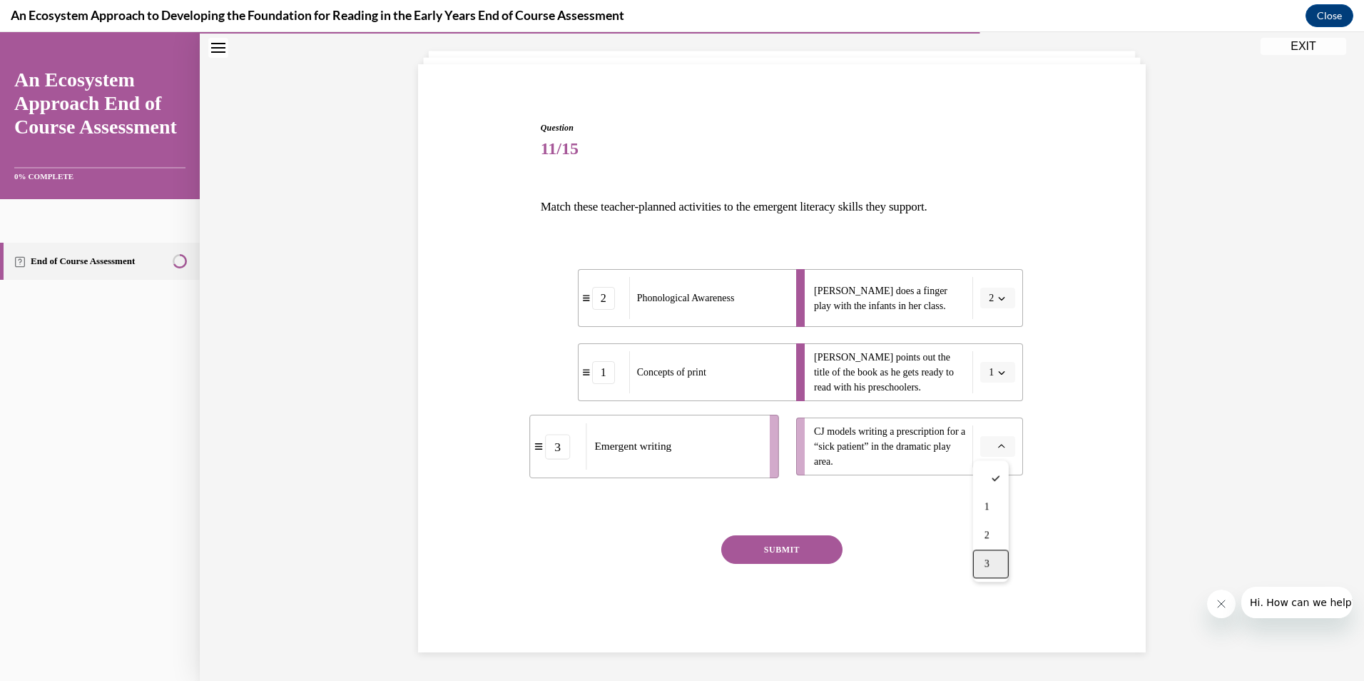
click at [989, 569] on span "3" at bounding box center [986, 563] width 5 height 11
click at [795, 538] on div "Question 11/15 Match these teacher-planned activities to the emergent literacy …" at bounding box center [782, 386] width 483 height 531
drag, startPoint x: 795, startPoint y: 538, endPoint x: 792, endPoint y: 553, distance: 15.4
click at [792, 553] on button "SUBMIT" at bounding box center [781, 549] width 121 height 29
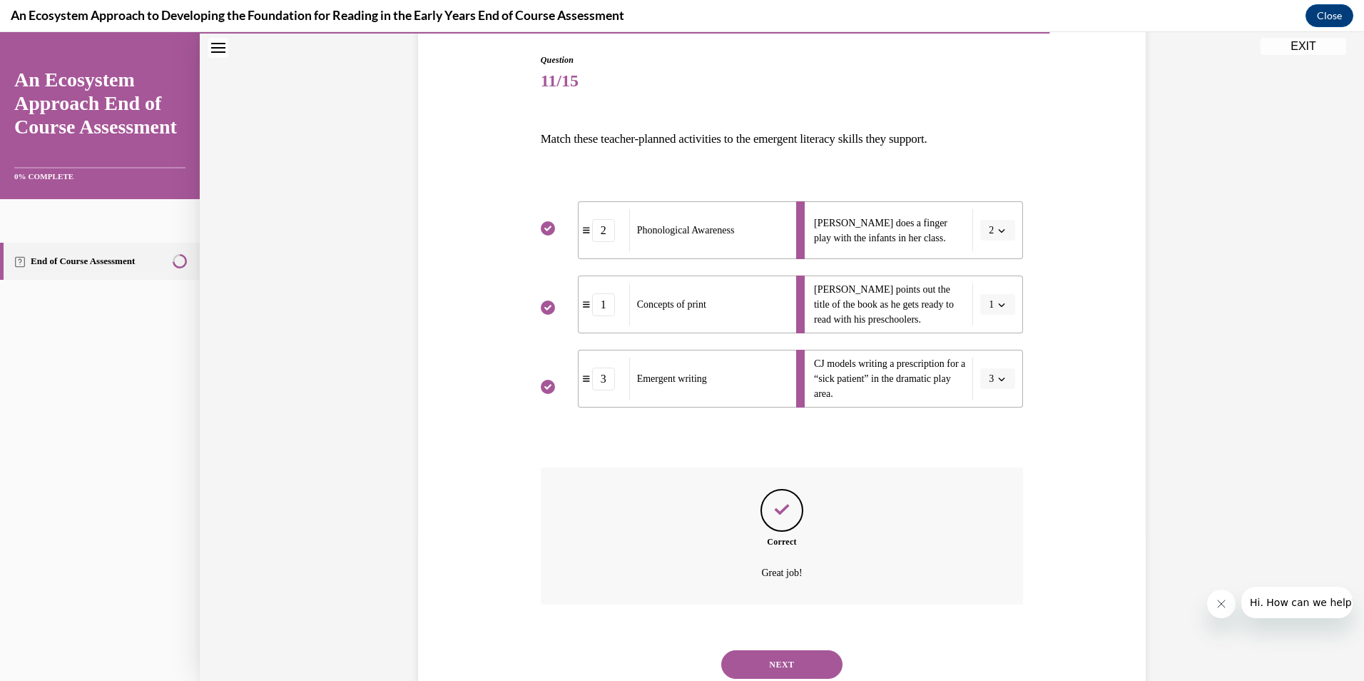
scroll to position [193, 0]
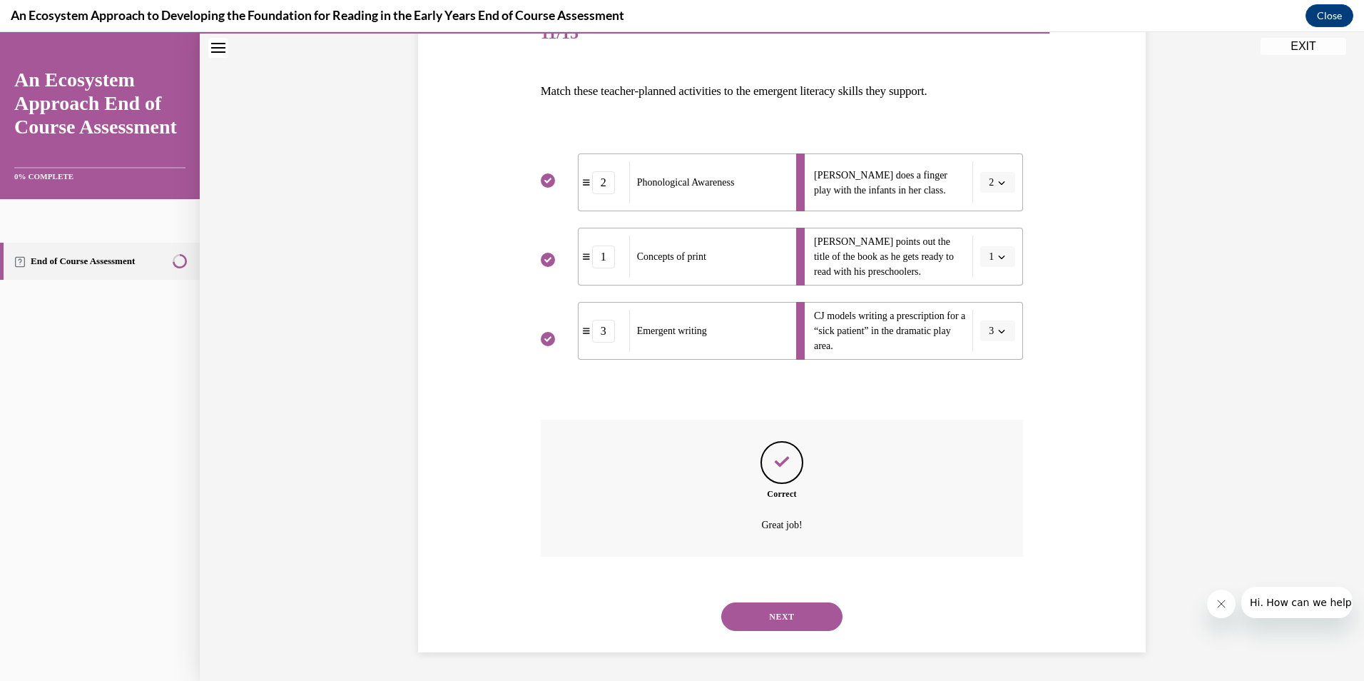
click at [763, 618] on button "NEXT" at bounding box center [781, 616] width 121 height 29
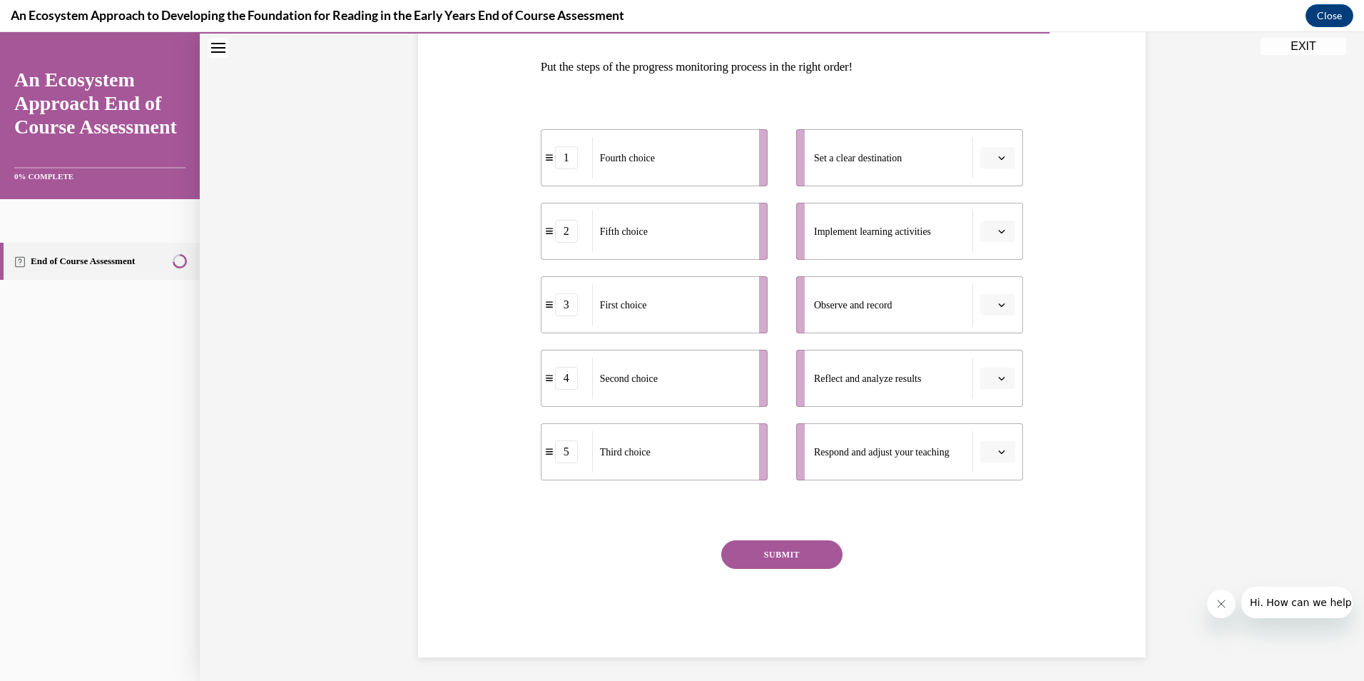
scroll to position [146, 0]
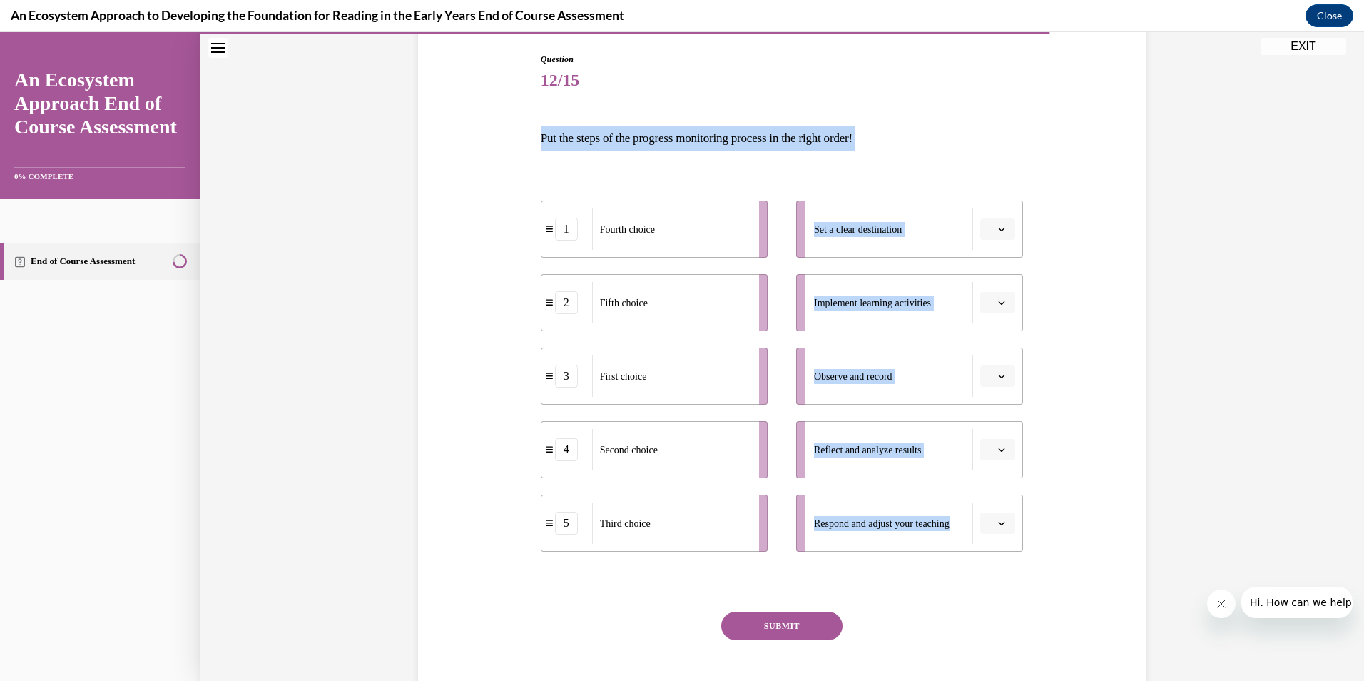
drag, startPoint x: 521, startPoint y: 120, endPoint x: 1017, endPoint y: 547, distance: 654.0
click at [1017, 546] on div "Question 12/15 Put the steps of the progress monitoring process in the right or…" at bounding box center [781, 369] width 735 height 718
click at [1017, 547] on li "Respond and adjust your teaching" at bounding box center [909, 522] width 227 height 57
click at [998, 225] on icon "button" at bounding box center [1001, 228] width 7 height 7
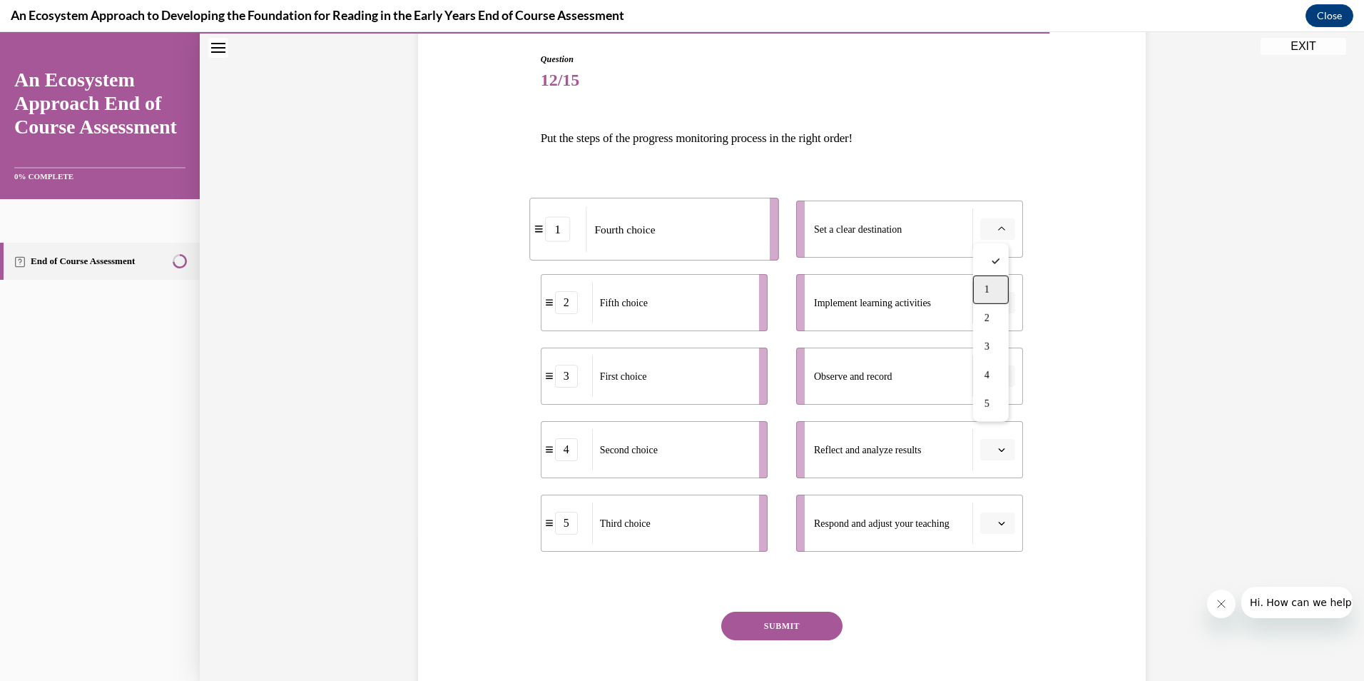
click at [990, 286] on div "1" at bounding box center [991, 289] width 36 height 29
click at [992, 239] on button "1" at bounding box center [997, 228] width 35 height 21
click at [984, 338] on div "3" at bounding box center [988, 346] width 36 height 29
click at [992, 310] on button "button" at bounding box center [997, 302] width 35 height 21
click at [984, 447] on span "4" at bounding box center [986, 448] width 5 height 11
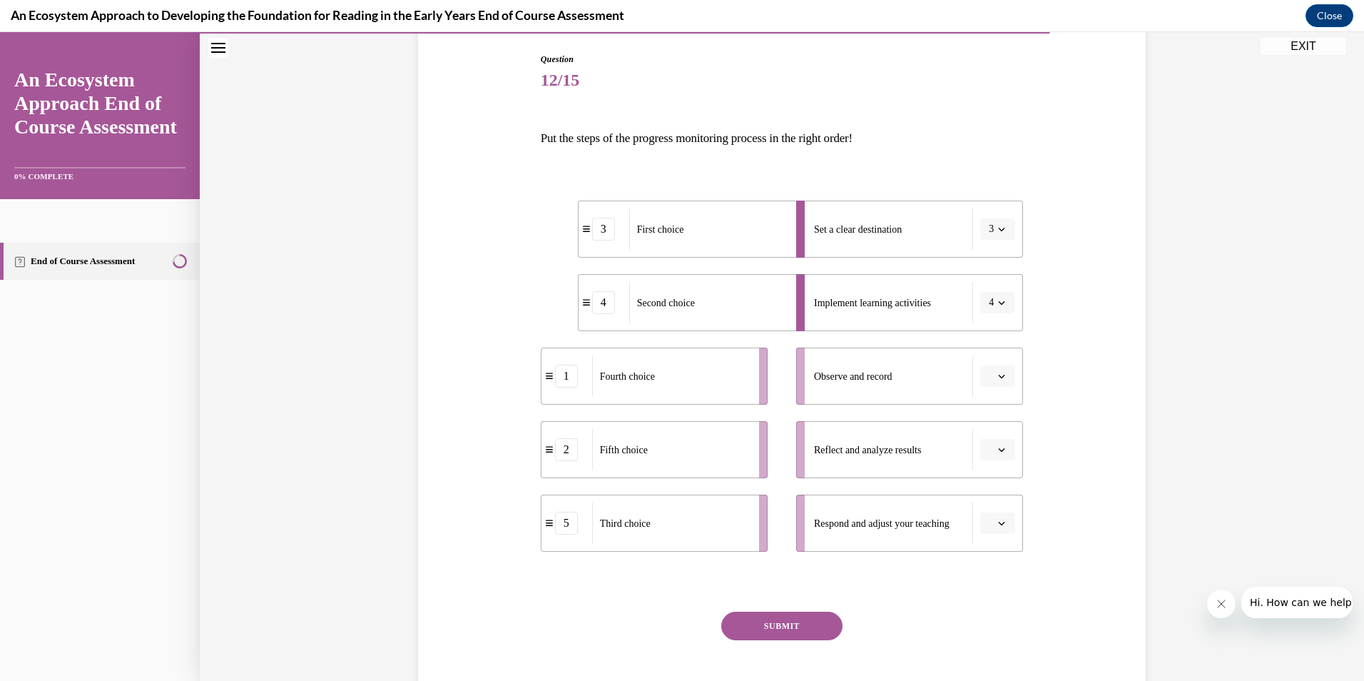
click at [999, 369] on button "button" at bounding box center [997, 375] width 35 height 21
click at [990, 547] on div "5" at bounding box center [991, 550] width 36 height 29
click at [998, 452] on icon "button" at bounding box center [1001, 449] width 7 height 7
click at [994, 514] on div "1" at bounding box center [991, 510] width 36 height 29
click at [997, 534] on li "Respond and adjust your teaching" at bounding box center [909, 522] width 227 height 57
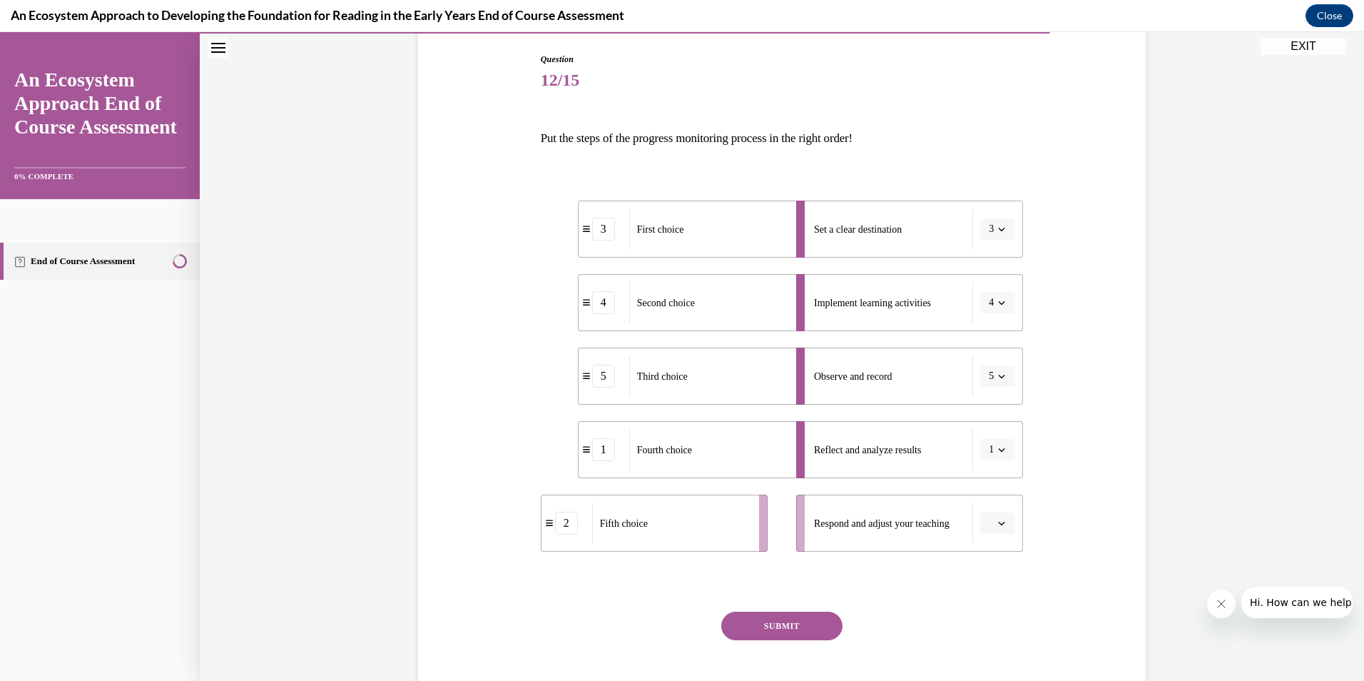
click at [1004, 509] on li "Respond and adjust your teaching" at bounding box center [909, 522] width 227 height 57
click at [998, 524] on icon "button" at bounding box center [1001, 522] width 7 height 7
click at [1001, 409] on div "2" at bounding box center [991, 405] width 36 height 29
click at [803, 627] on button "SUBMIT" at bounding box center [781, 625] width 121 height 29
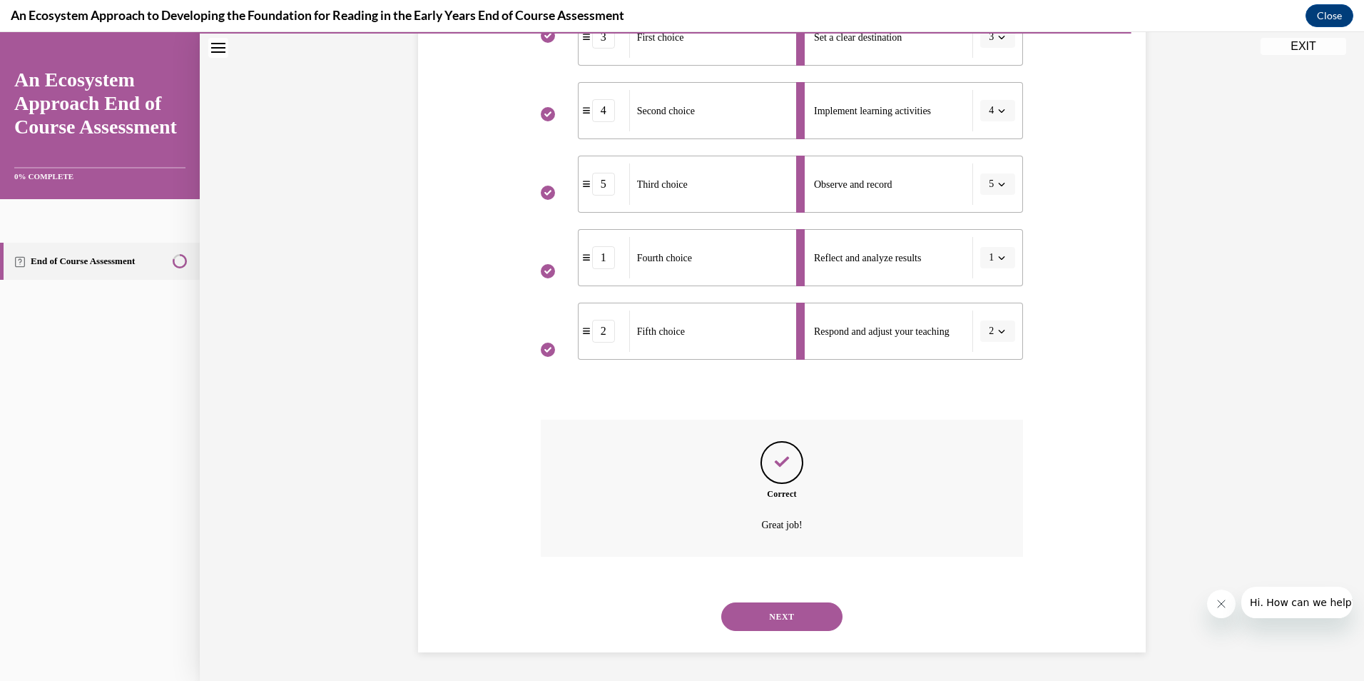
click at [790, 606] on button "NEXT" at bounding box center [781, 616] width 121 height 29
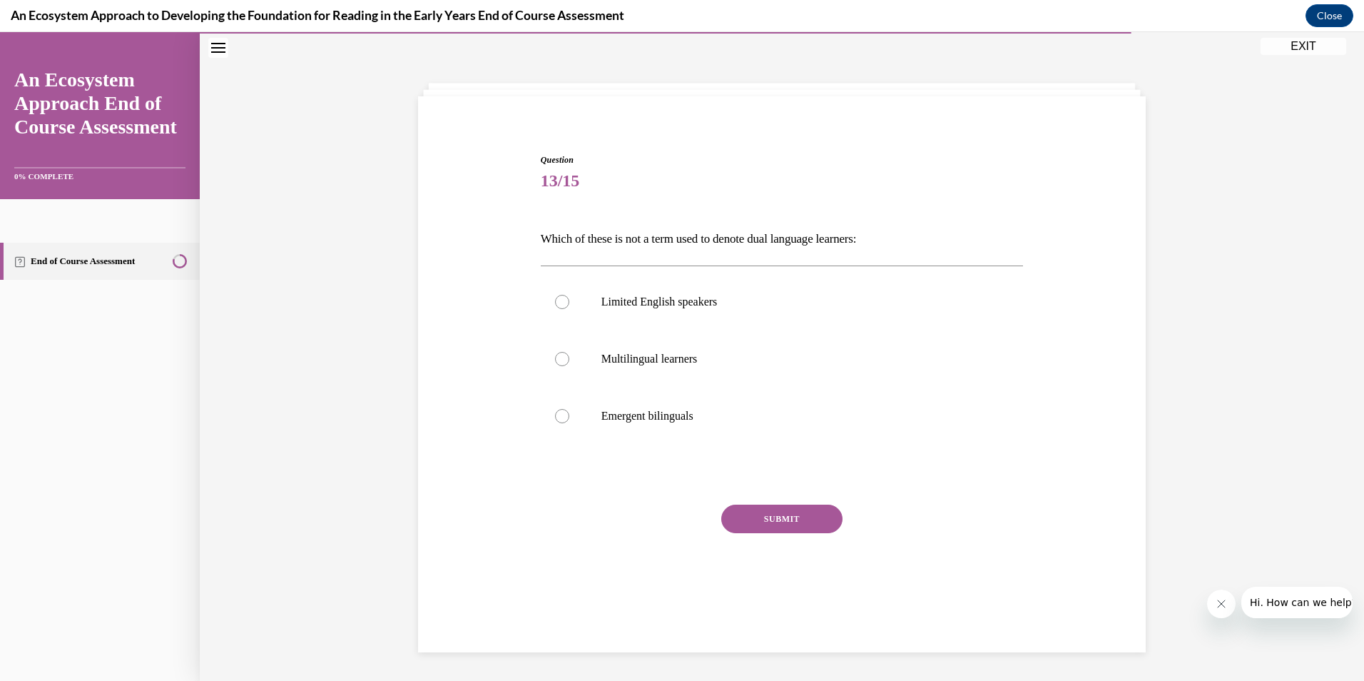
scroll to position [45, 0]
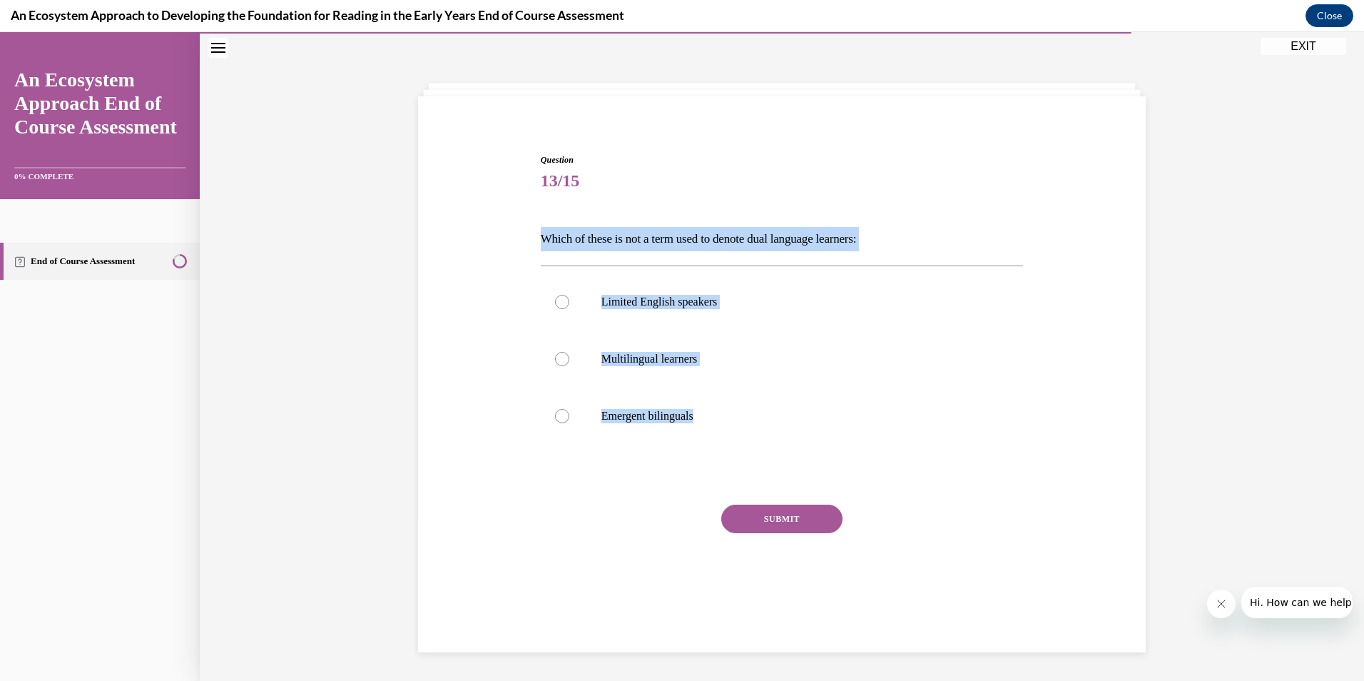
drag, startPoint x: 530, startPoint y: 225, endPoint x: 771, endPoint y: 449, distance: 329.1
click at [771, 449] on div "Question 13/15 Which of these is not a term used to denote dual language learne…" at bounding box center [781, 366] width 735 height 511
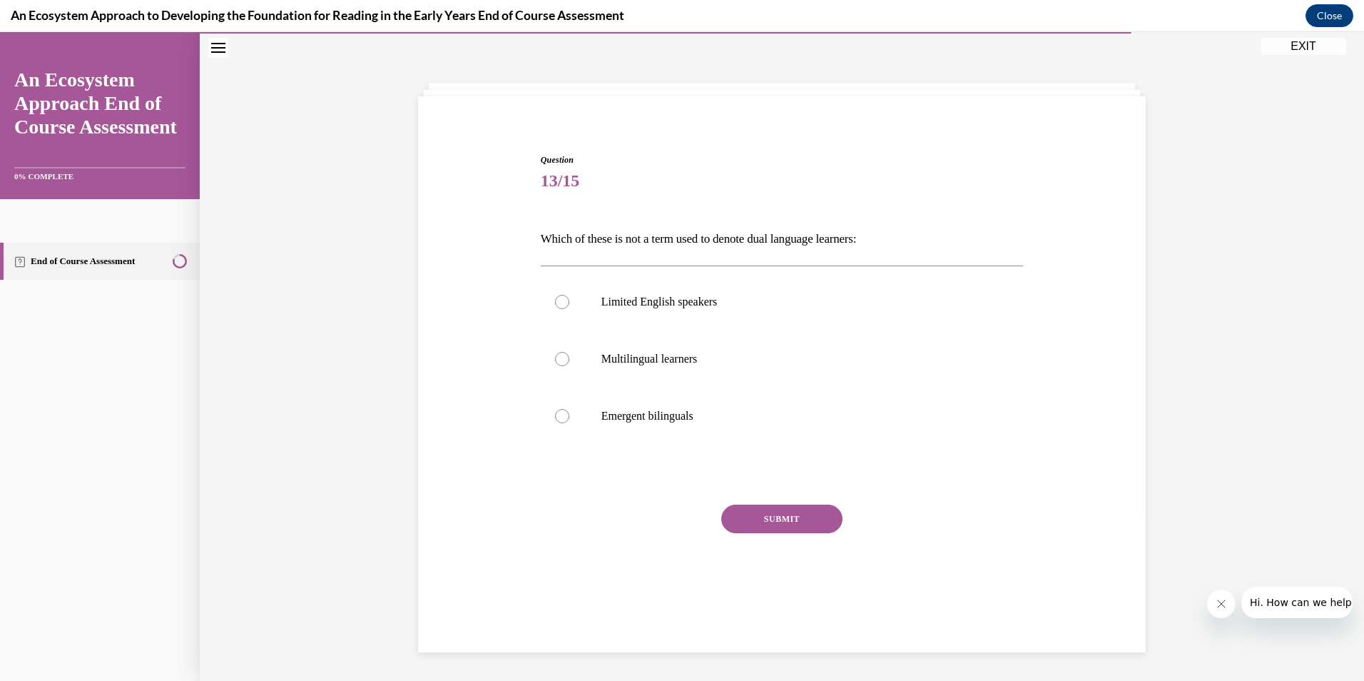
drag, startPoint x: 771, startPoint y: 452, endPoint x: 559, endPoint y: 454, distance: 212.6
click at [600, 509] on div "SUBMIT" at bounding box center [782, 539] width 483 height 71
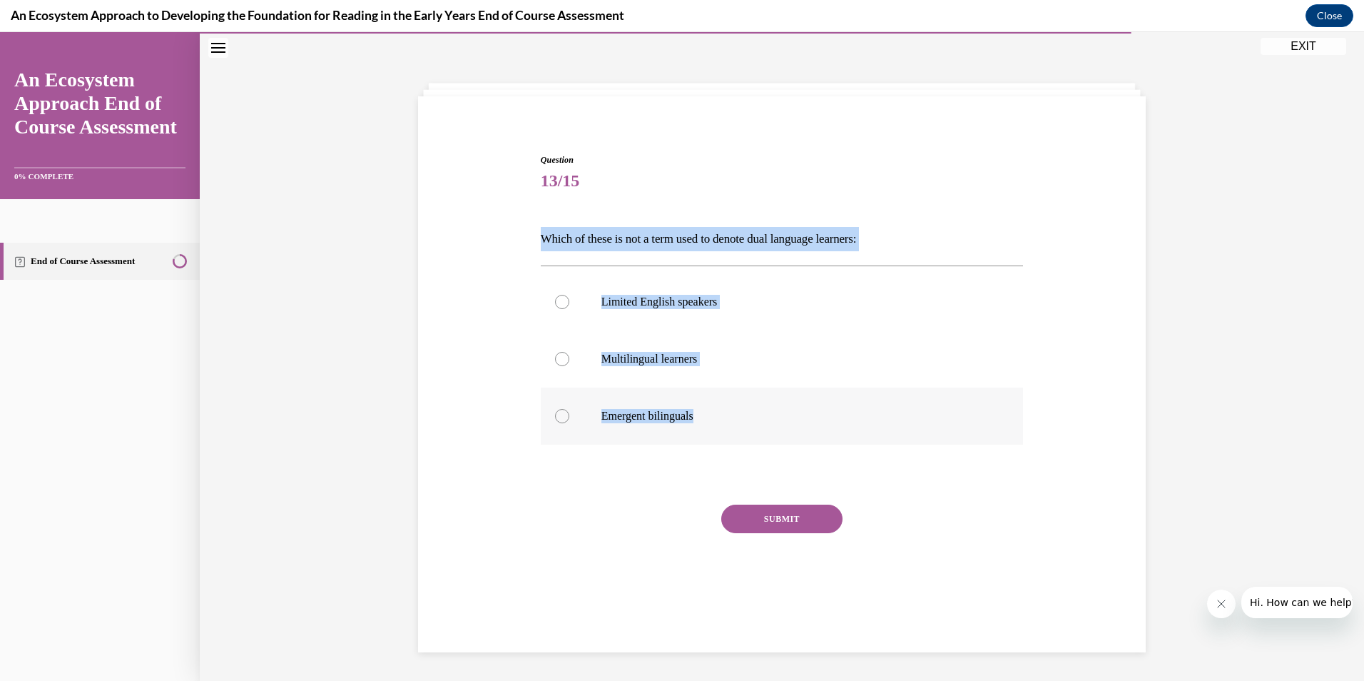
drag, startPoint x: 518, startPoint y: 214, endPoint x: 722, endPoint y: 443, distance: 306.7
click at [722, 443] on div "Question 13/15 Which of these is not a term used to denote dual language learne…" at bounding box center [781, 366] width 735 height 511
click at [643, 311] on label "Limited English speakers" at bounding box center [782, 301] width 483 height 57
click at [569, 309] on input "Limited English speakers" at bounding box center [562, 302] width 14 height 14
radio input "true"
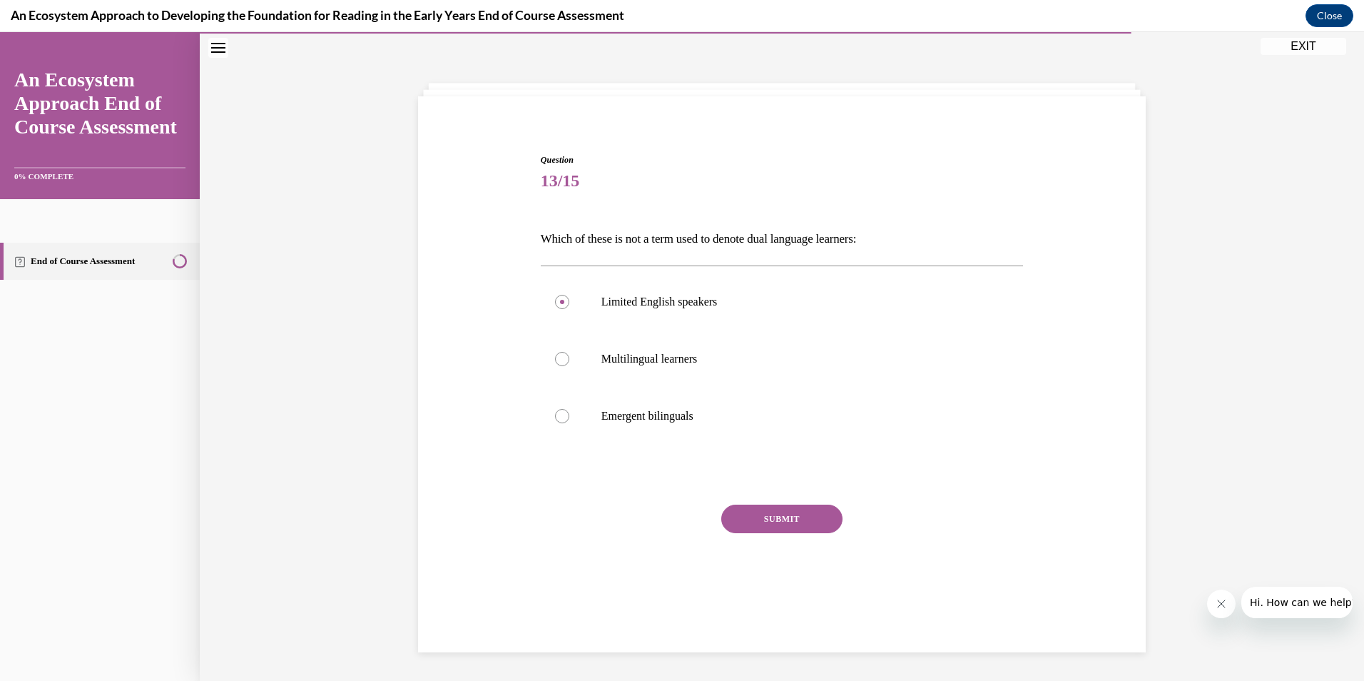
click at [745, 518] on button "SUBMIT" at bounding box center [781, 518] width 121 height 29
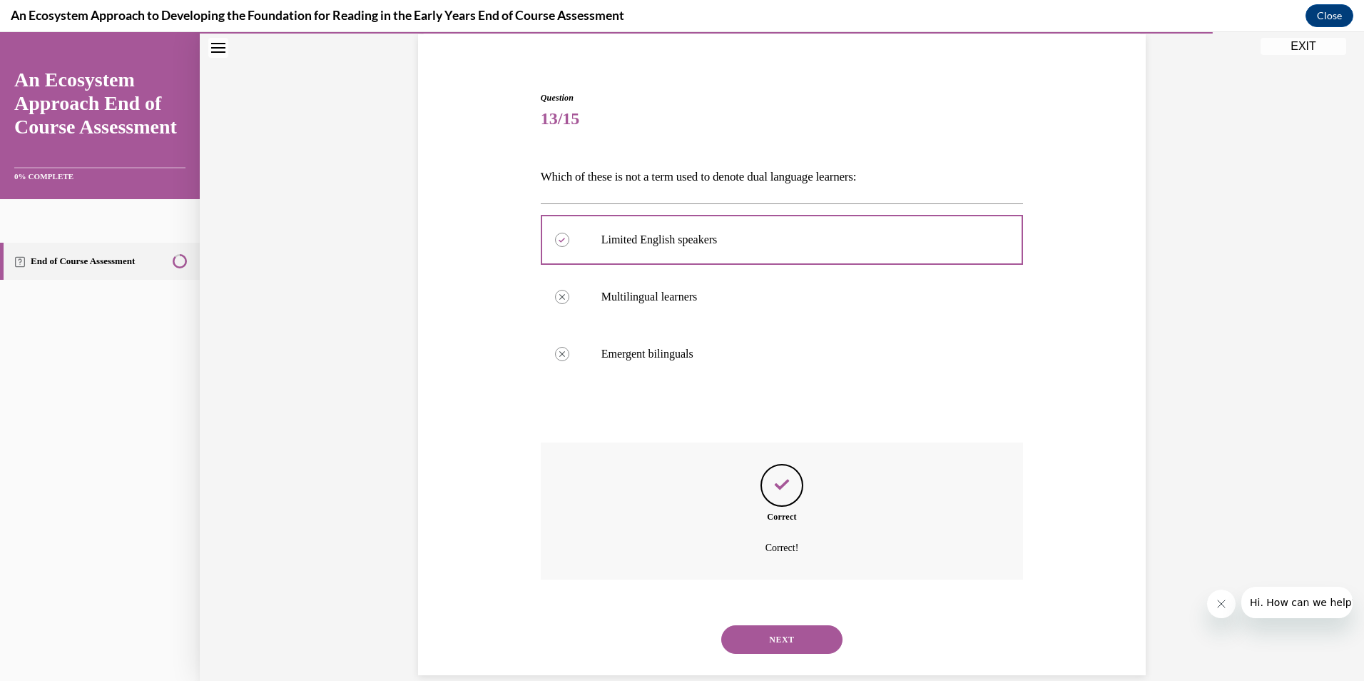
scroll to position [130, 0]
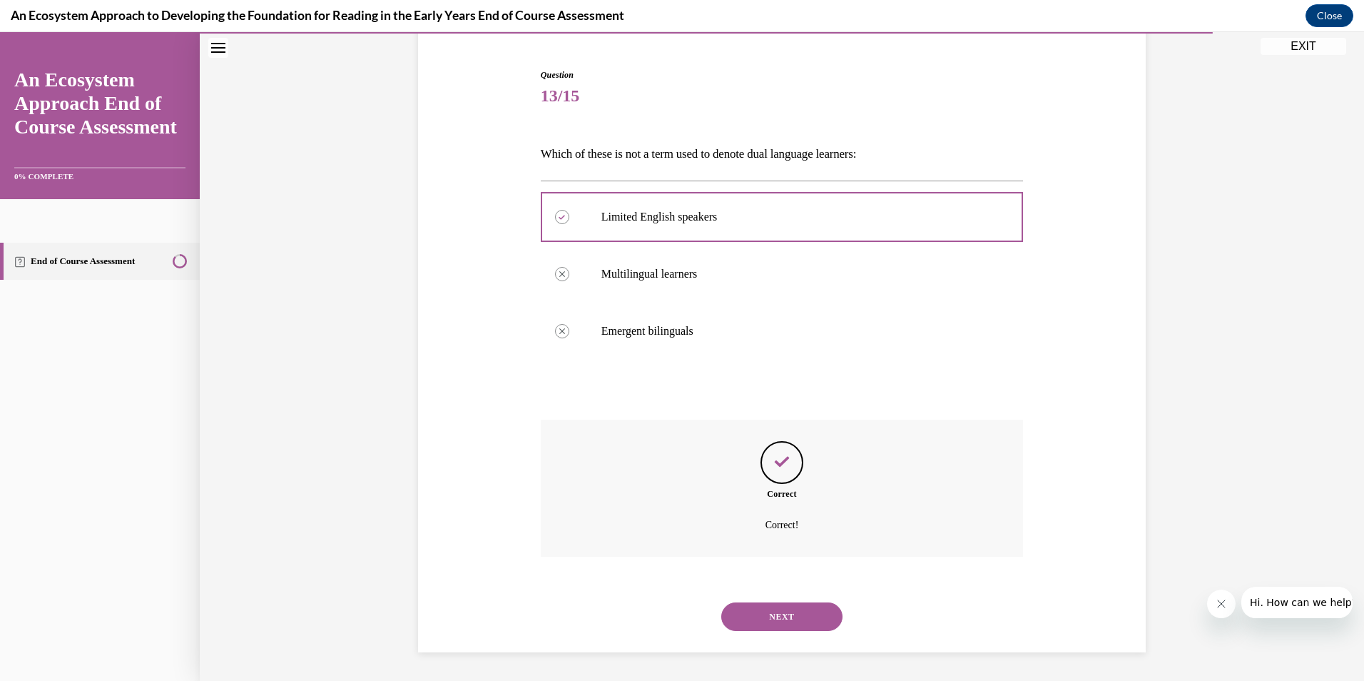
click at [771, 621] on button "NEXT" at bounding box center [781, 616] width 121 height 29
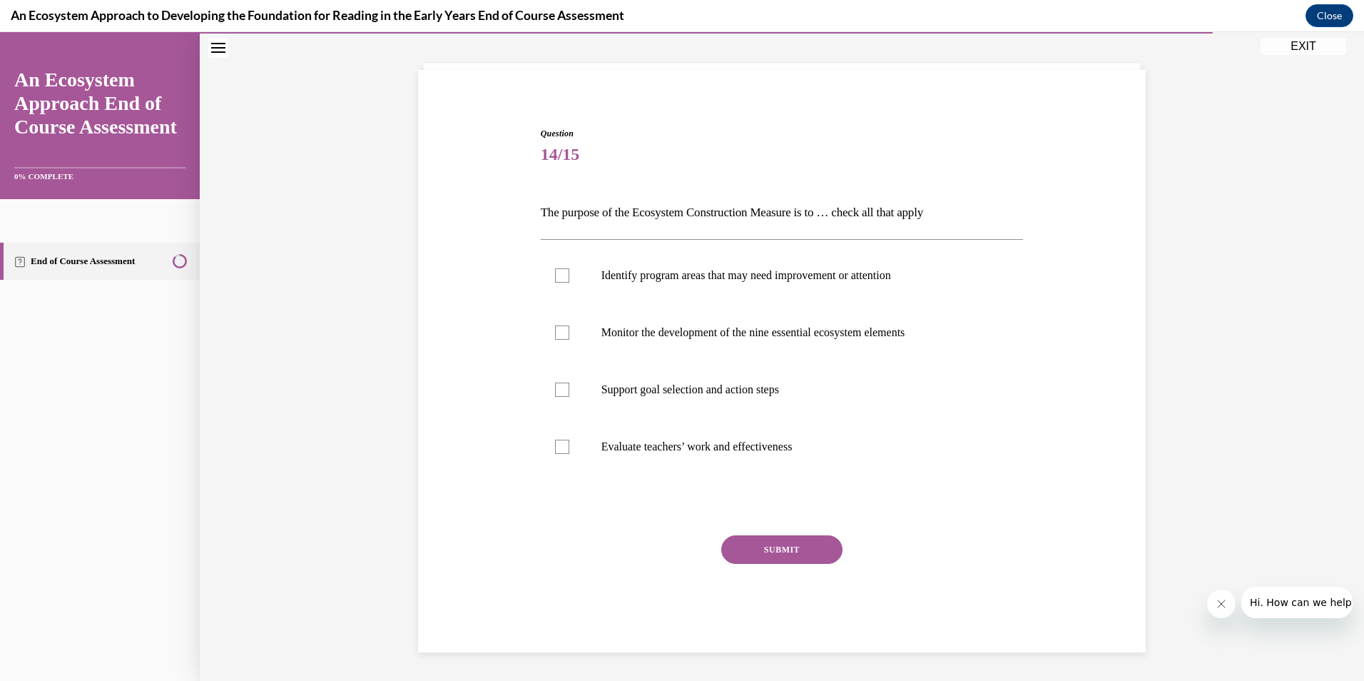
scroll to position [71, 0]
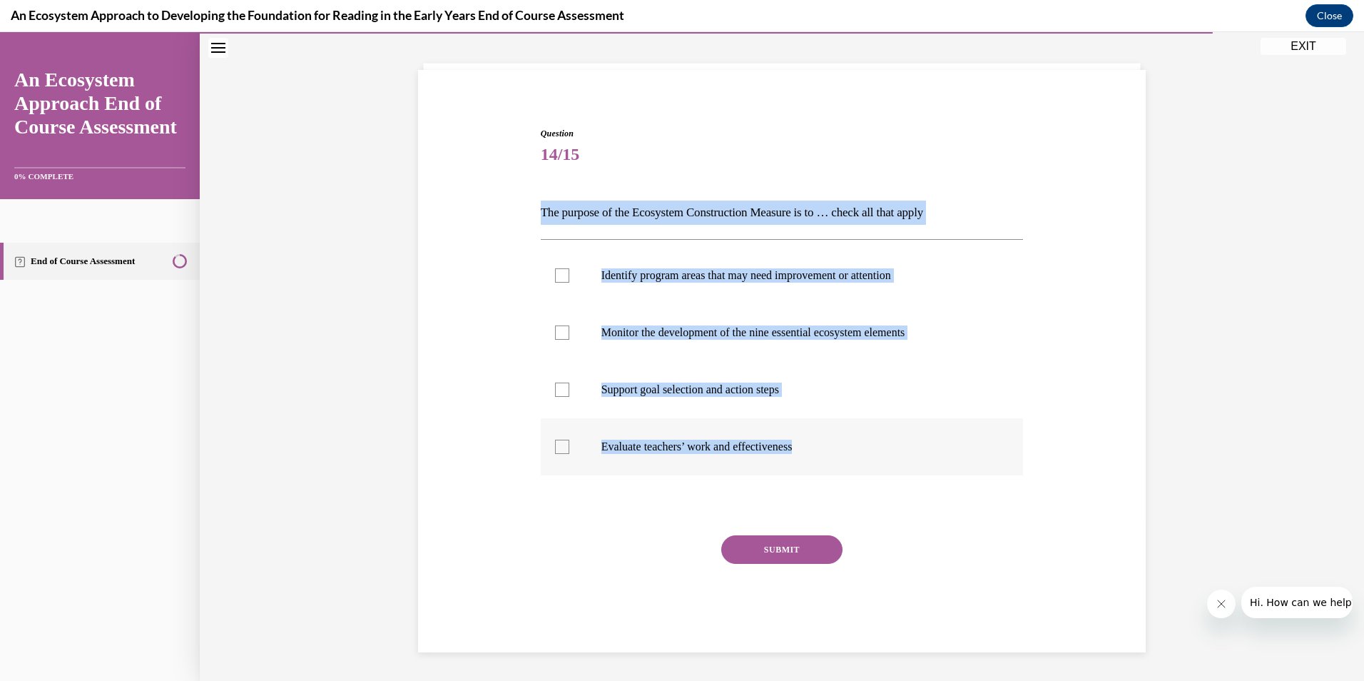
drag, startPoint x: 534, startPoint y: 205, endPoint x: 818, endPoint y: 464, distance: 383.8
click at [818, 464] on div "Question 14/15 The purpose of the Ecosystem Construction Measure is to … check …" at bounding box center [782, 379] width 490 height 546
click at [849, 266] on label "Identify program areas that may need improvement or attention" at bounding box center [782, 275] width 483 height 57
click at [569, 268] on input "Identify program areas that may need improvement or attention" at bounding box center [562, 275] width 14 height 14
checkbox input "true"
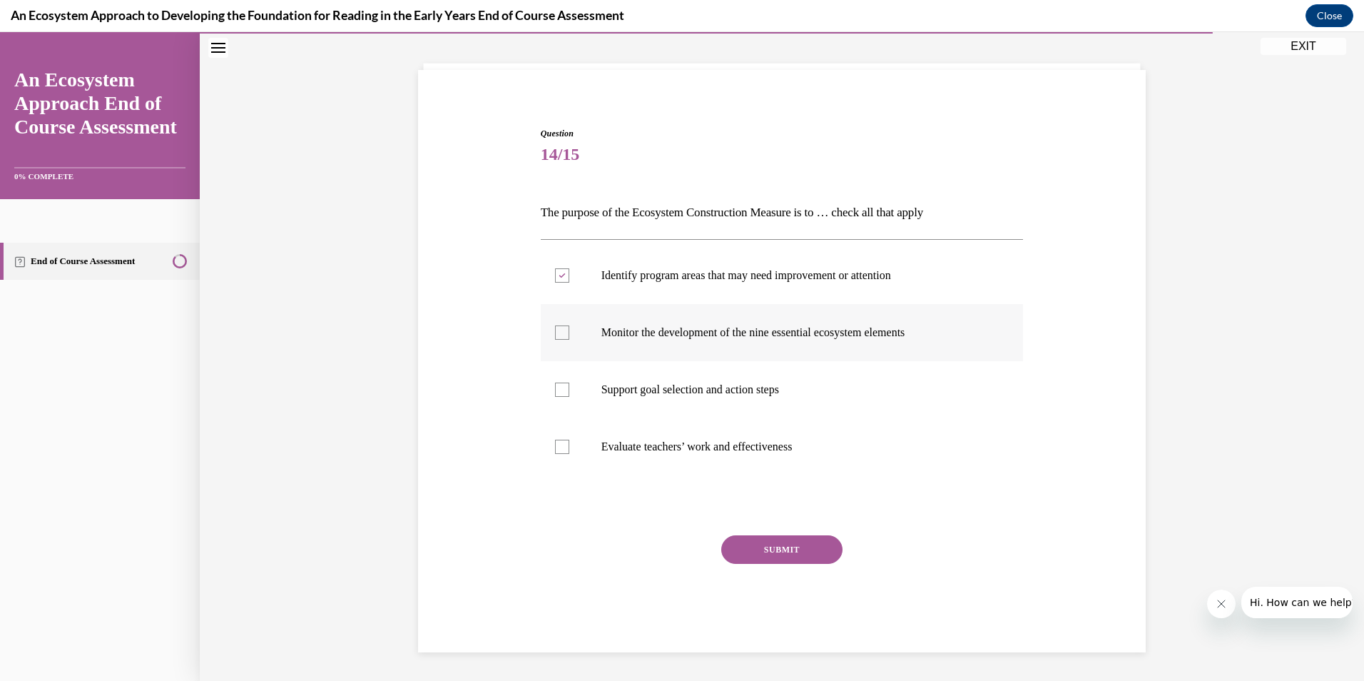
click at [633, 332] on p "Monitor the development of the nine essential ecosystem elements" at bounding box center [794, 332] width 387 height 14
click at [569, 332] on input "Monitor the development of the nine essential ecosystem elements" at bounding box center [562, 332] width 14 height 14
checkbox input "true"
click at [627, 392] on p "Support goal selection and action steps" at bounding box center [794, 389] width 387 height 14
click at [569, 392] on input "Support goal selection and action steps" at bounding box center [562, 389] width 14 height 14
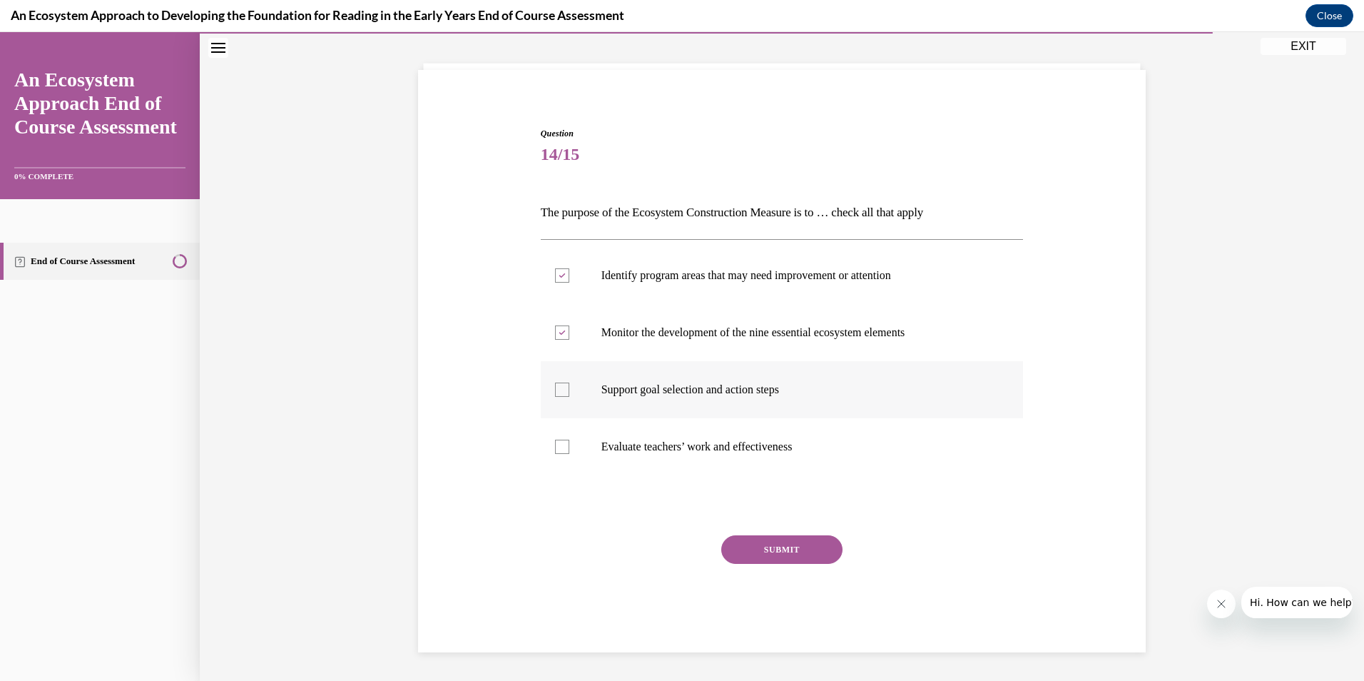
checkbox input "true"
click at [743, 543] on button "SUBMIT" at bounding box center [781, 549] width 121 height 29
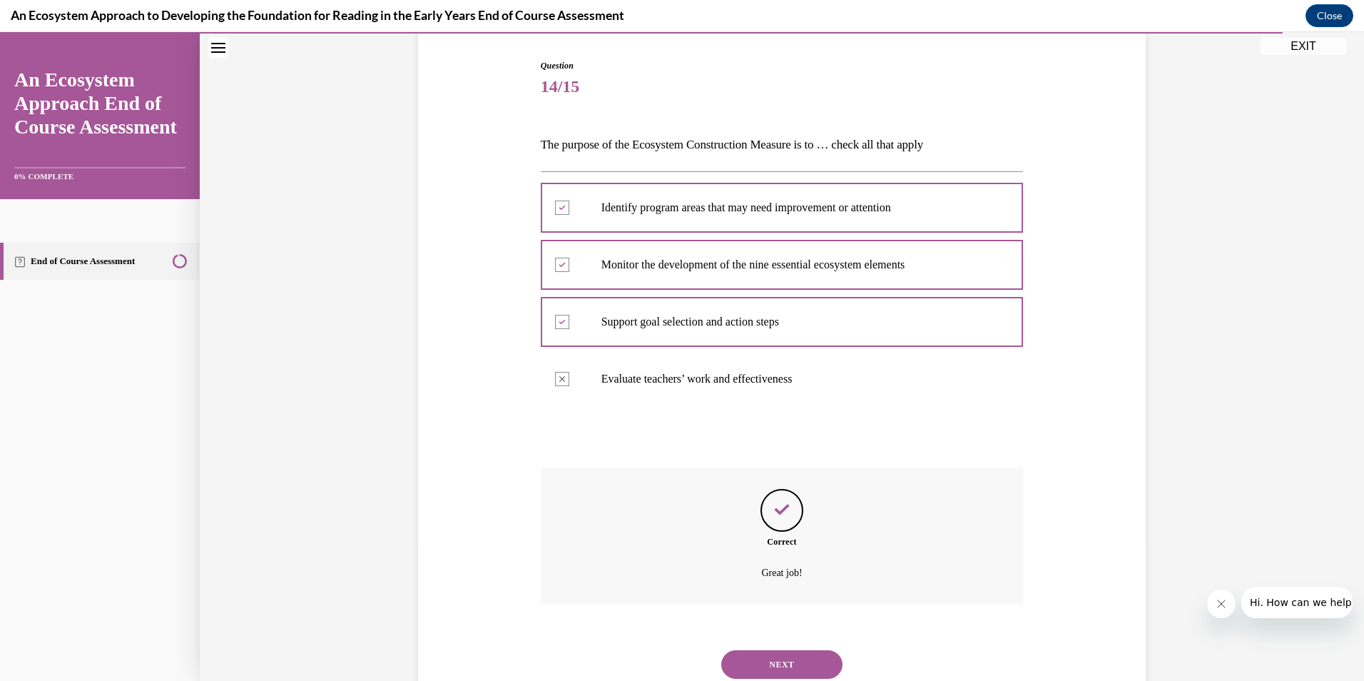
scroll to position [187, 0]
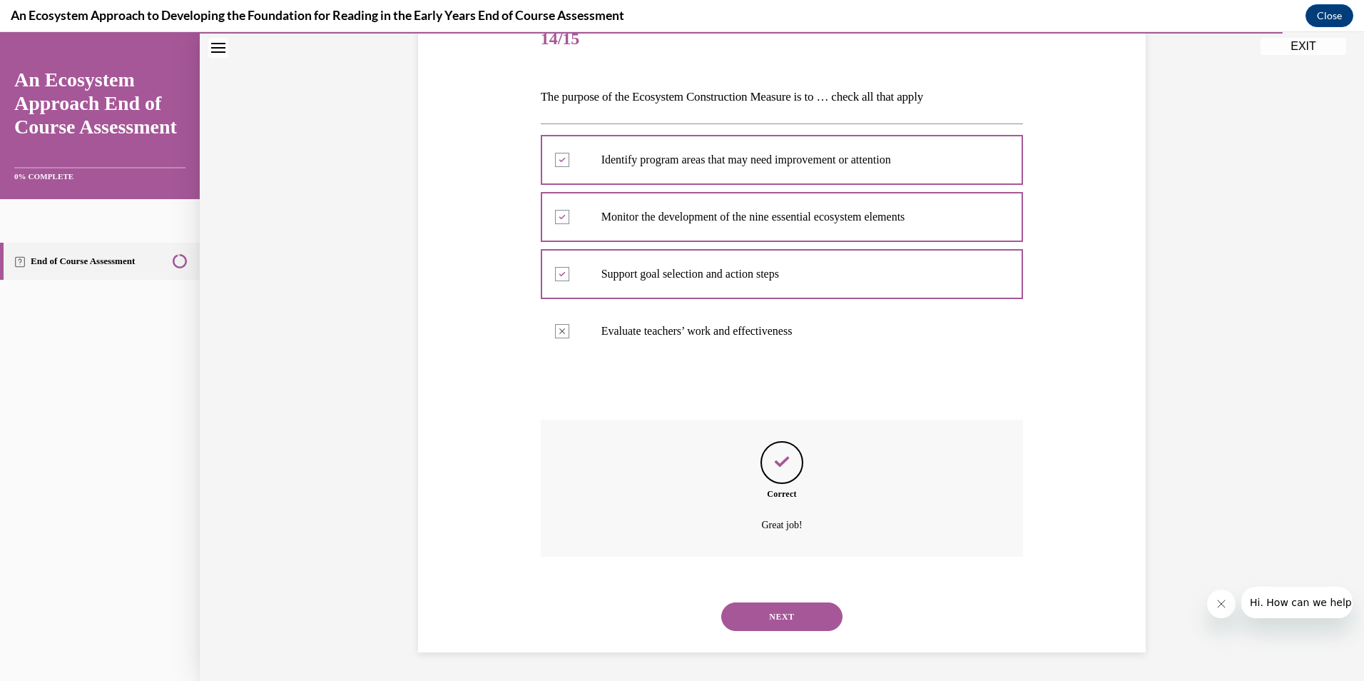
click at [733, 616] on button "NEXT" at bounding box center [781, 616] width 121 height 29
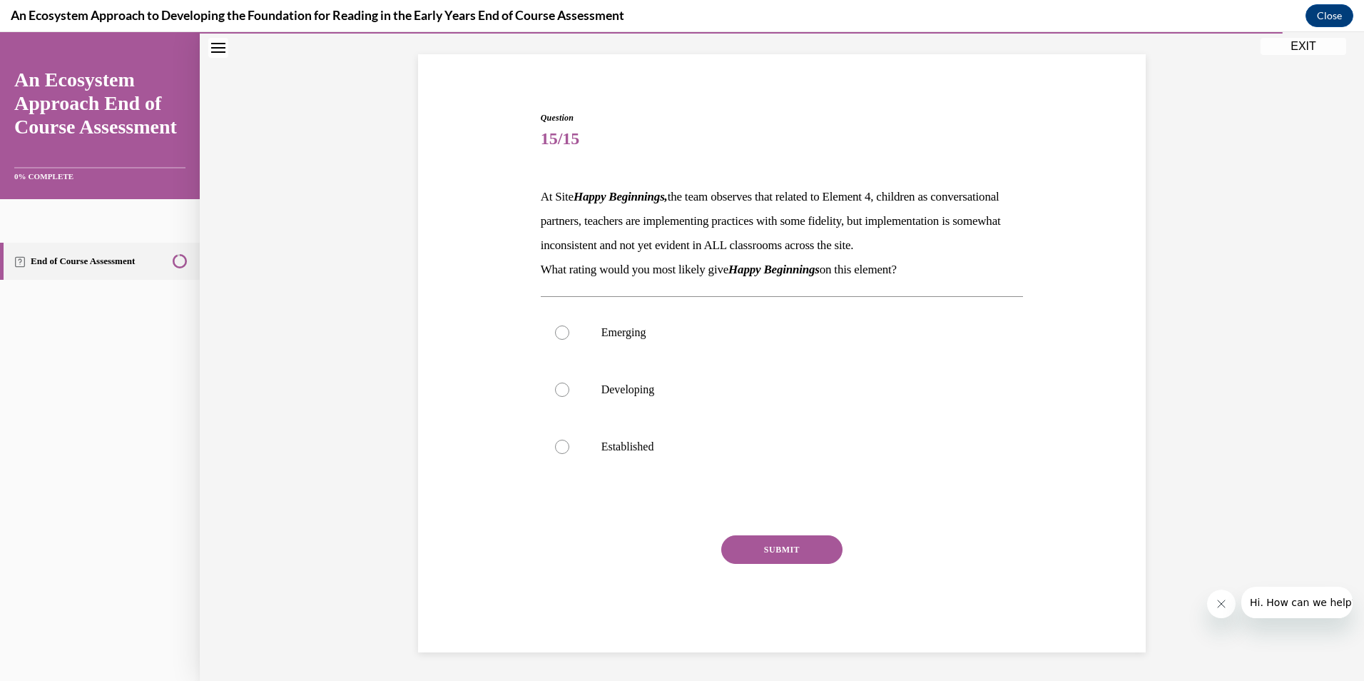
scroll to position [111, 0]
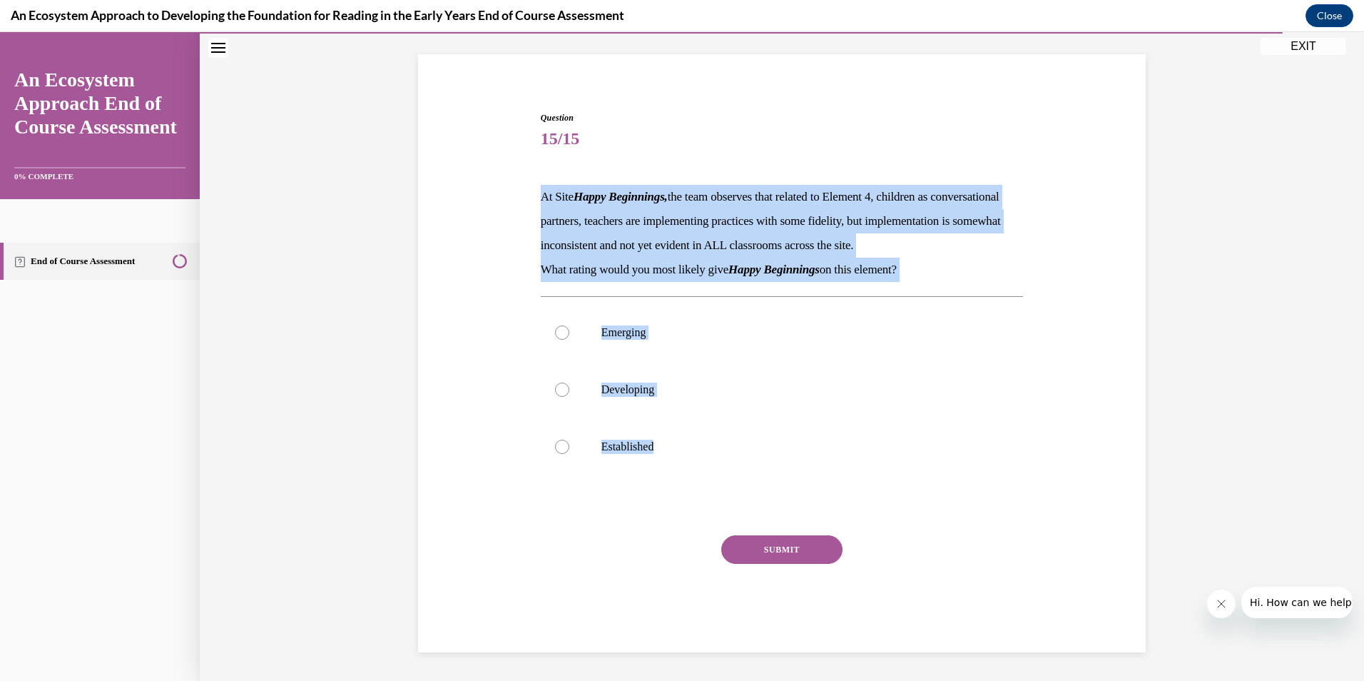
drag, startPoint x: 542, startPoint y: 156, endPoint x: 662, endPoint y: 477, distance: 342.0
click at [662, 477] on div "Question 15/15 At Site Happy Beginnings, the team observes that related to Elem…" at bounding box center [782, 381] width 483 height 541
click at [701, 389] on p "Developing" at bounding box center [794, 389] width 387 height 14
click at [569, 389] on input "Developing" at bounding box center [562, 389] width 14 height 14
radio input "true"
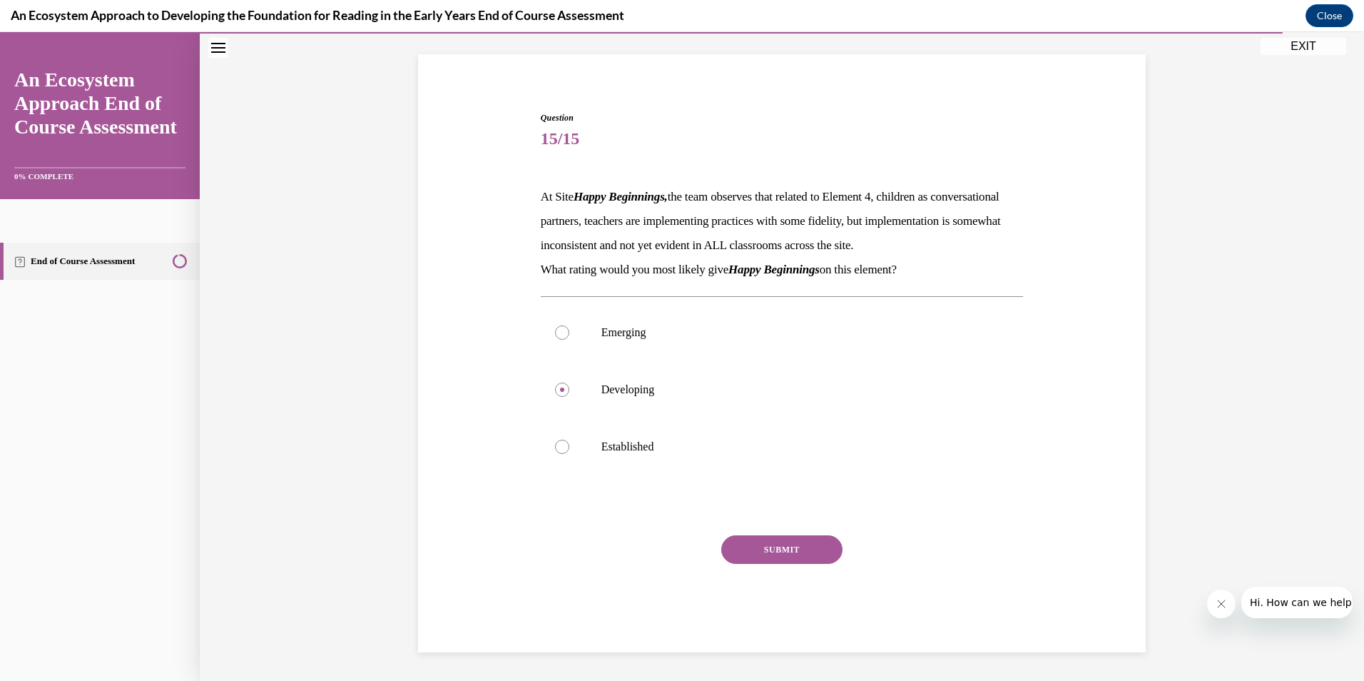
click at [764, 554] on button "SUBMIT" at bounding box center [781, 549] width 121 height 29
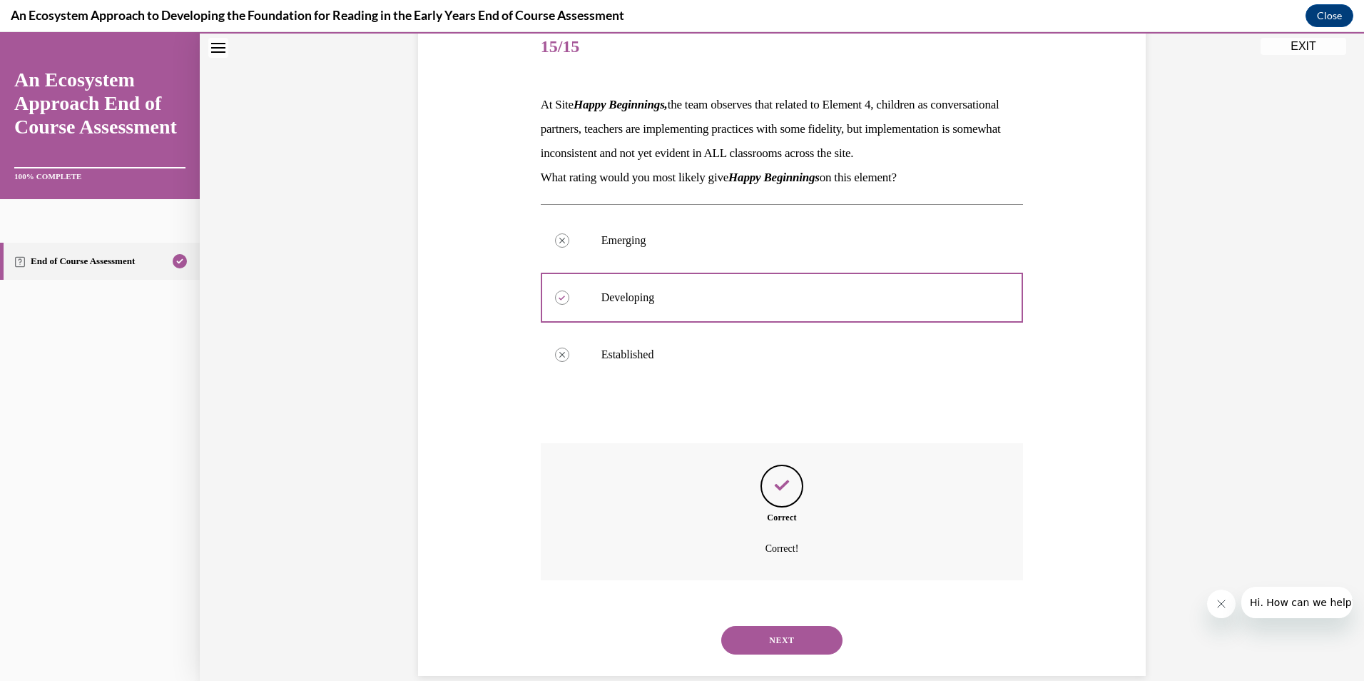
scroll to position [227, 0]
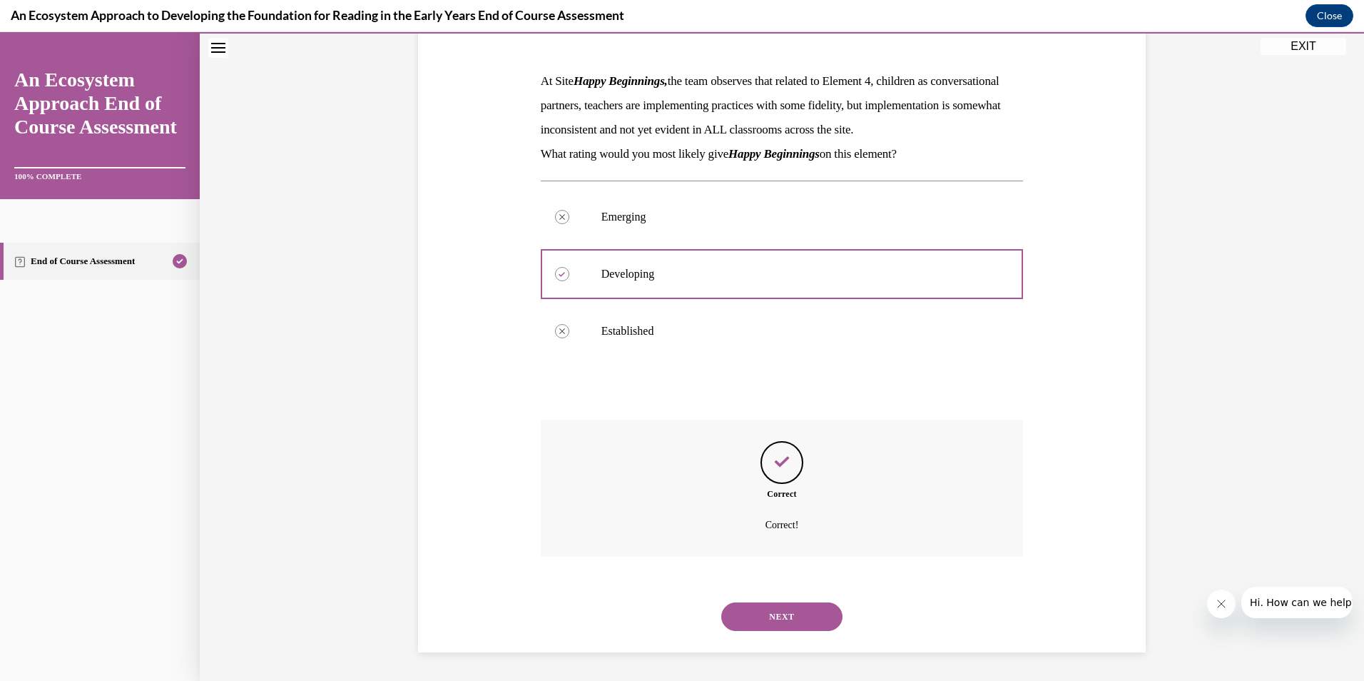
click at [813, 613] on button "NEXT" at bounding box center [781, 616] width 121 height 29
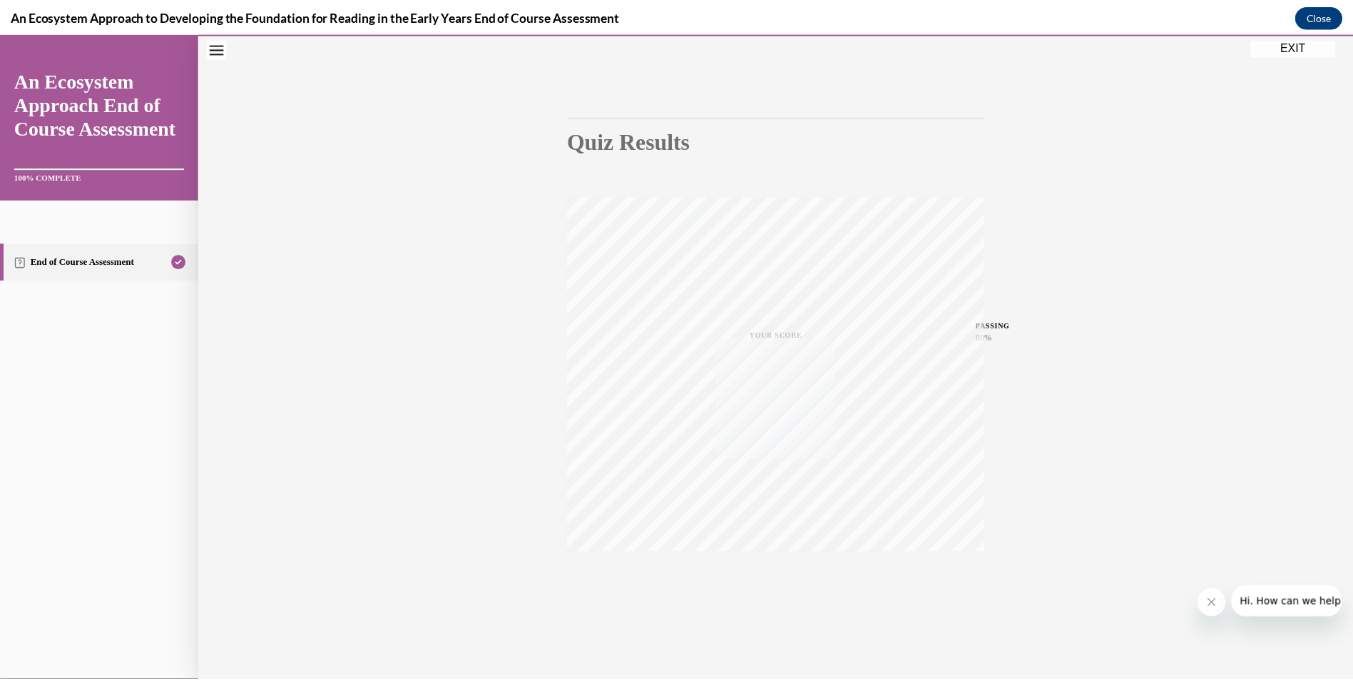
scroll to position [83, 0]
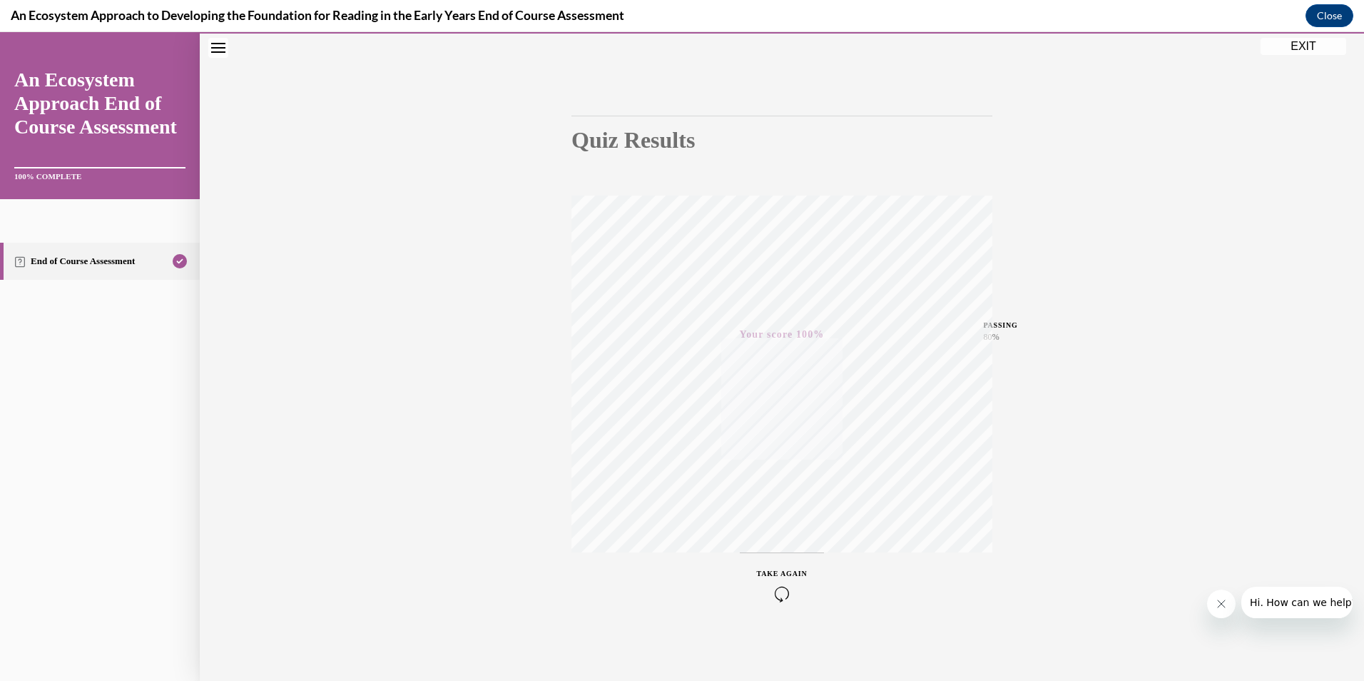
click at [1300, 43] on button "EXIT" at bounding box center [1304, 46] width 86 height 17
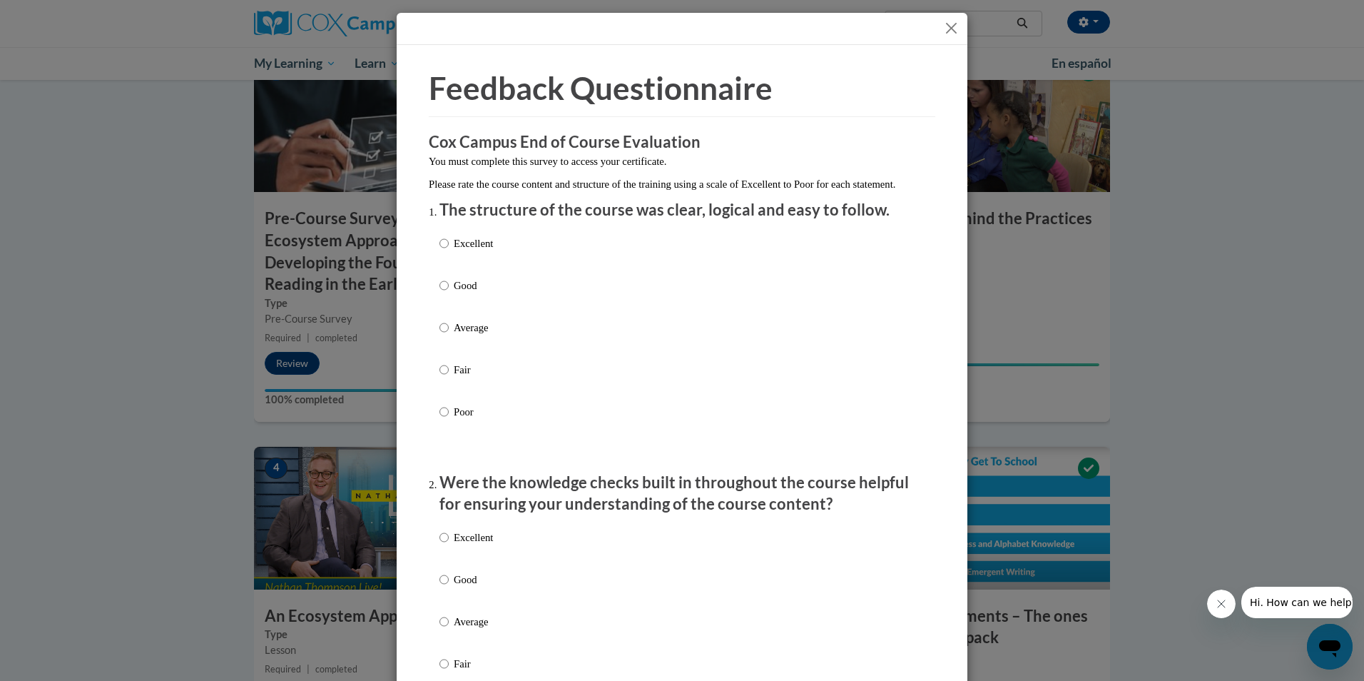
scroll to position [214, 0]
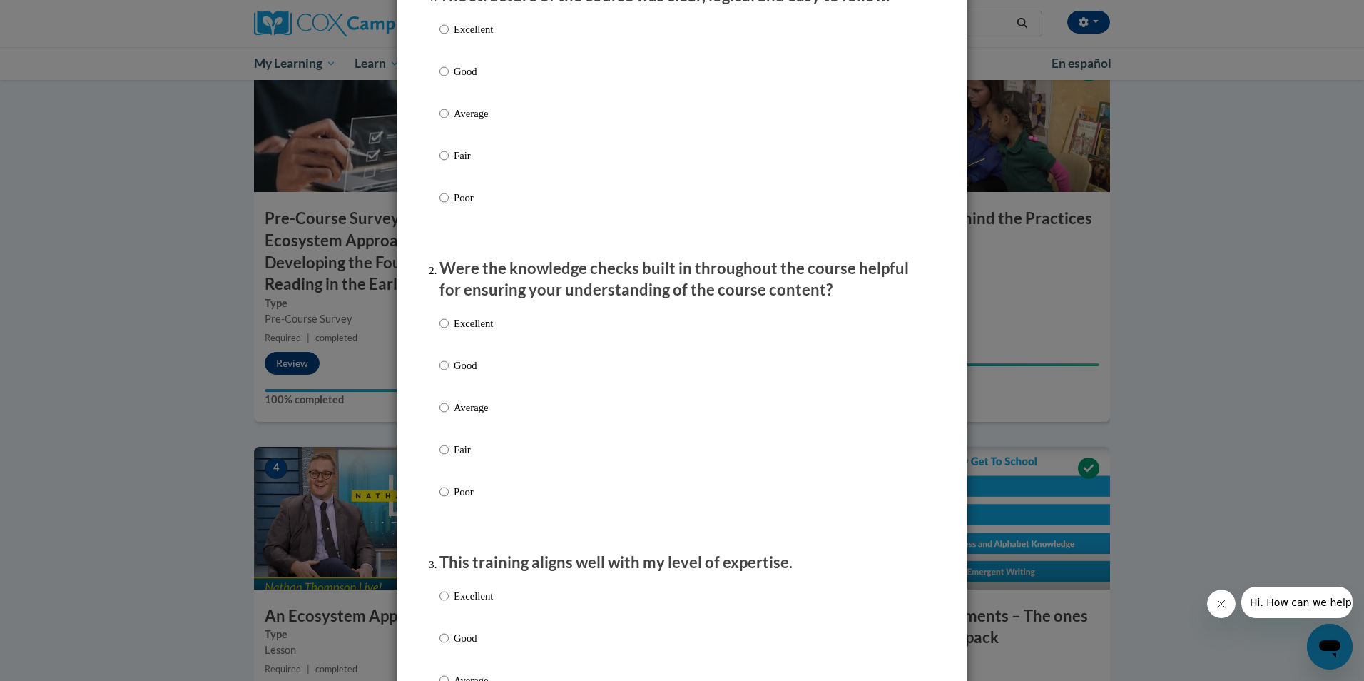
click at [593, 42] on div "Excellent Good Average Fair Poor" at bounding box center [681, 130] width 485 height 233
click at [468, 37] on p "Excellent" at bounding box center [473, 29] width 39 height 16
click at [449, 37] on input "Excellent" at bounding box center [443, 29] width 9 height 16
radio input "true"
click at [469, 331] on p "Excellent" at bounding box center [473, 323] width 39 height 16
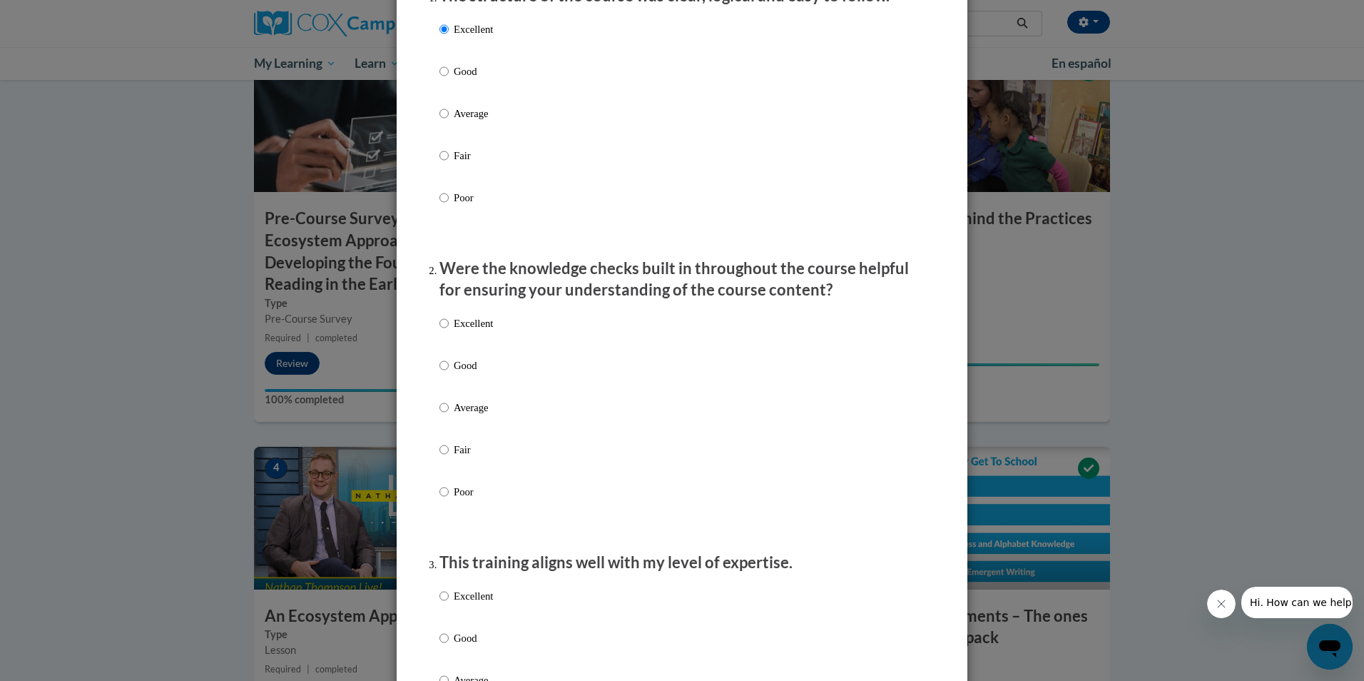
click at [449, 331] on input "Excellent" at bounding box center [443, 323] width 9 height 16
radio input "true"
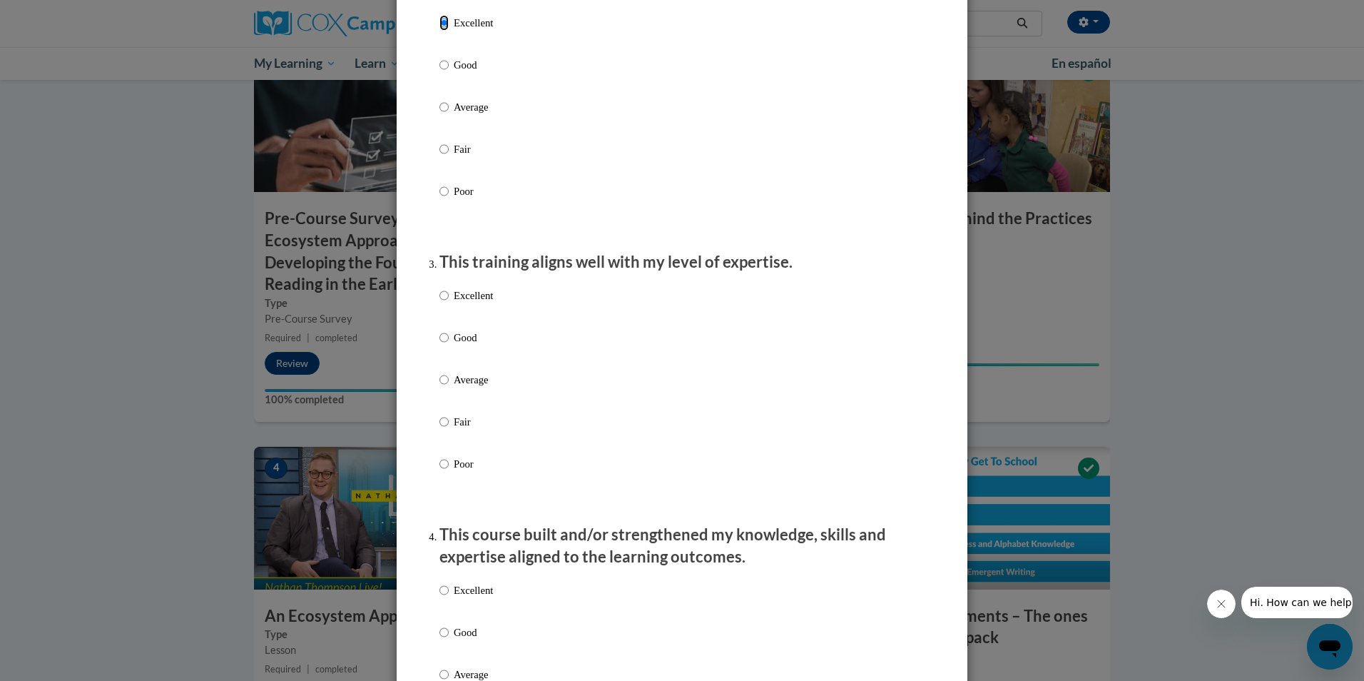
scroll to position [642, 0]
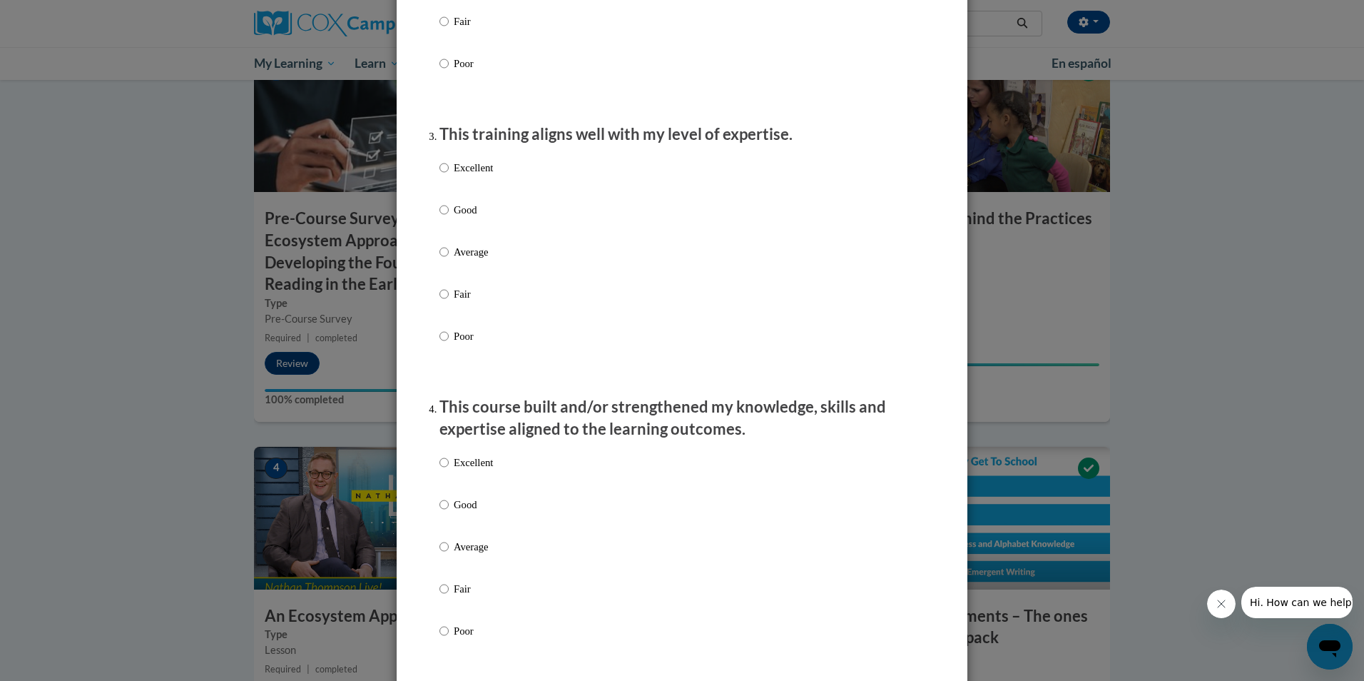
click at [454, 175] on p "Excellent" at bounding box center [473, 168] width 39 height 16
click at [449, 175] on input "Excellent" at bounding box center [443, 168] width 9 height 16
radio input "true"
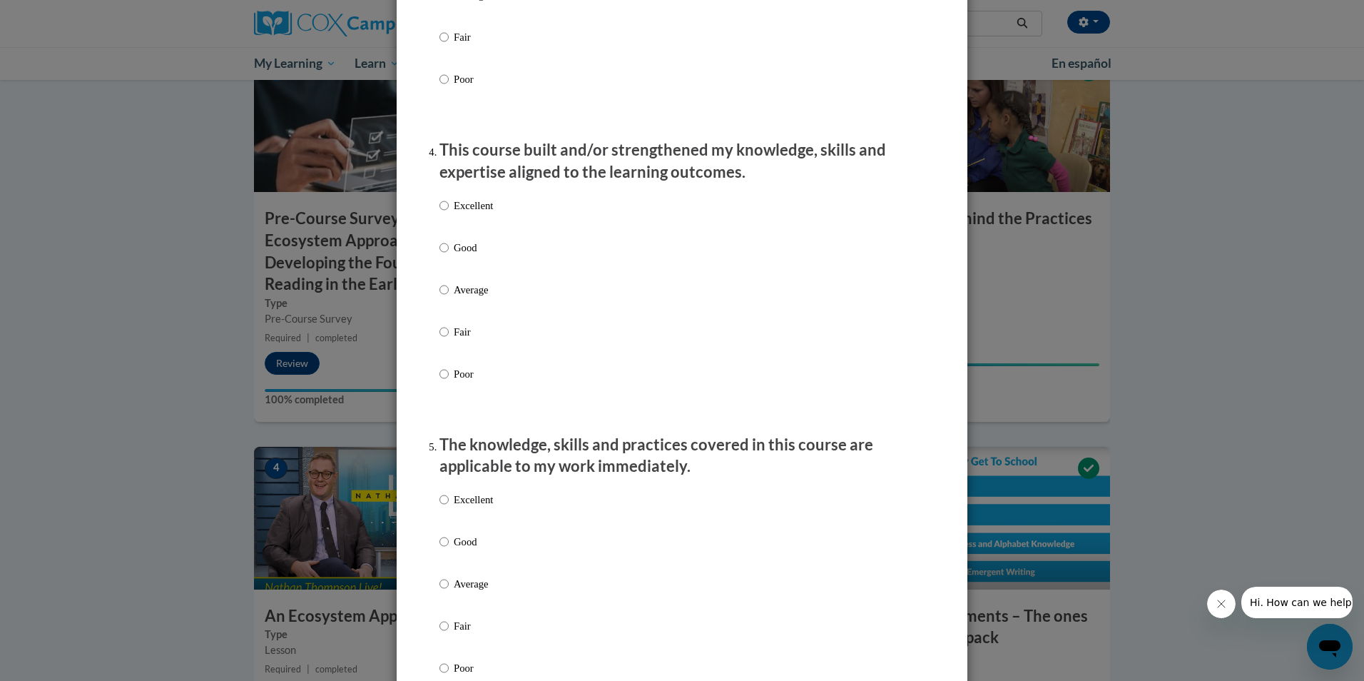
scroll to position [927, 0]
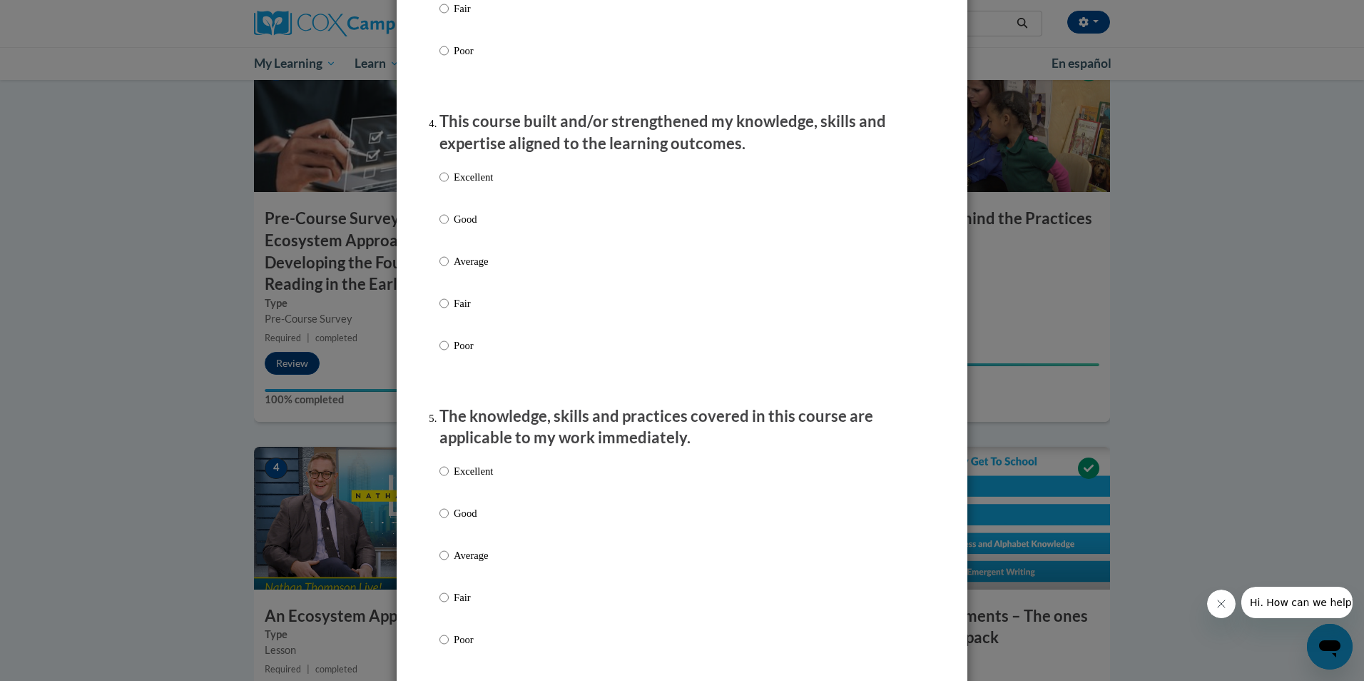
click at [459, 185] on p "Excellent" at bounding box center [473, 177] width 39 height 16
click at [449, 185] on input "Excellent" at bounding box center [443, 177] width 9 height 16
radio input "true"
click at [473, 472] on div "Excellent Good Average Fair Poor" at bounding box center [466, 566] width 54 height 221
click at [477, 495] on label "Excellent" at bounding box center [466, 482] width 54 height 39
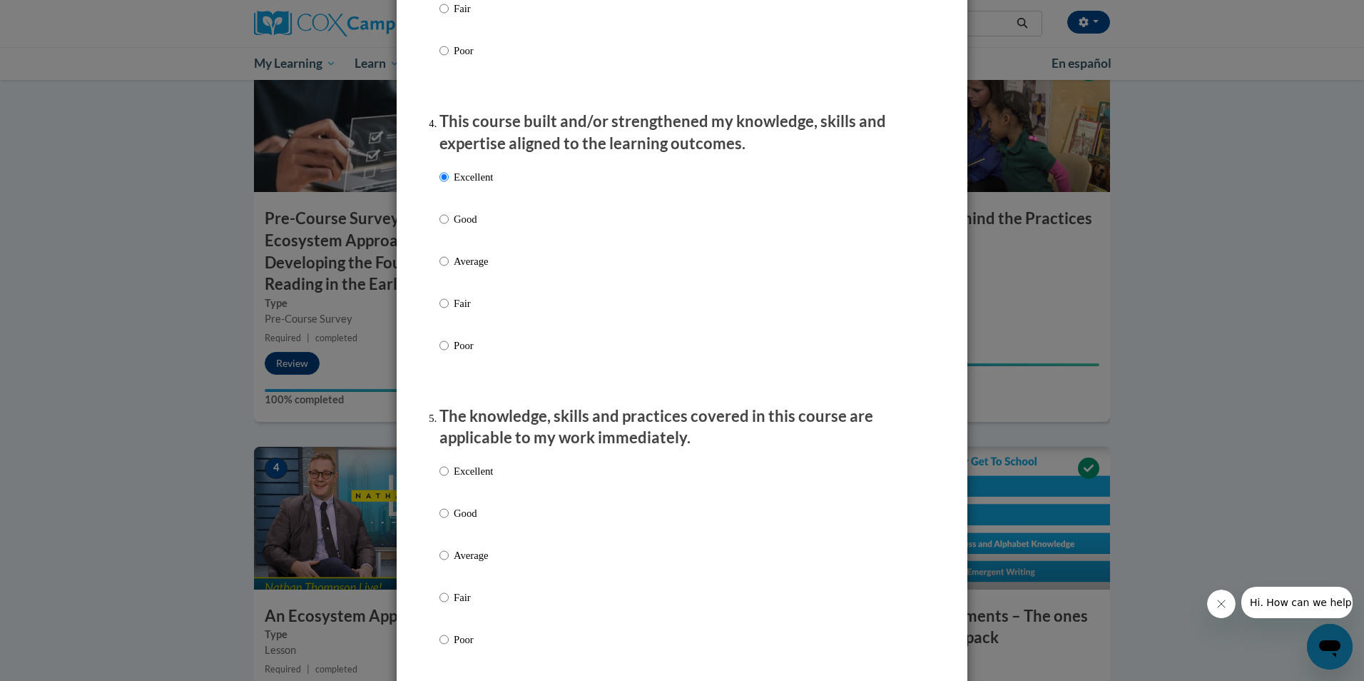
click at [449, 479] on input "Excellent" at bounding box center [443, 471] width 9 height 16
radio input "true"
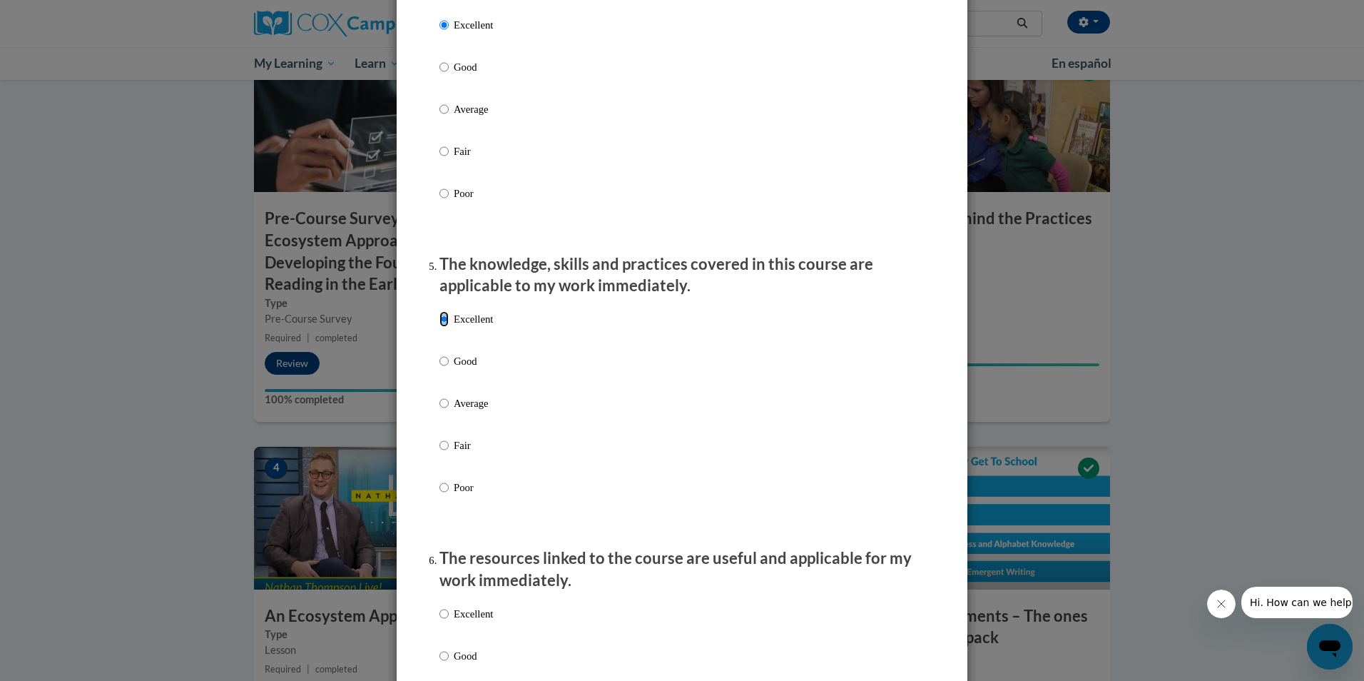
scroll to position [1427, 0]
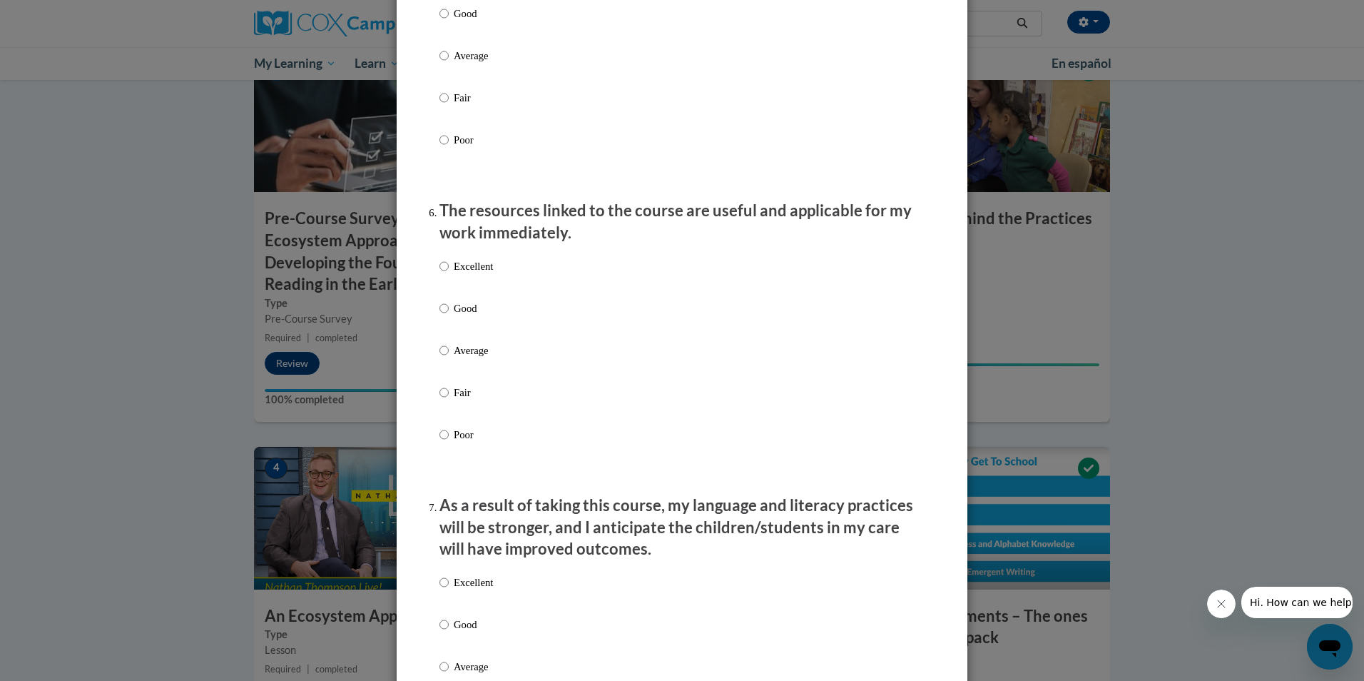
click at [484, 274] on p "Excellent" at bounding box center [473, 266] width 39 height 16
click at [449, 274] on input "Excellent" at bounding box center [443, 266] width 9 height 16
radio input "true"
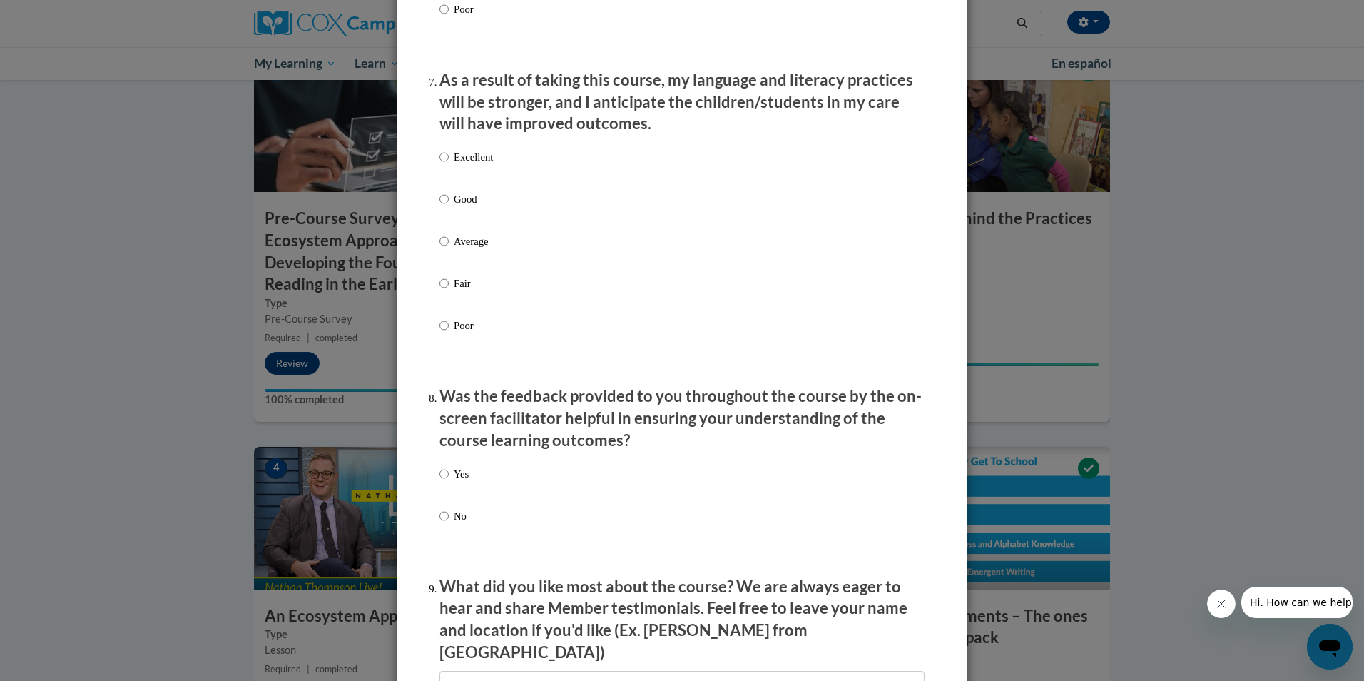
scroll to position [1855, 0]
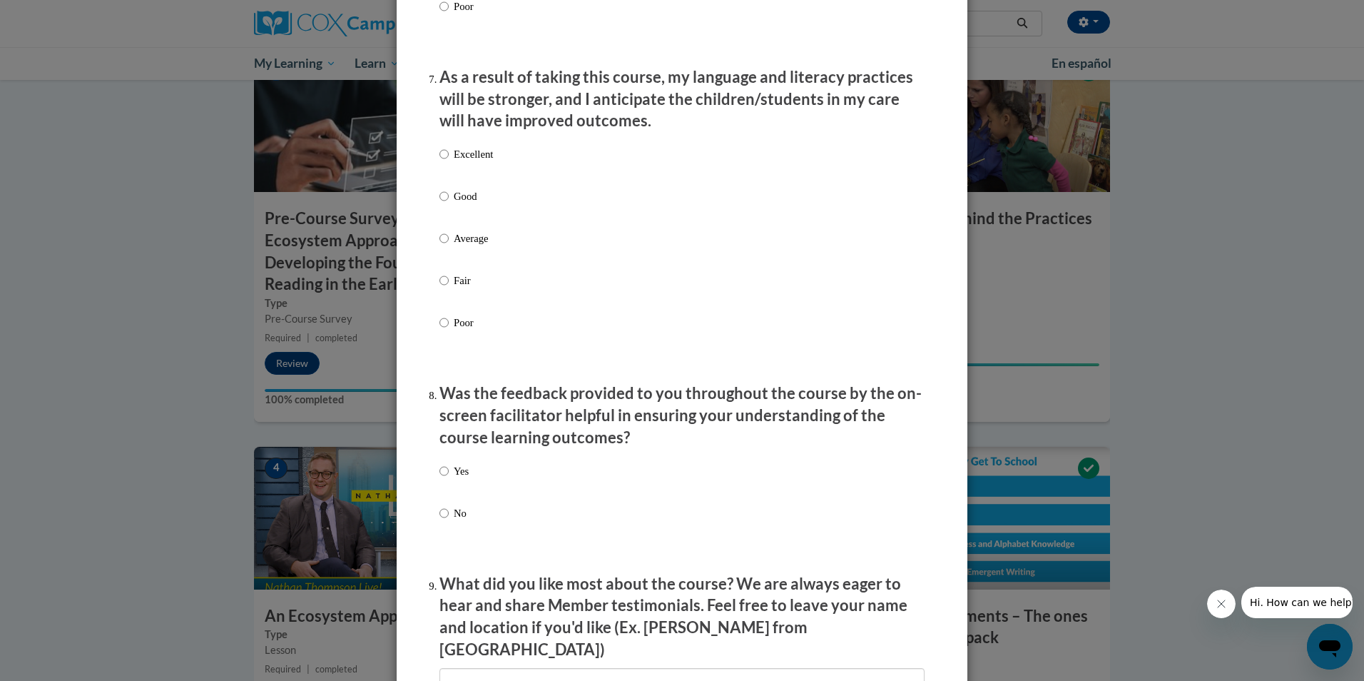
click at [484, 158] on p "Excellent" at bounding box center [473, 154] width 39 height 16
click at [449, 158] on input "Excellent" at bounding box center [443, 154] width 9 height 16
radio input "true"
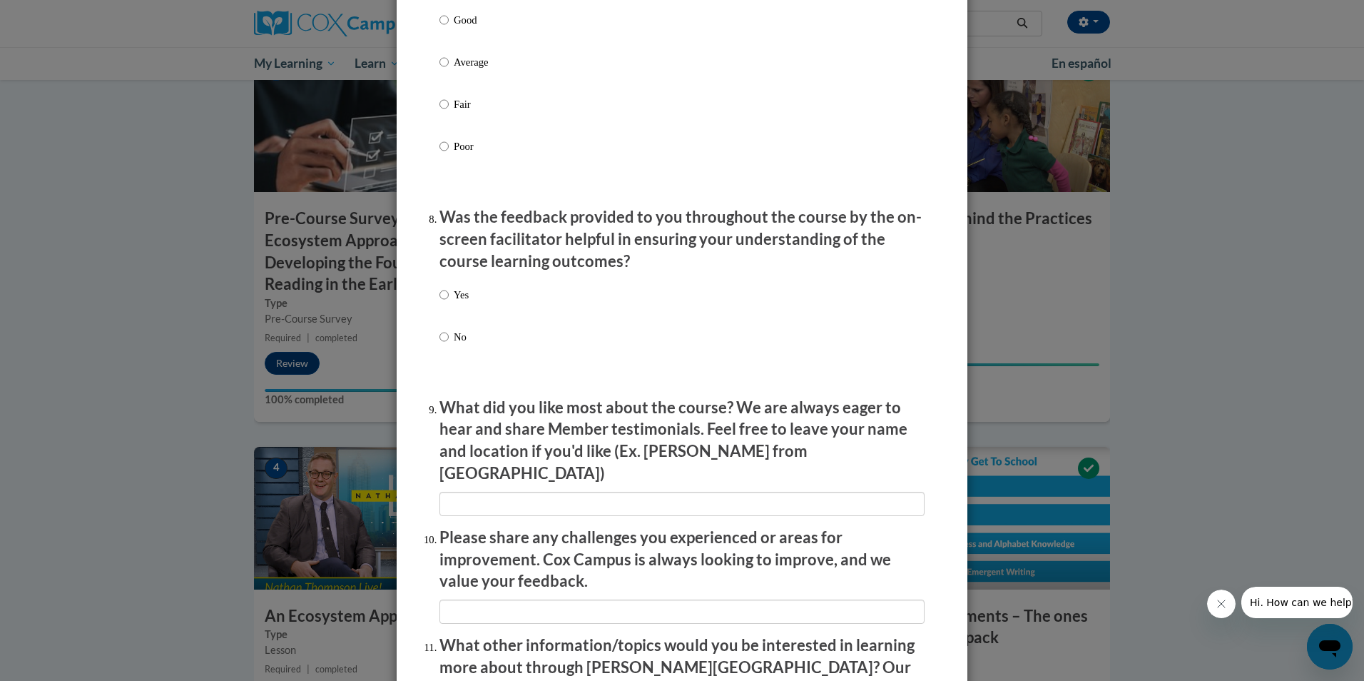
scroll to position [2069, 0]
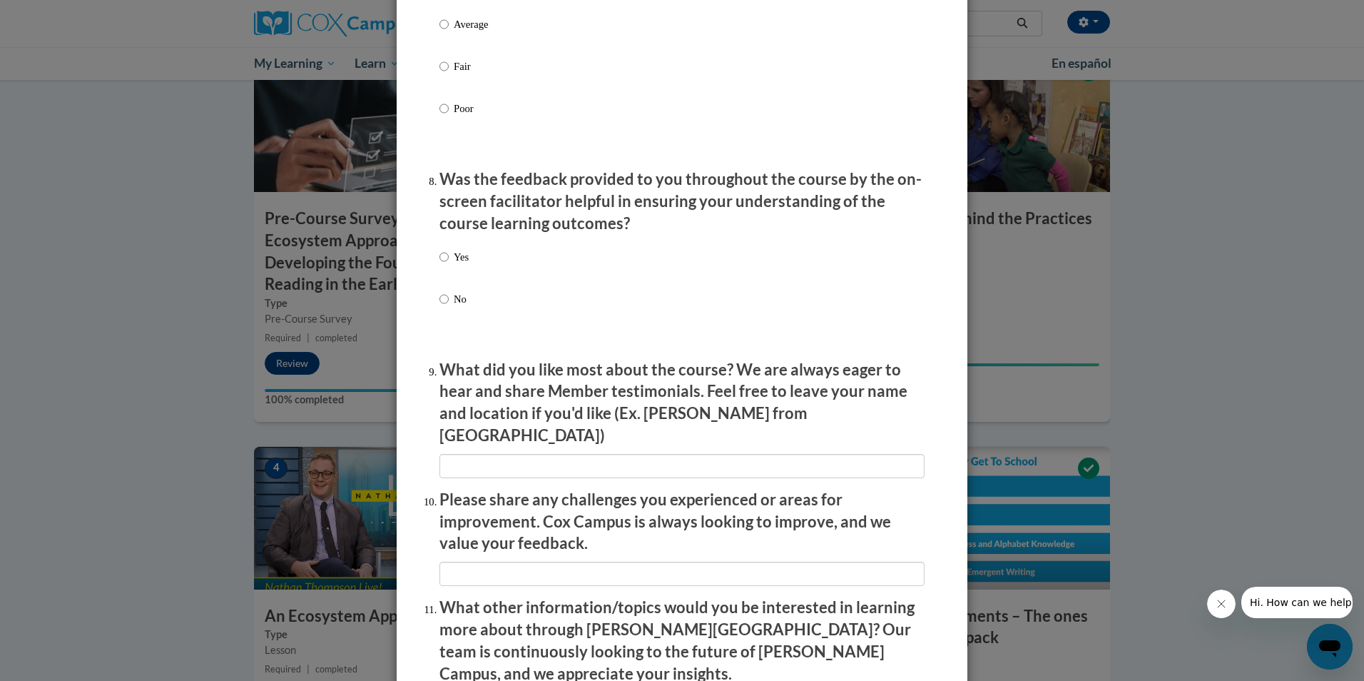
click at [447, 260] on label "Yes" at bounding box center [453, 268] width 29 height 39
click at [447, 260] on input "Yes" at bounding box center [443, 257] width 9 height 16
radio input "true"
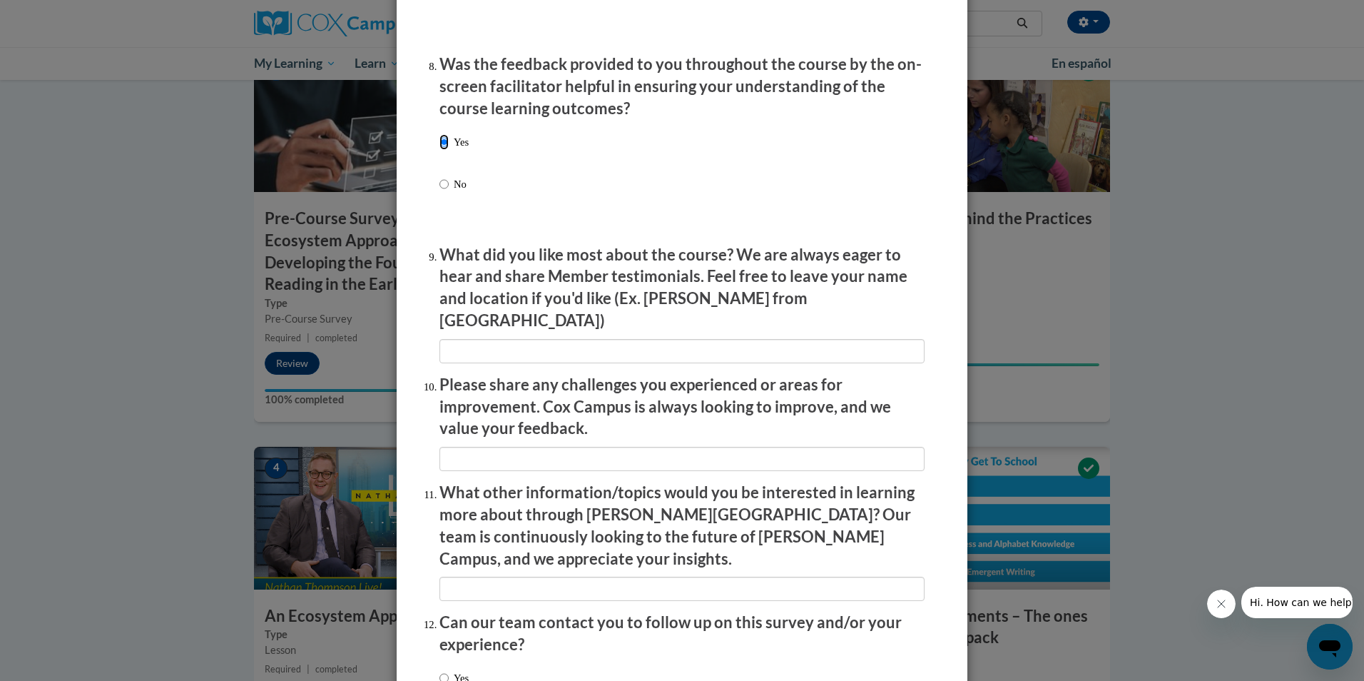
scroll to position [2211, 0]
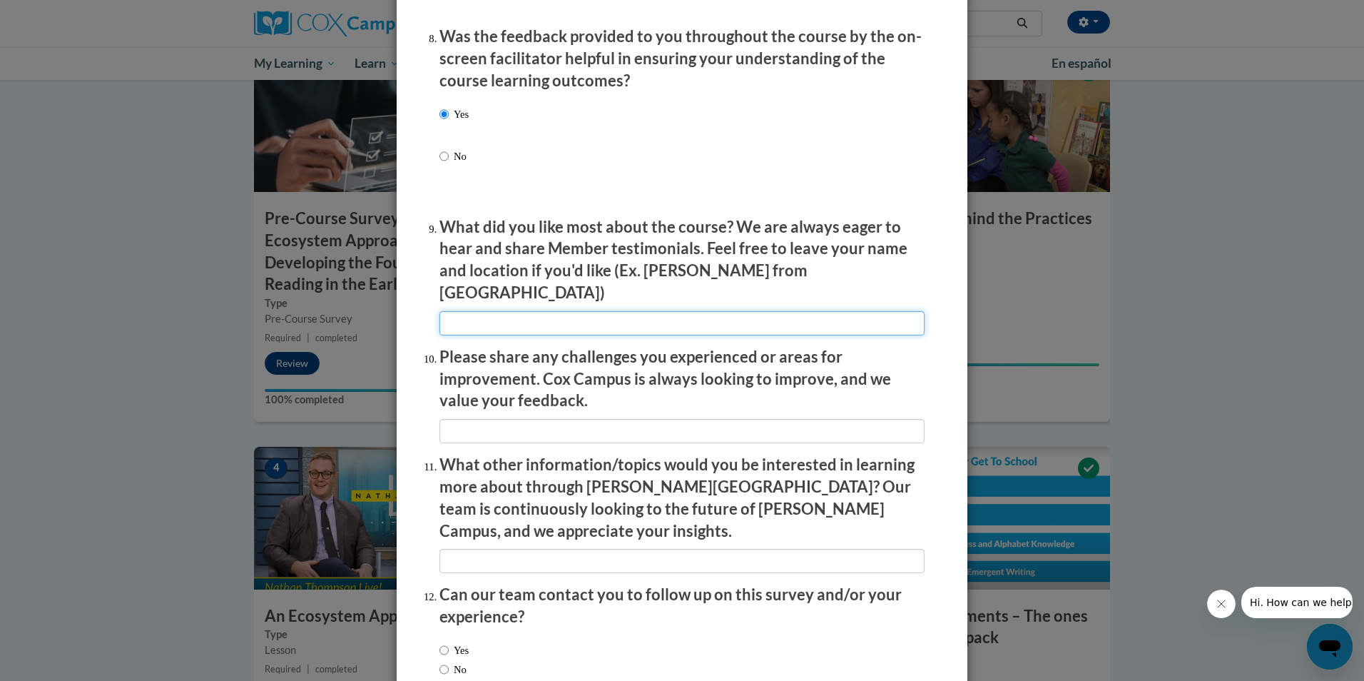
click at [471, 315] on input "textbox" at bounding box center [681, 323] width 485 height 24
type input "gt"
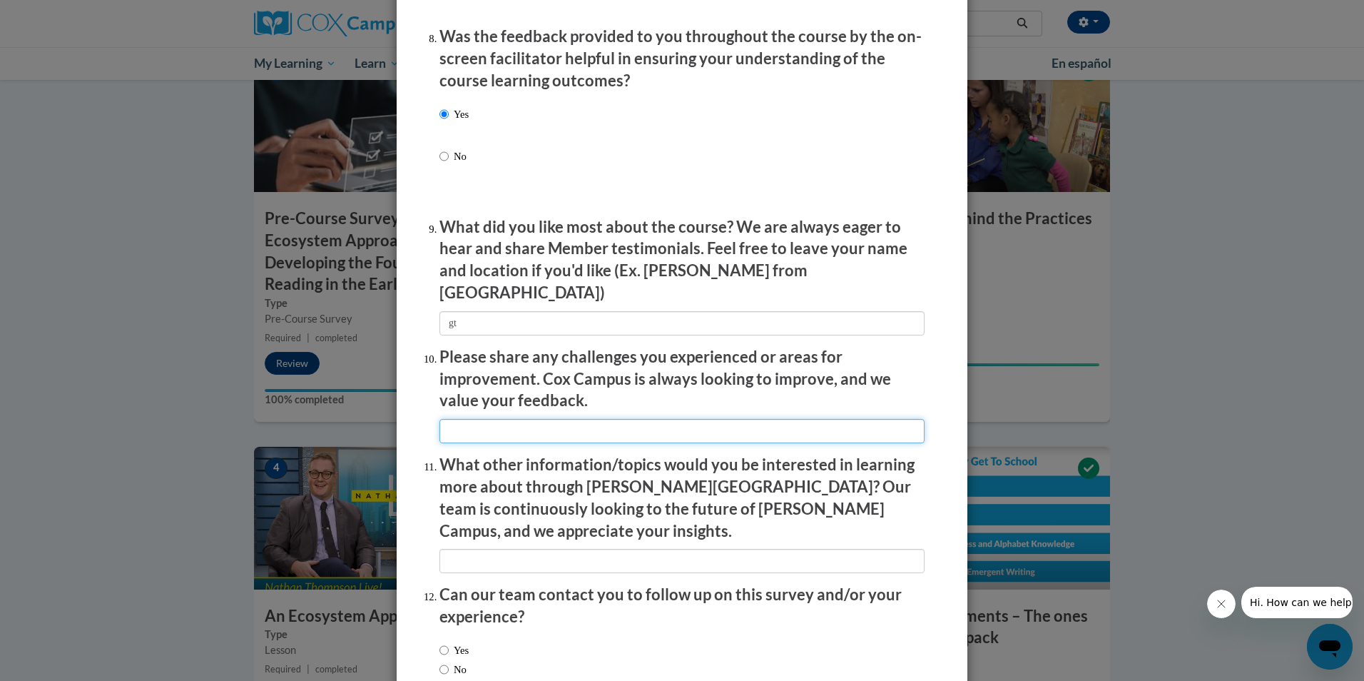
click at [504, 419] on input "textbox" at bounding box center [681, 431] width 485 height 24
type input "f"
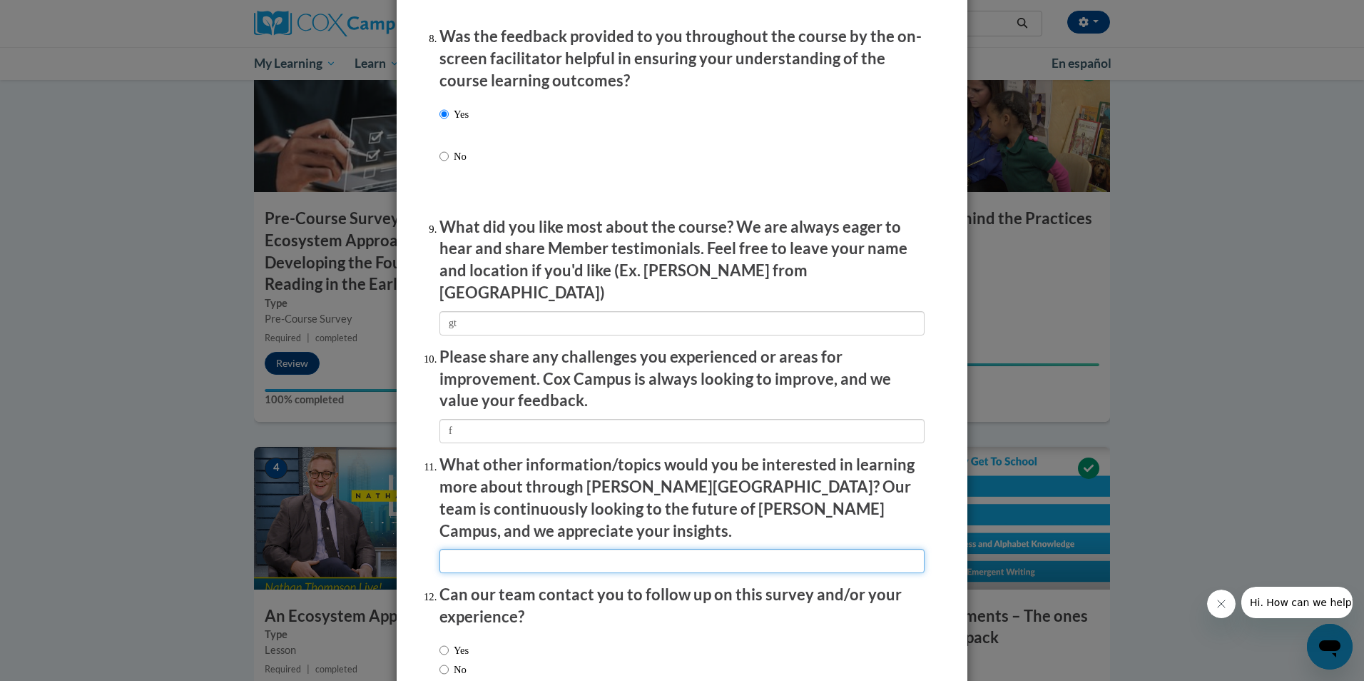
click at [504, 549] on input "textbox" at bounding box center [681, 561] width 485 height 24
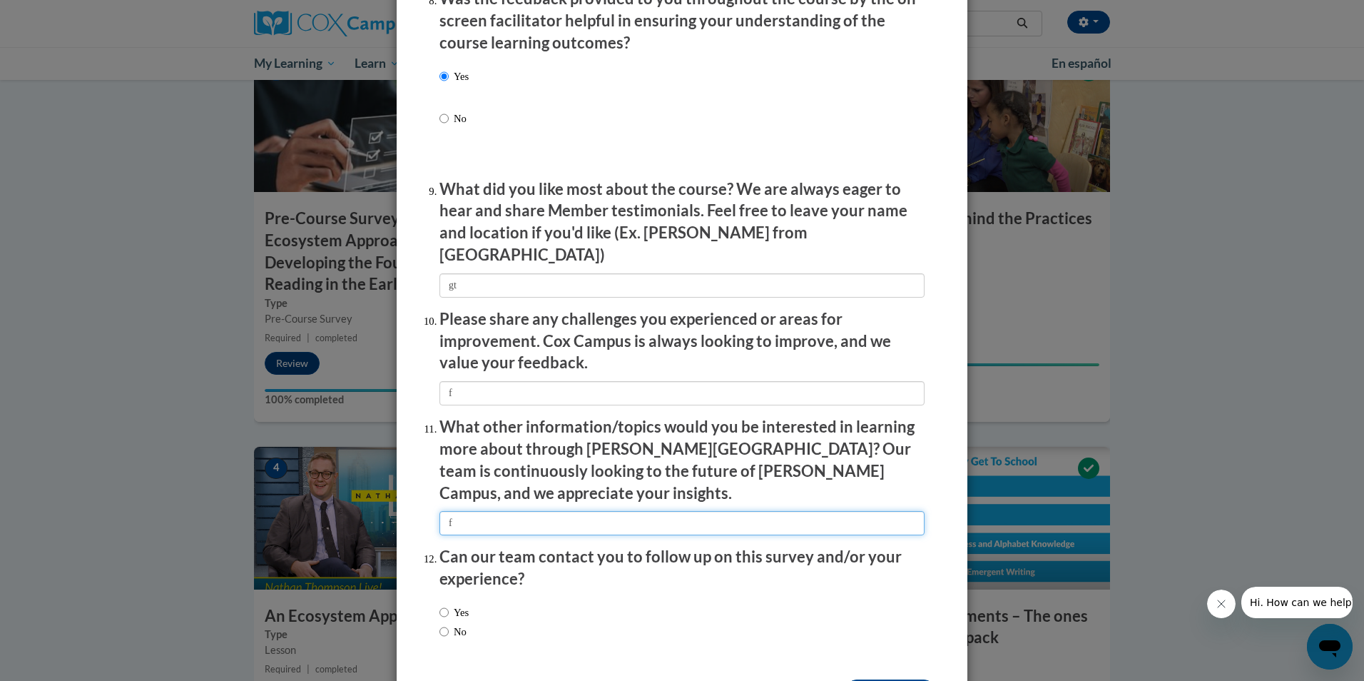
scroll to position [2284, 0]
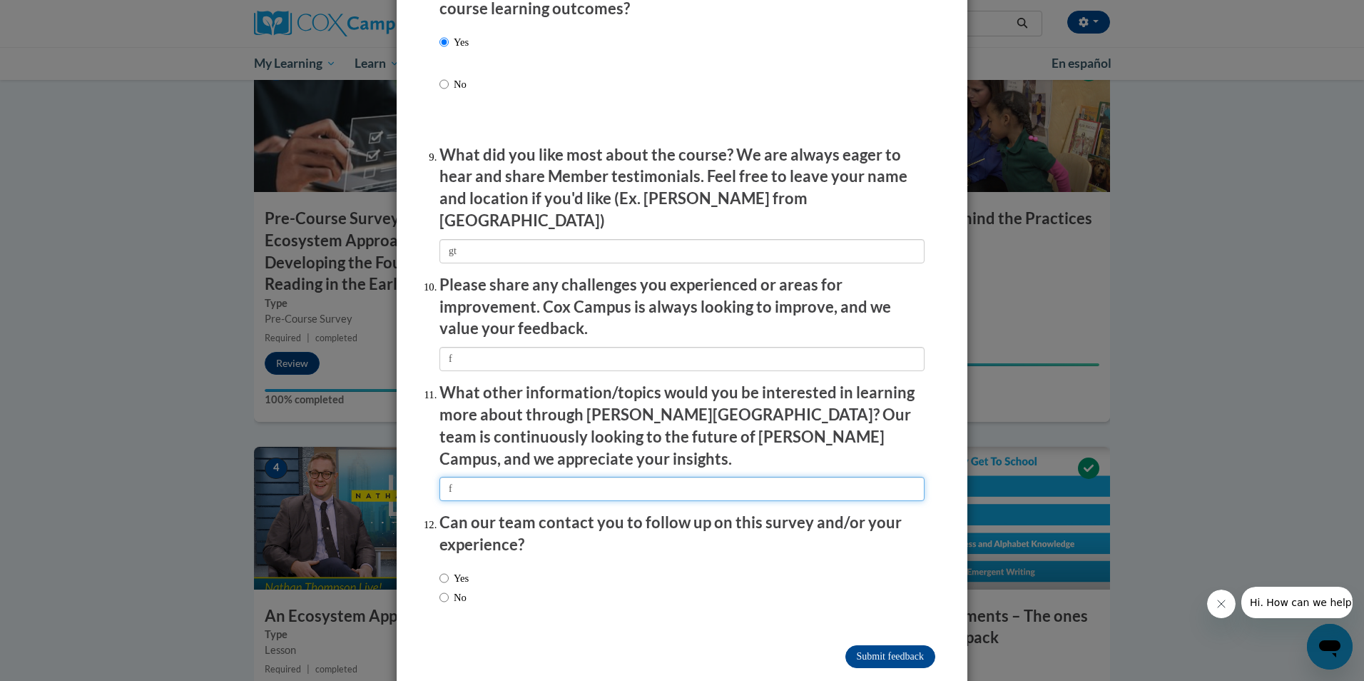
type input "f"
click at [472, 563] on div "Yes No" at bounding box center [681, 590] width 485 height 54
click at [444, 589] on label "No" at bounding box center [452, 597] width 27 height 16
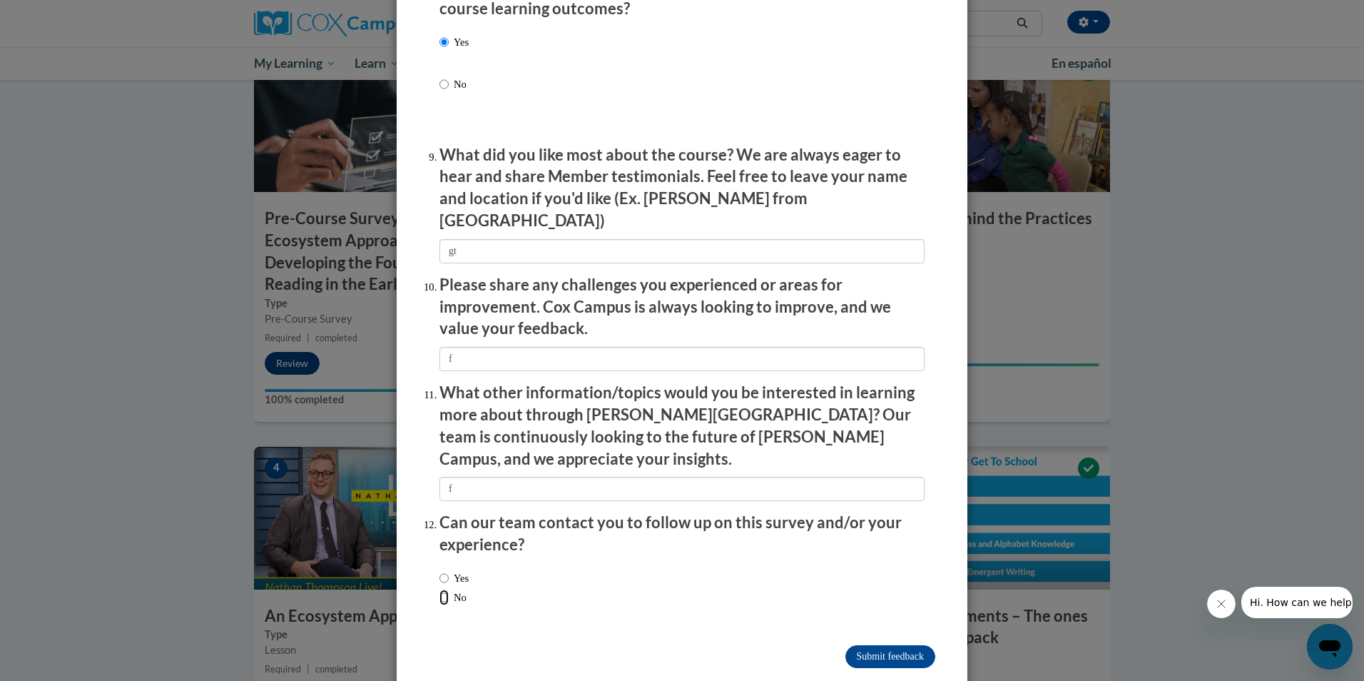
click at [444, 589] on input "No" at bounding box center [443, 597] width 9 height 16
radio input "true"
click at [891, 645] on input "Submit feedback" at bounding box center [890, 656] width 90 height 23
